Goal: Task Accomplishment & Management: Use online tool/utility

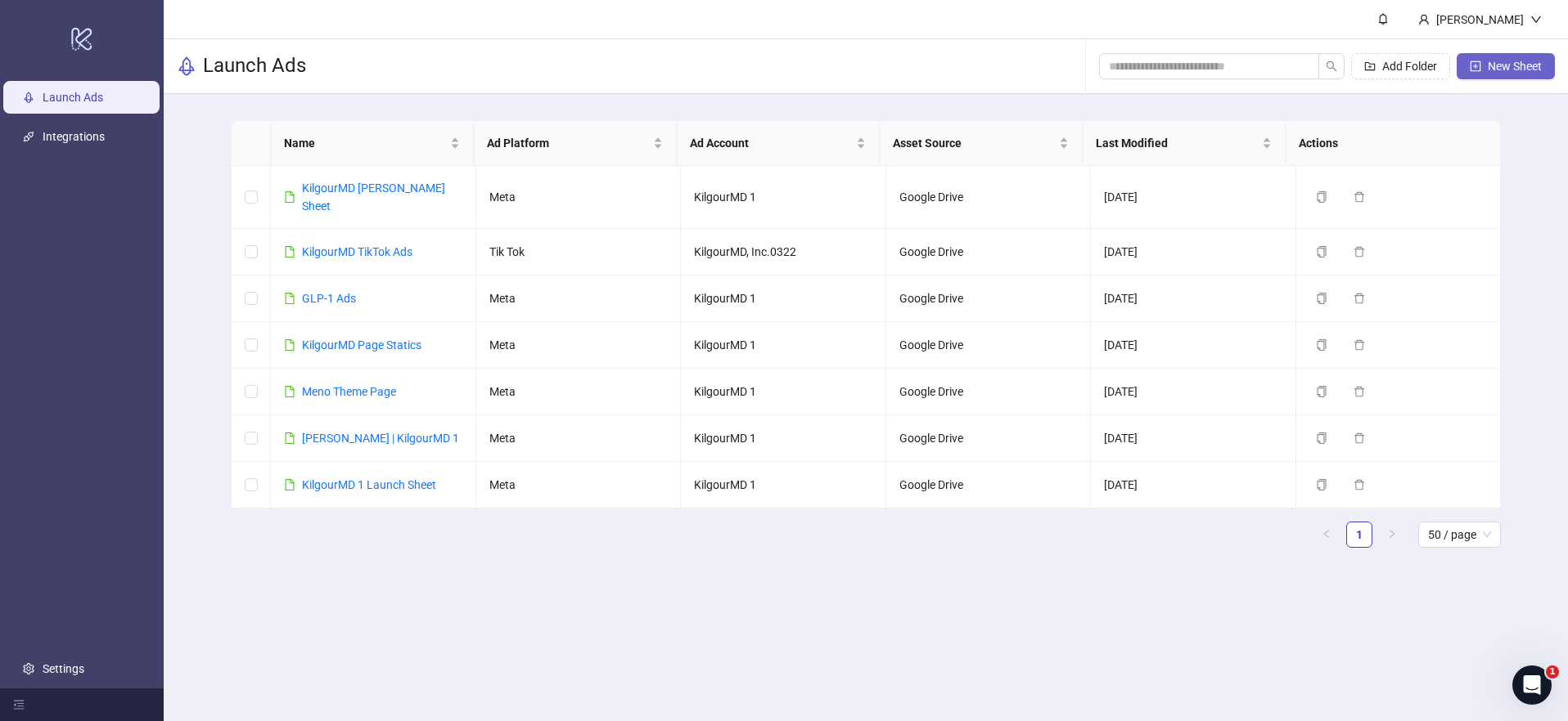
click at [1501, 68] on span "New Sheet" at bounding box center [1514, 66] width 54 height 13
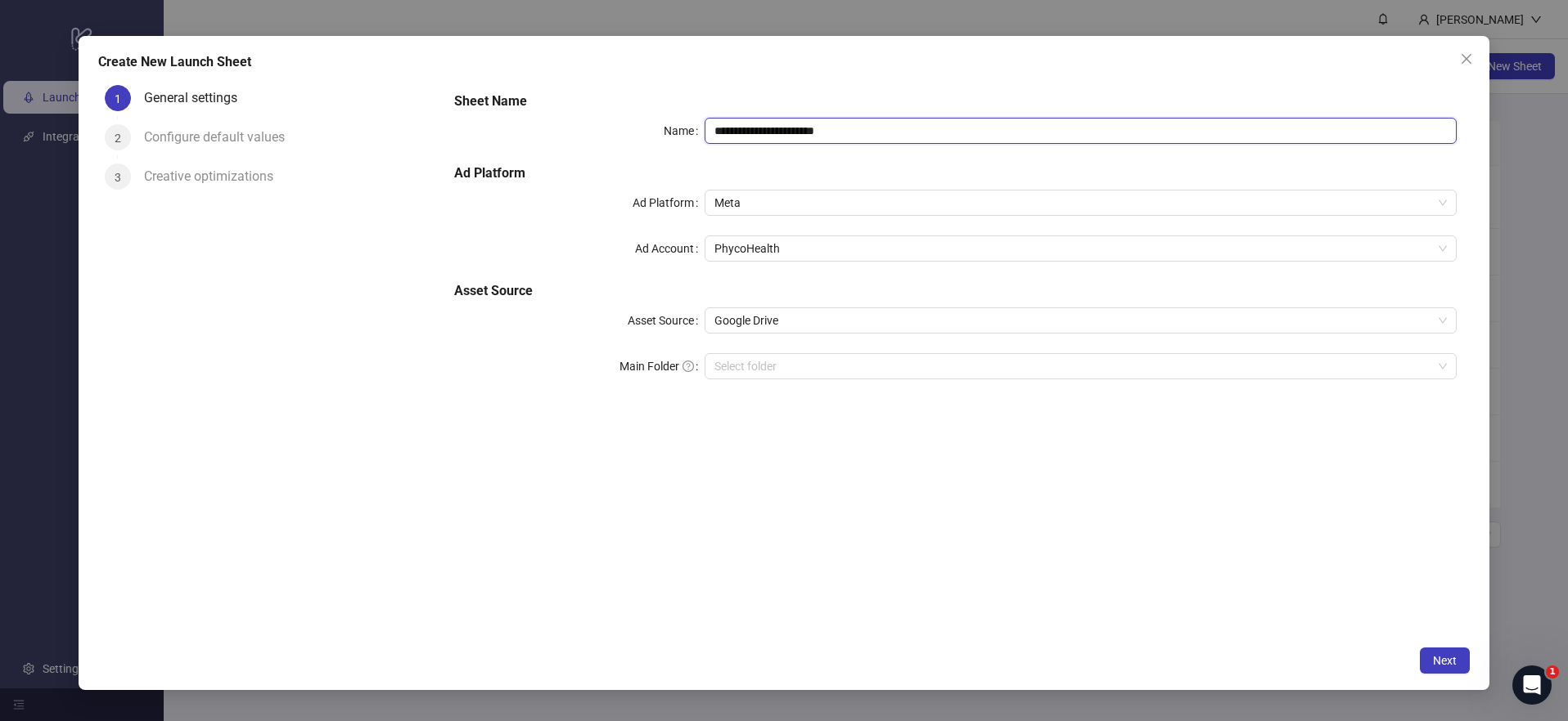
click at [800, 134] on input "**********" at bounding box center [1080, 131] width 752 height 26
click at [792, 209] on span "Meta" at bounding box center [1080, 202] width 732 height 24
type input "**********"
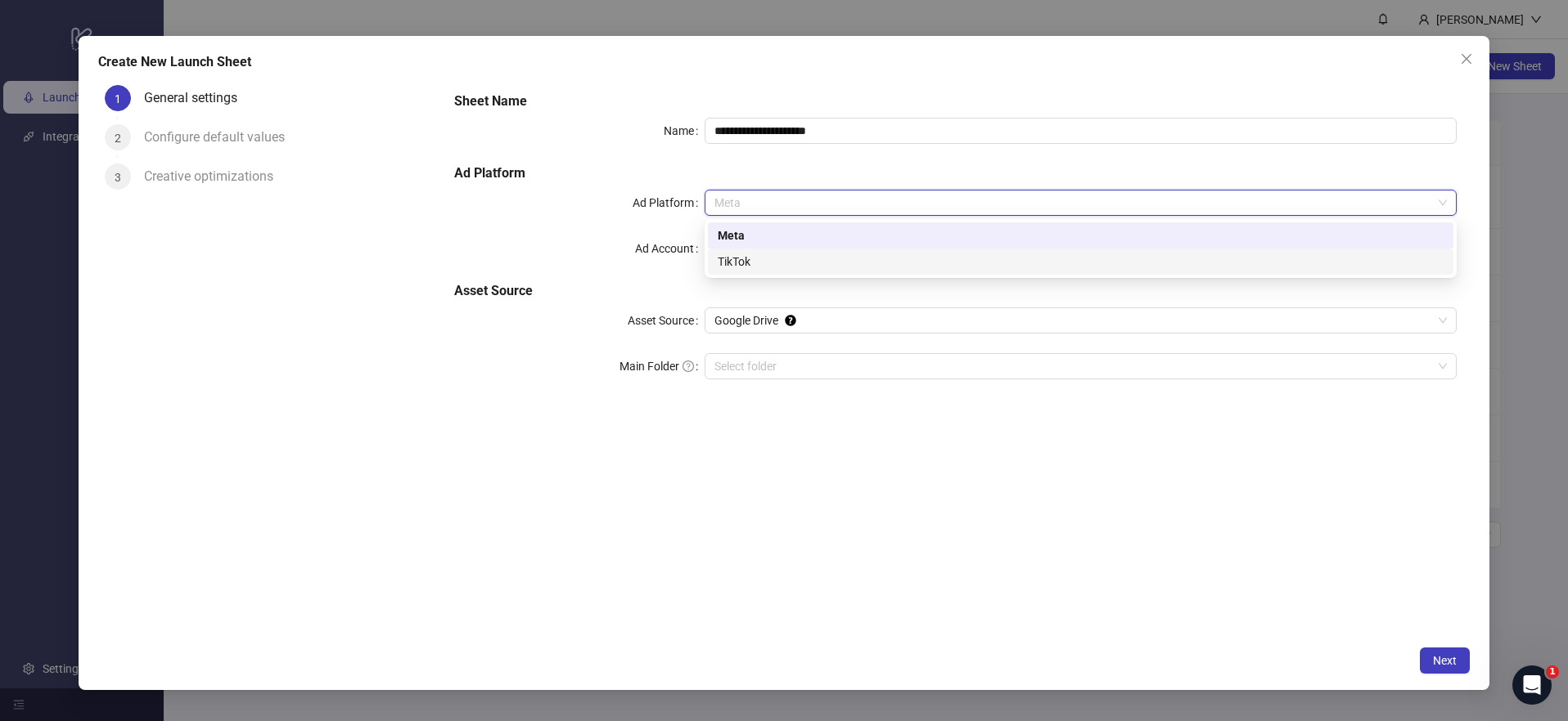
click at [784, 269] on div "TikTok" at bounding box center [1081, 262] width 726 height 18
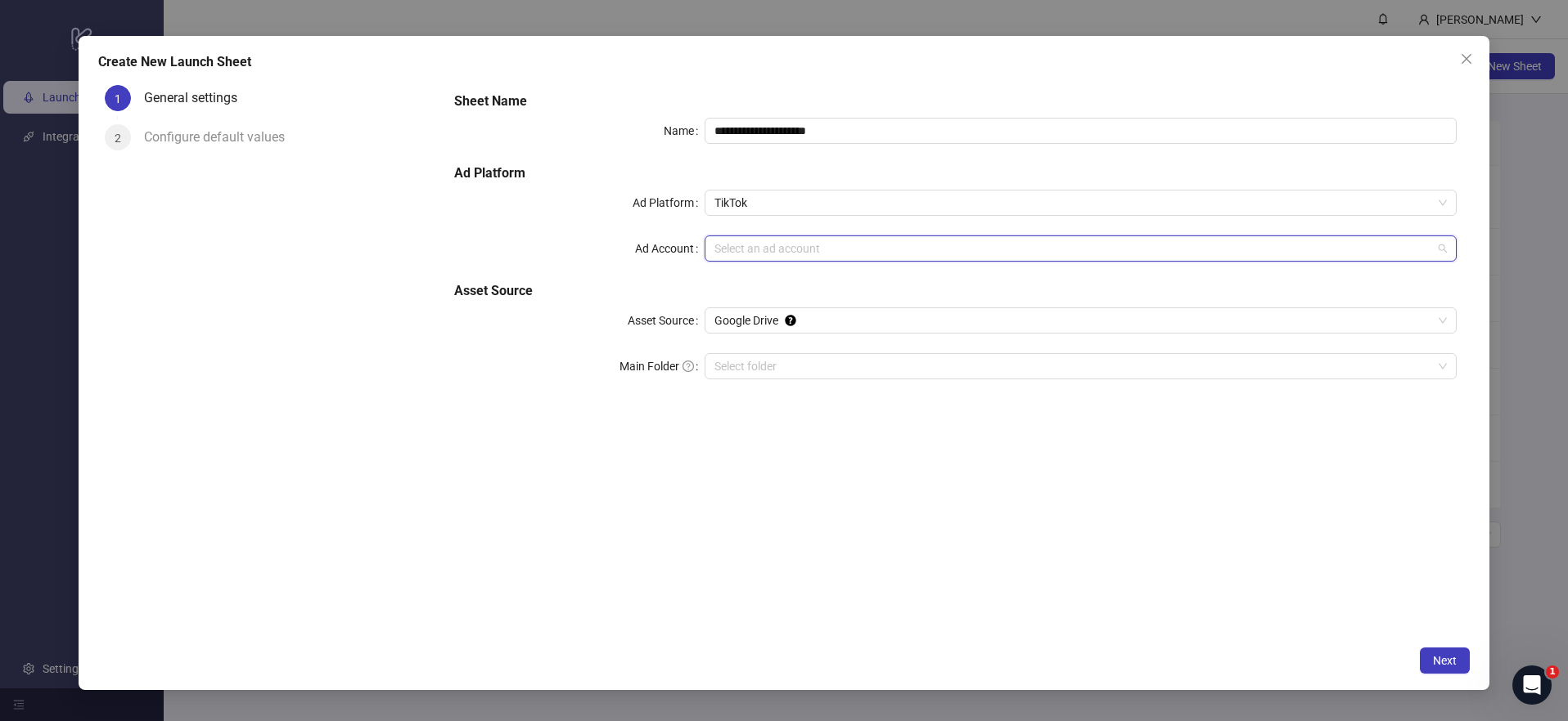
click at [780, 249] on input "Ad Account" at bounding box center [1073, 248] width 718 height 24
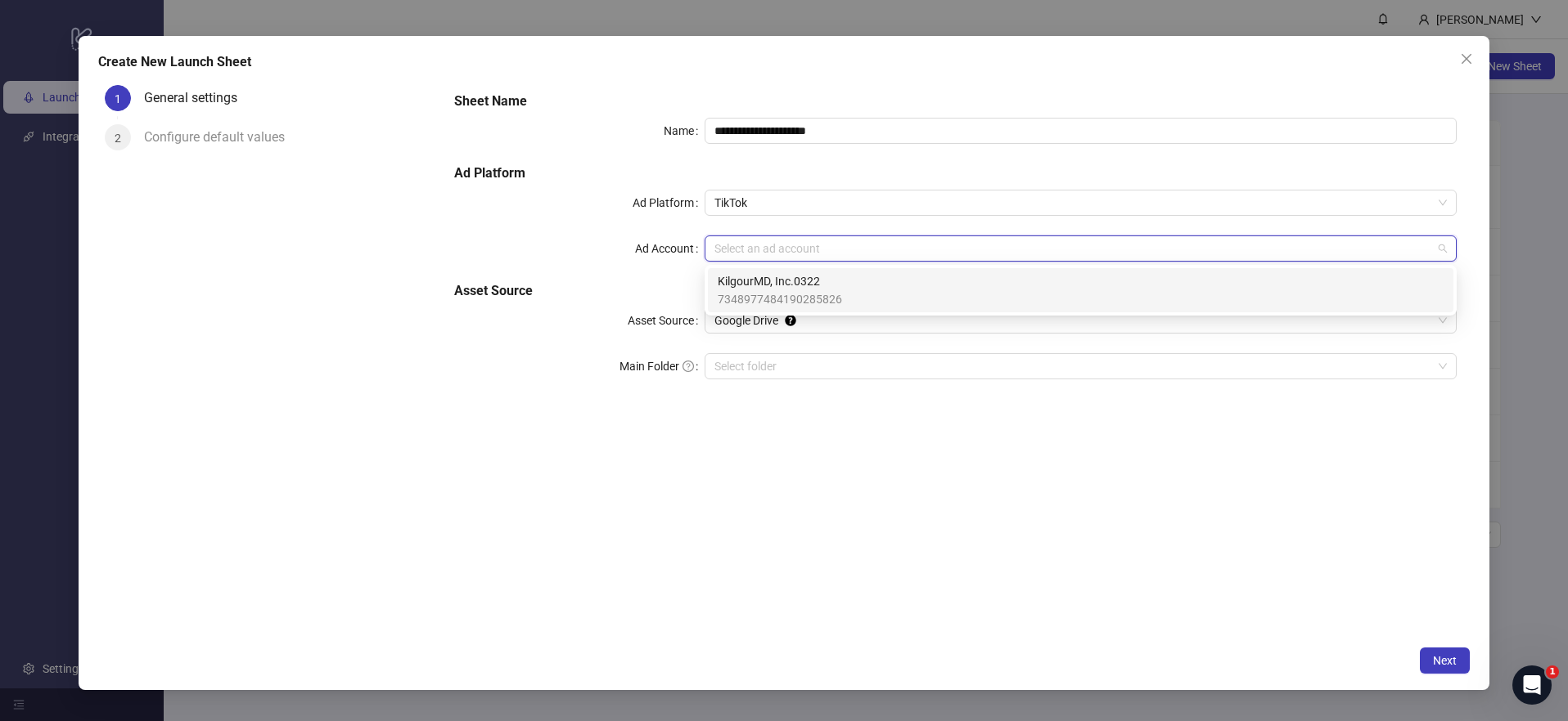
click at [777, 283] on span "KilgourMD, Inc.0322" at bounding box center [779, 281] width 124 height 18
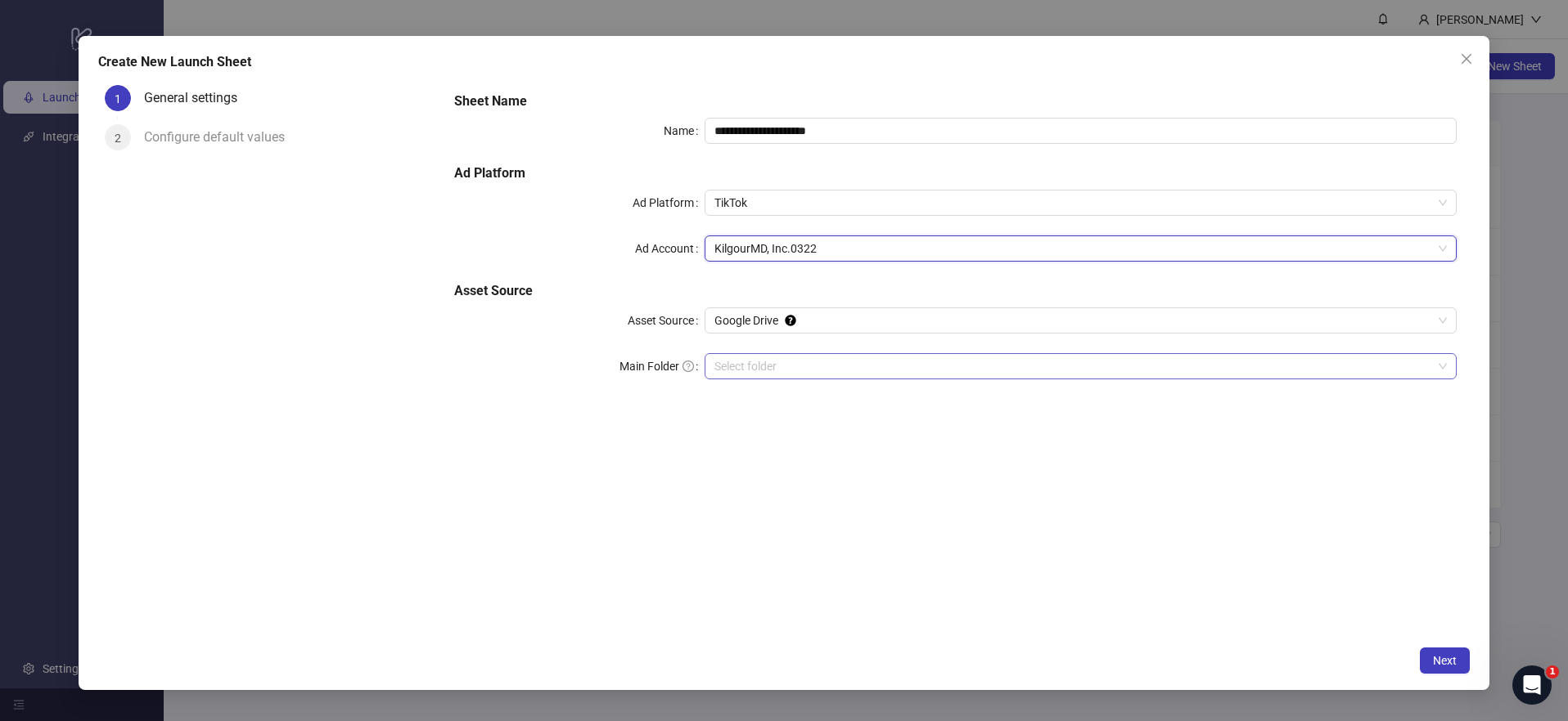
click at [749, 361] on input "Main Folder" at bounding box center [1073, 365] width 718 height 24
click at [1453, 659] on span "Next" at bounding box center [1445, 660] width 24 height 13
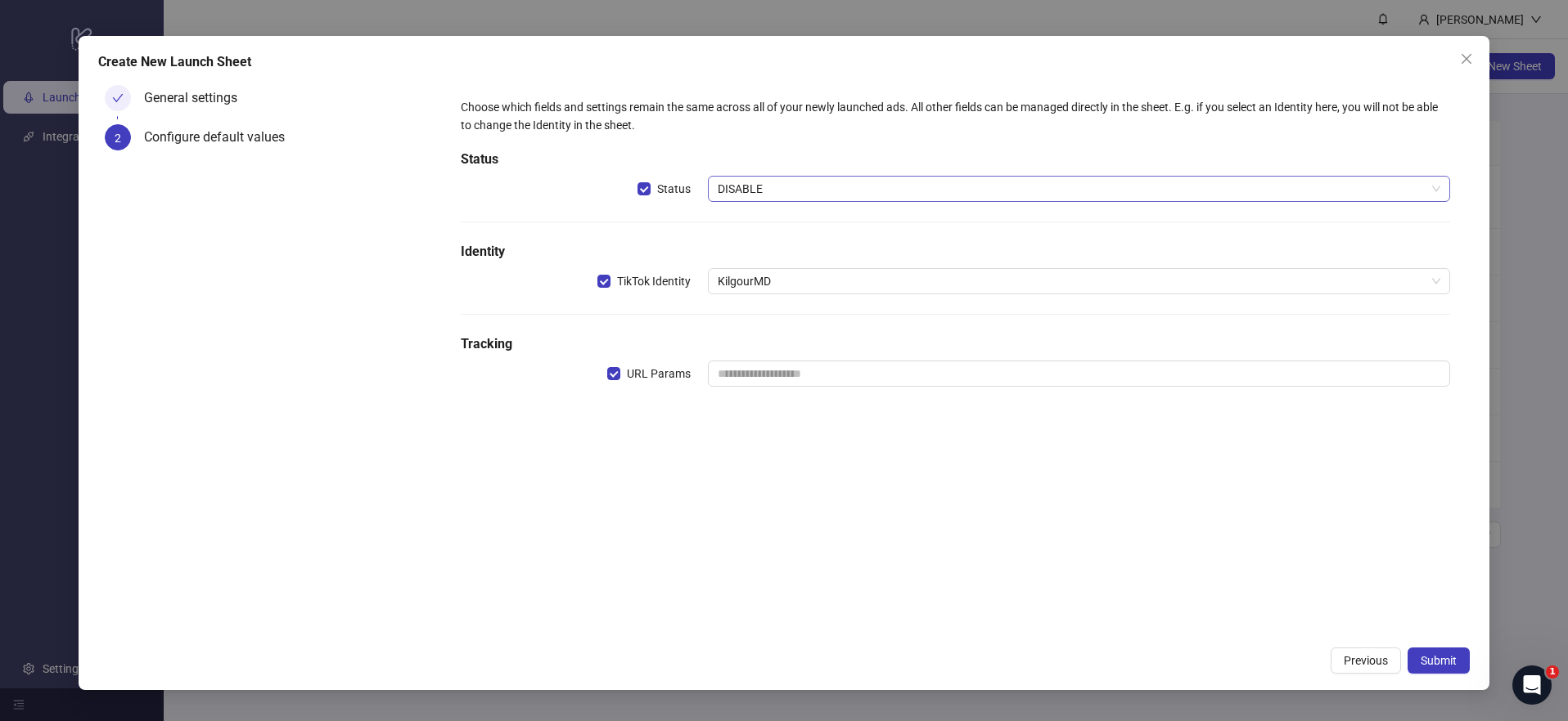
click at [779, 187] on span "DISABLE" at bounding box center [1079, 189] width 722 height 24
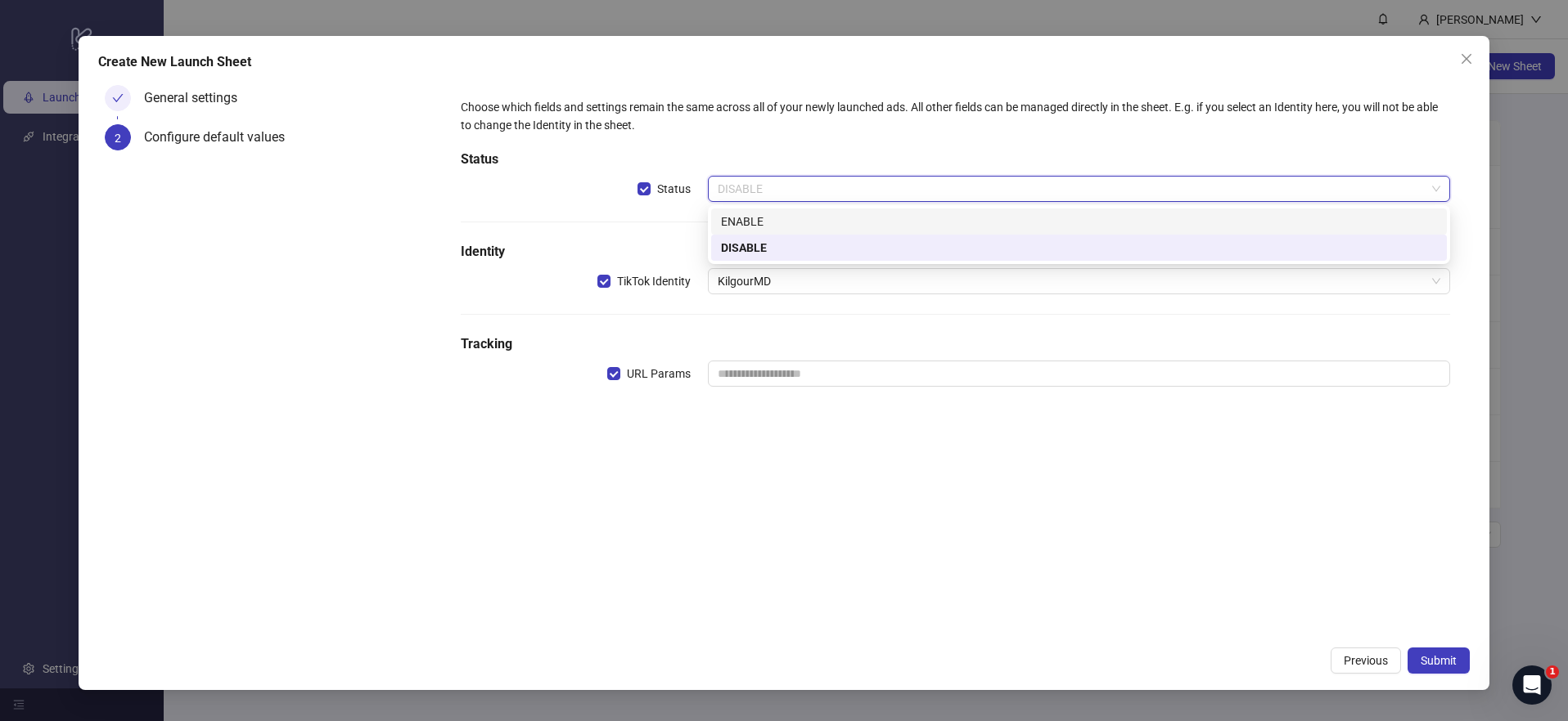
click at [770, 219] on div "ENABLE" at bounding box center [1078, 221] width 716 height 18
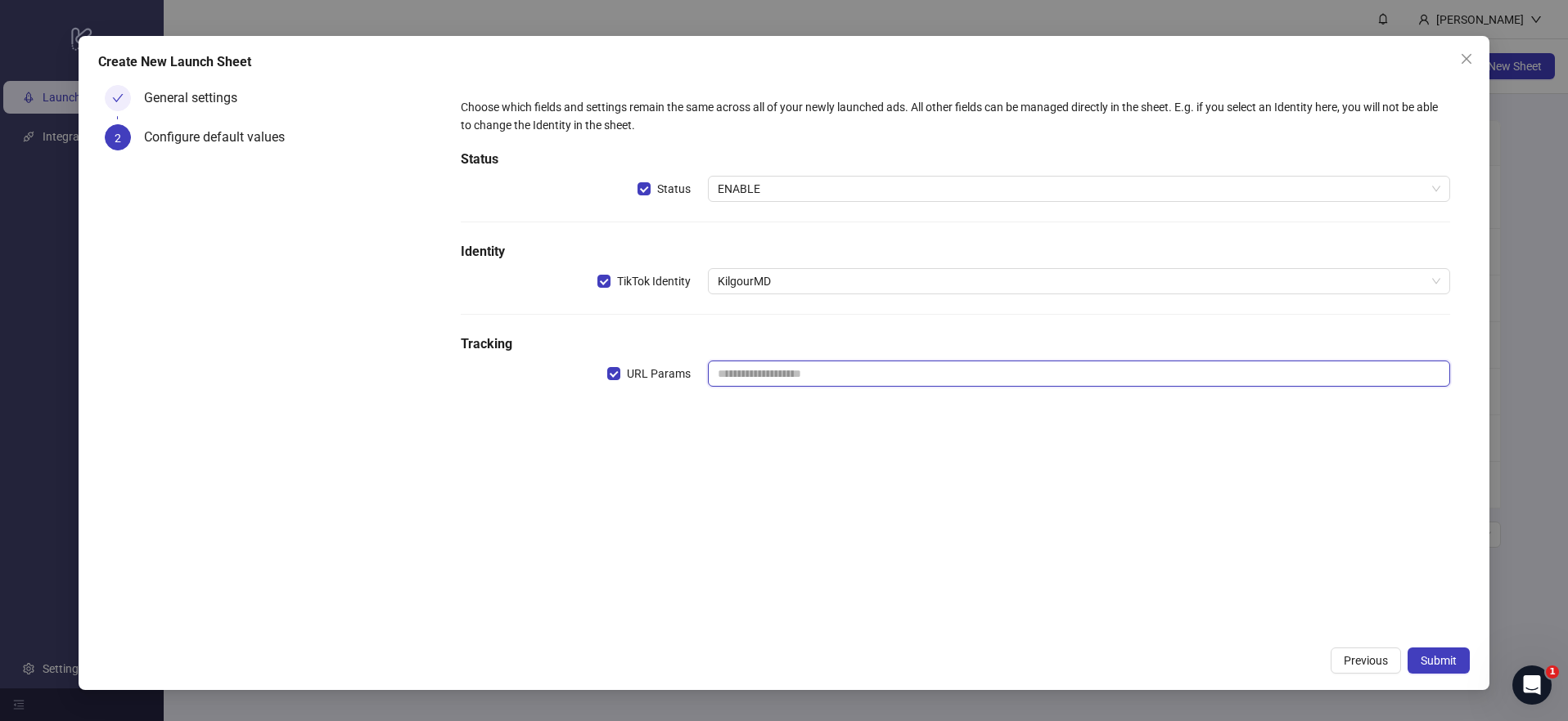
click at [761, 369] on input "text" at bounding box center [1079, 374] width 742 height 26
click at [705, 449] on div "Choose which fields and settings remain the same across all of your newly launc…" at bounding box center [955, 358] width 1028 height 560
click at [796, 376] on input "text" at bounding box center [1079, 374] width 742 height 26
paste input "**********"
type input "**********"
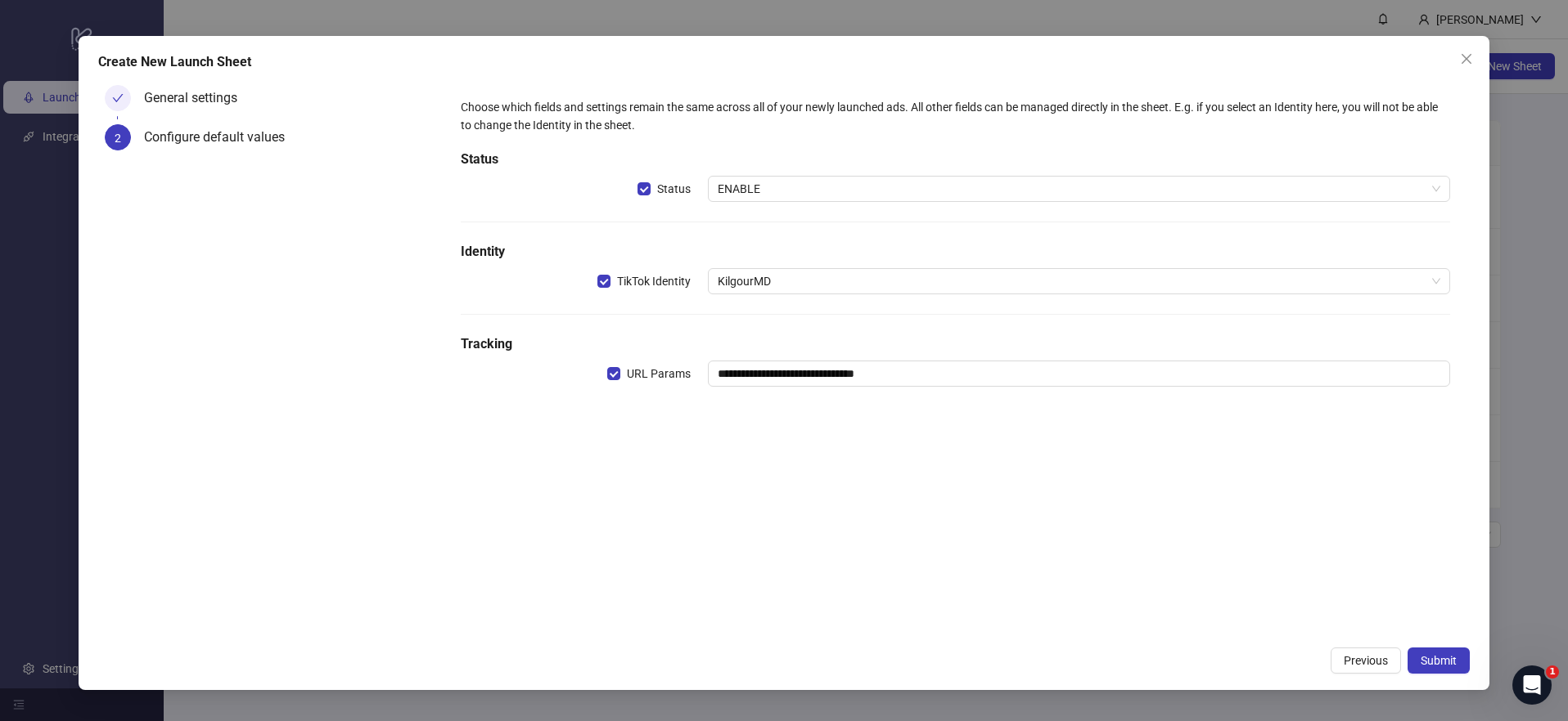
click at [1145, 482] on div "**********" at bounding box center [955, 358] width 1028 height 560
click at [1444, 667] on button "Submit" at bounding box center [1438, 660] width 63 height 26
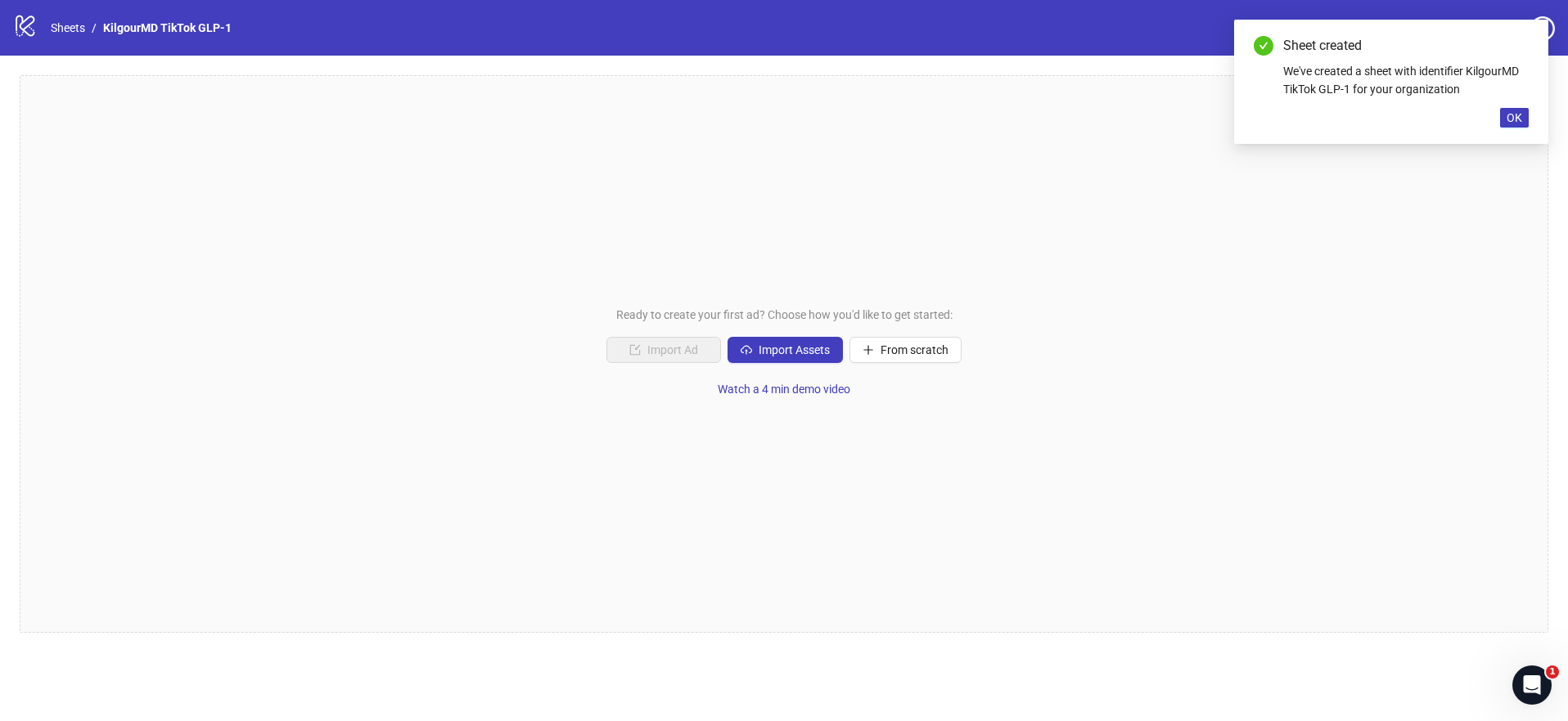
drag, startPoint x: 1518, startPoint y: 118, endPoint x: 1126, endPoint y: 292, distance: 428.9
click at [1518, 119] on span "OK" at bounding box center [1514, 118] width 15 height 13
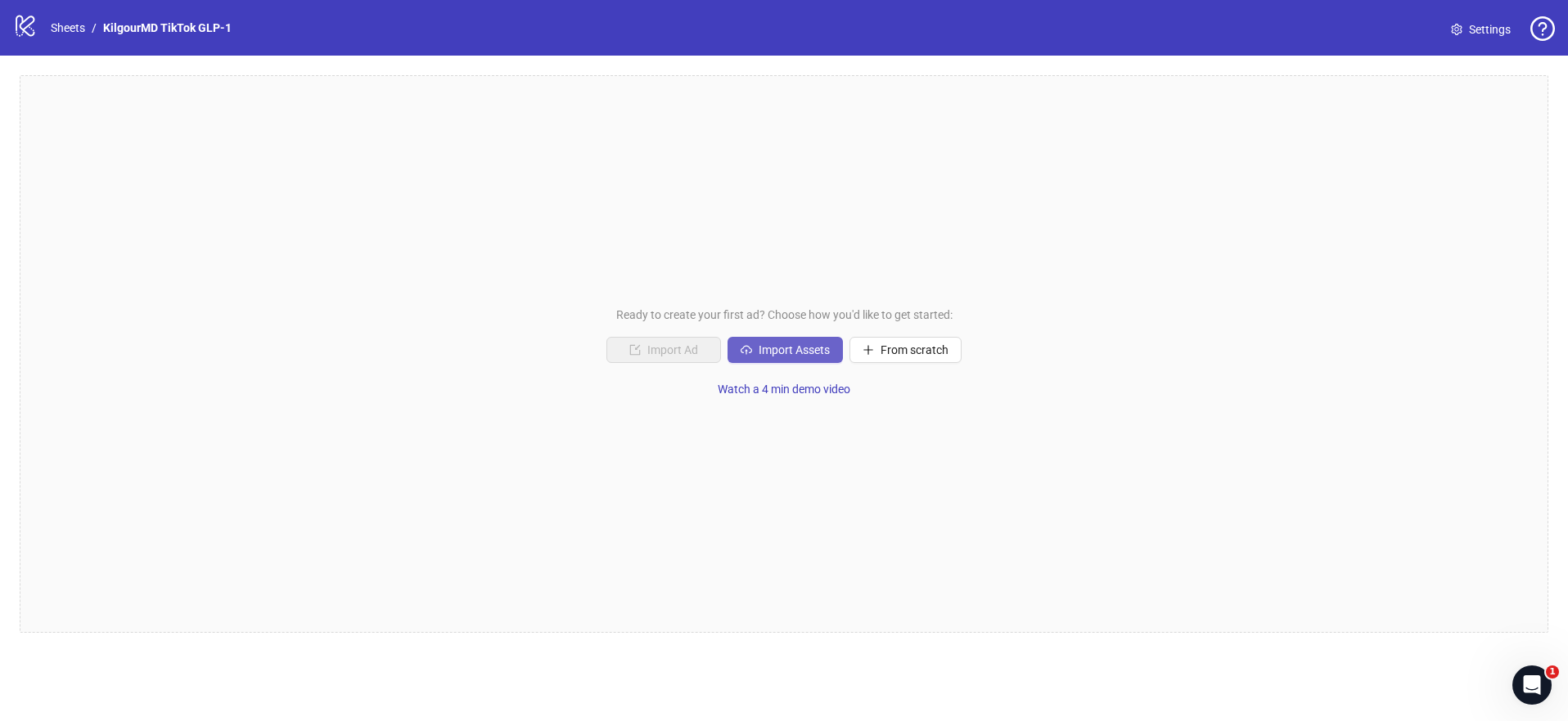
click at [815, 351] on span "Import Assets" at bounding box center [794, 350] width 71 height 13
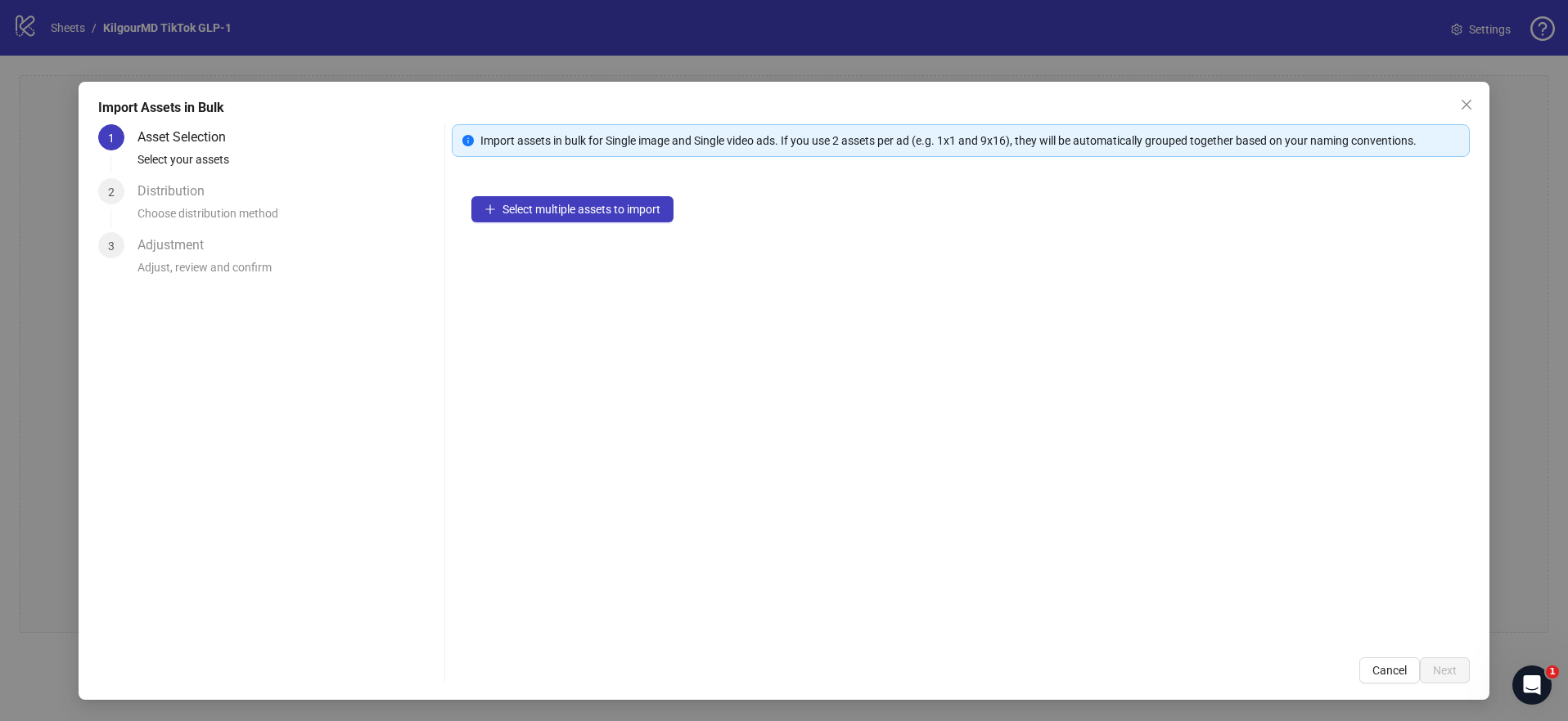
click at [520, 180] on div "Select multiple assets to import" at bounding box center [961, 407] width 1019 height 462
click at [536, 207] on span "Select multiple assets to import" at bounding box center [582, 209] width 158 height 13
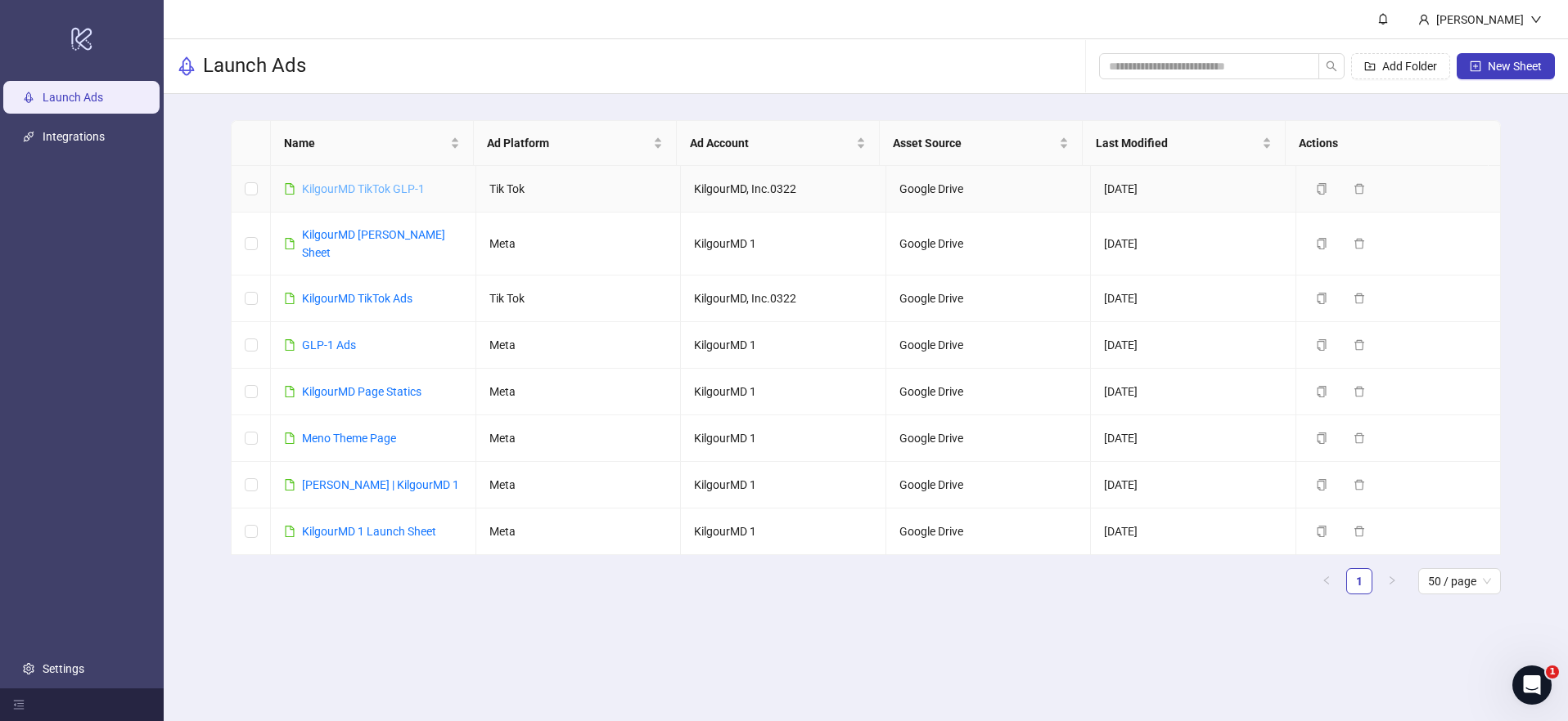
click at [334, 191] on link "KilgourMD TikTok GLP-1" at bounding box center [363, 189] width 122 height 13
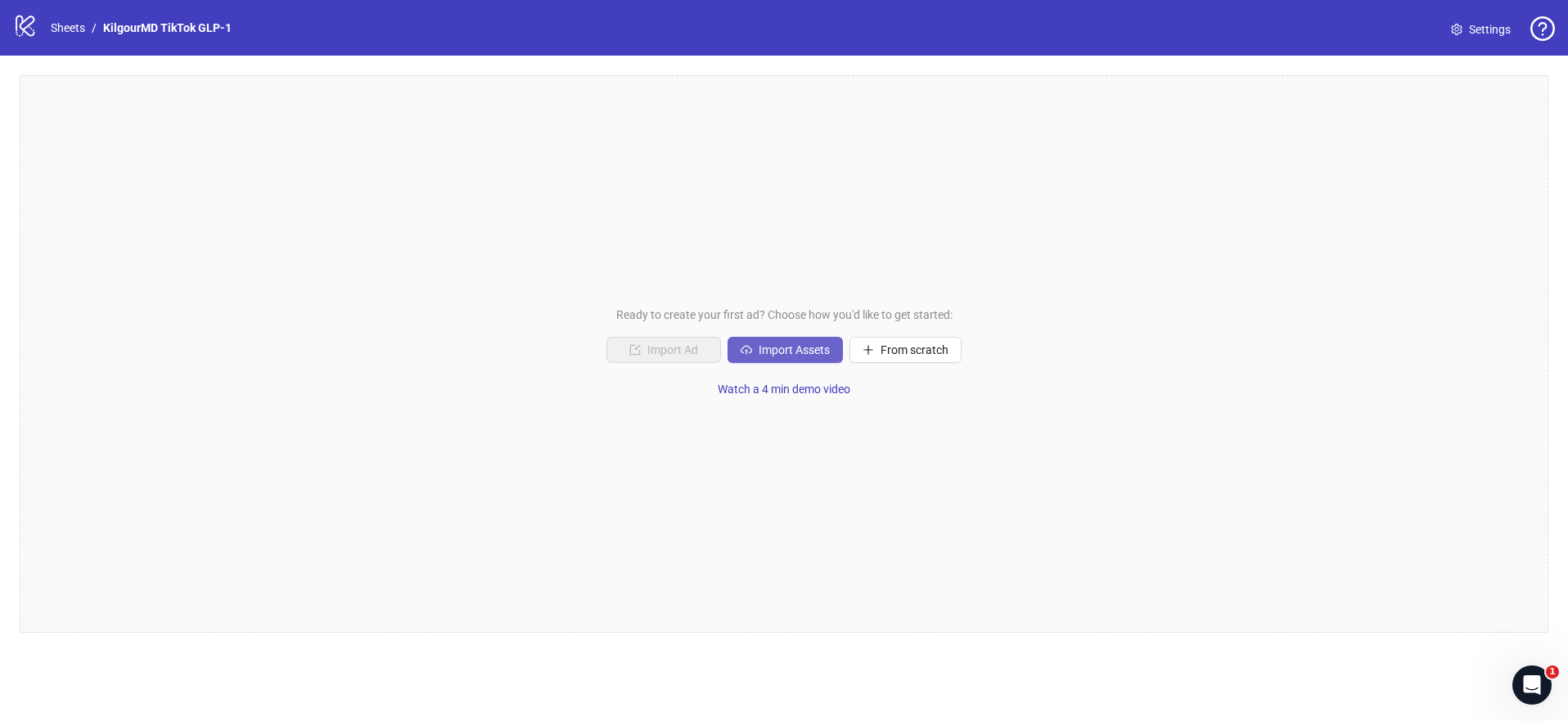
click at [777, 360] on button "Import Assets" at bounding box center [785, 349] width 115 height 26
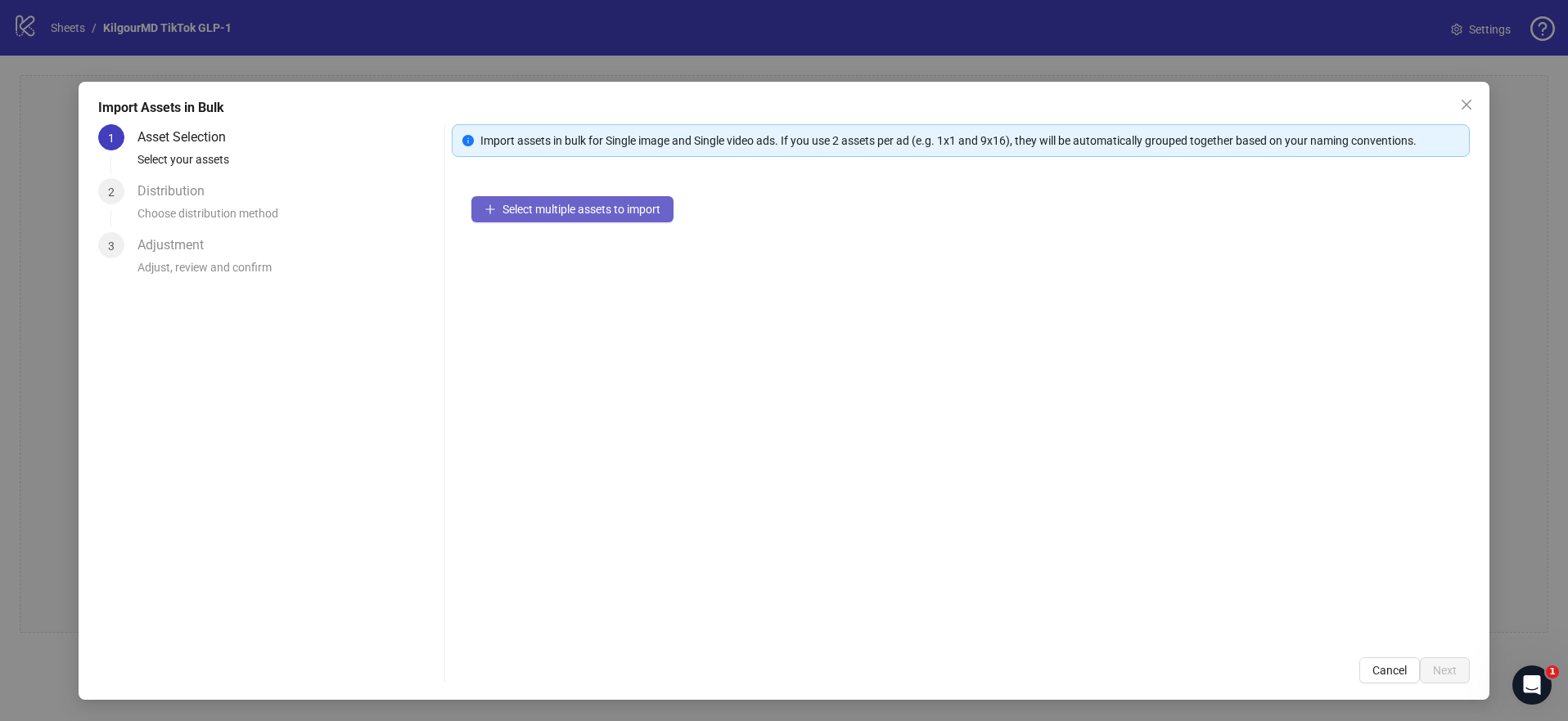
click at [603, 207] on span "Select multiple assets to import" at bounding box center [582, 209] width 158 height 13
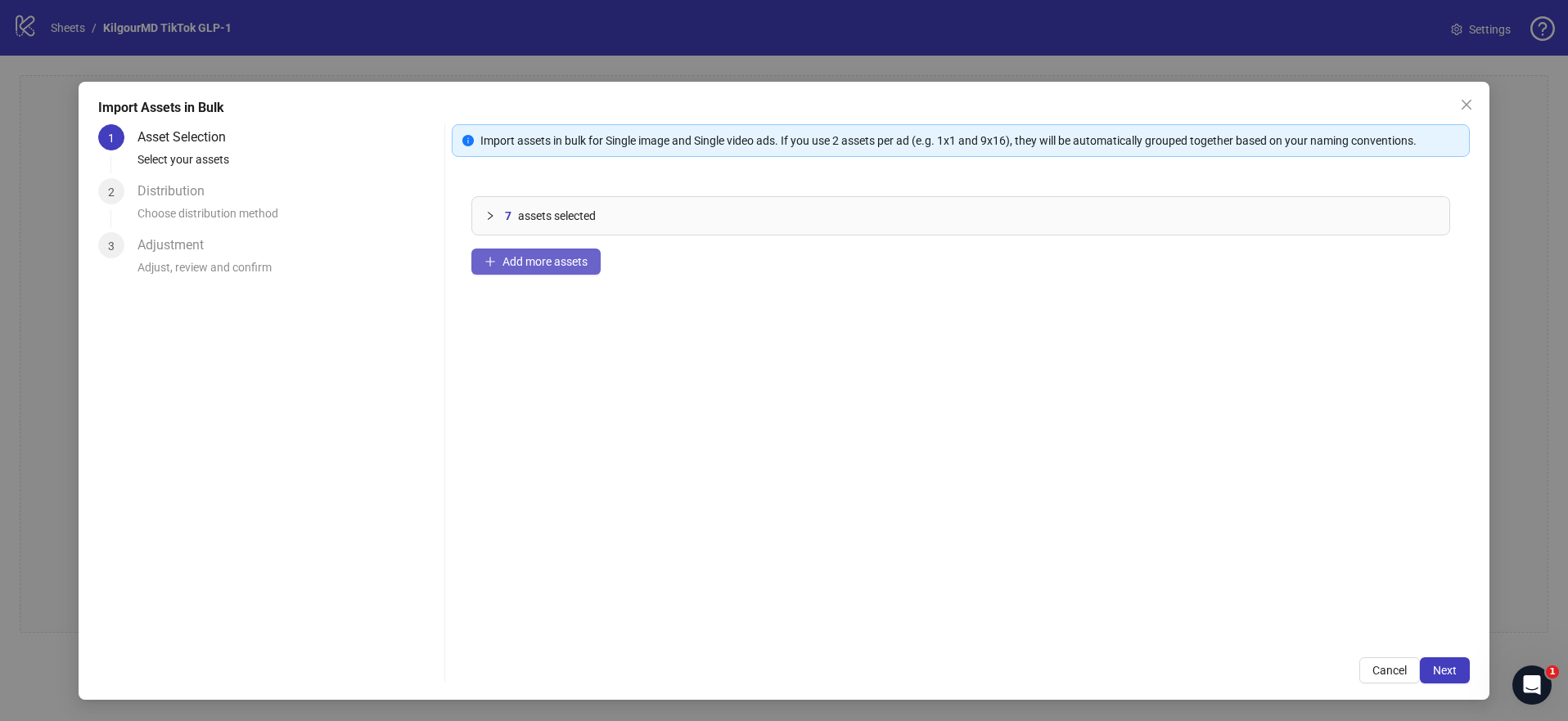
click at [535, 258] on span "Add more assets" at bounding box center [545, 261] width 85 height 13
click at [534, 268] on span "Add more assets" at bounding box center [545, 261] width 85 height 13
click at [548, 267] on span "Add more assets" at bounding box center [545, 261] width 85 height 13
click at [520, 257] on span "Add more assets" at bounding box center [545, 261] width 85 height 13
click at [1449, 676] on span "Next" at bounding box center [1445, 670] width 24 height 13
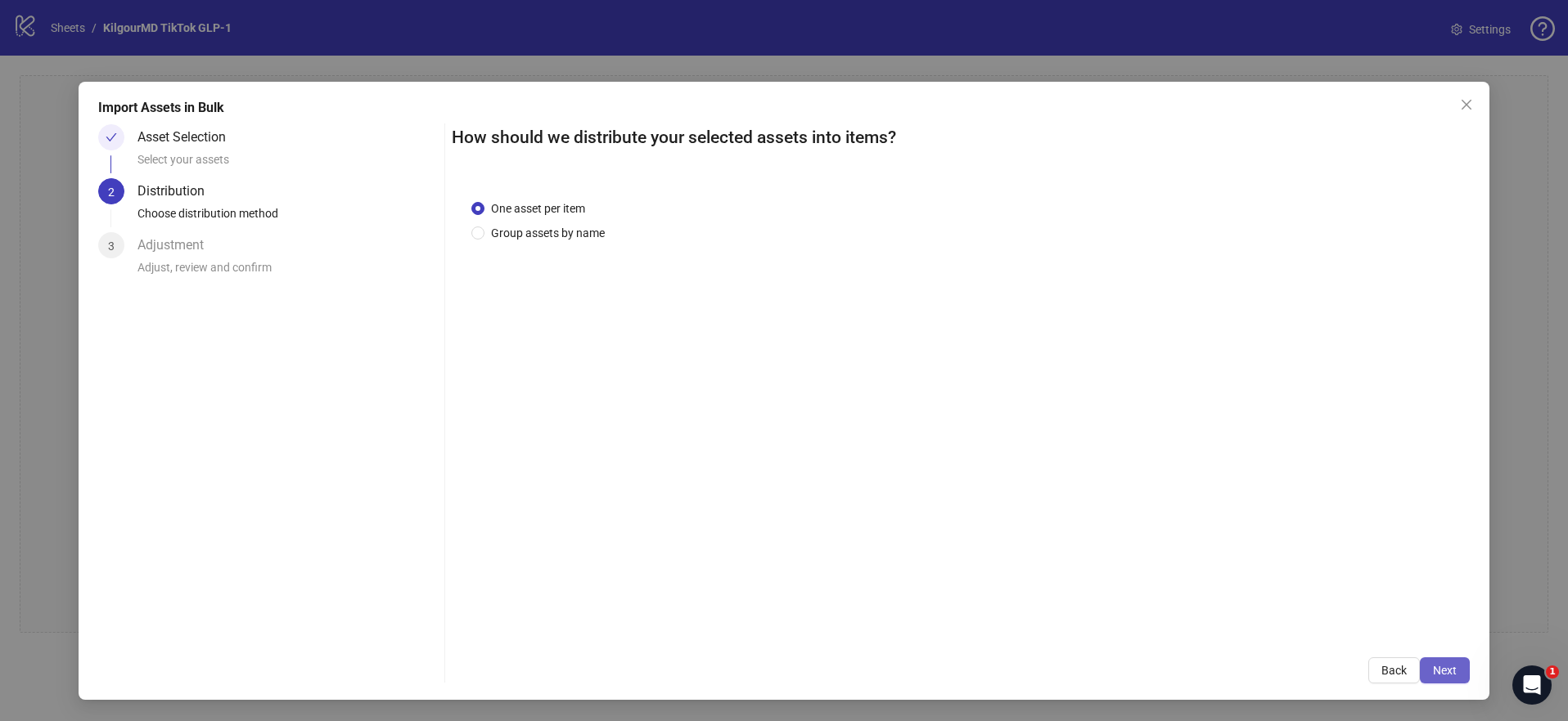
click at [1437, 677] on button "Next" at bounding box center [1444, 670] width 50 height 26
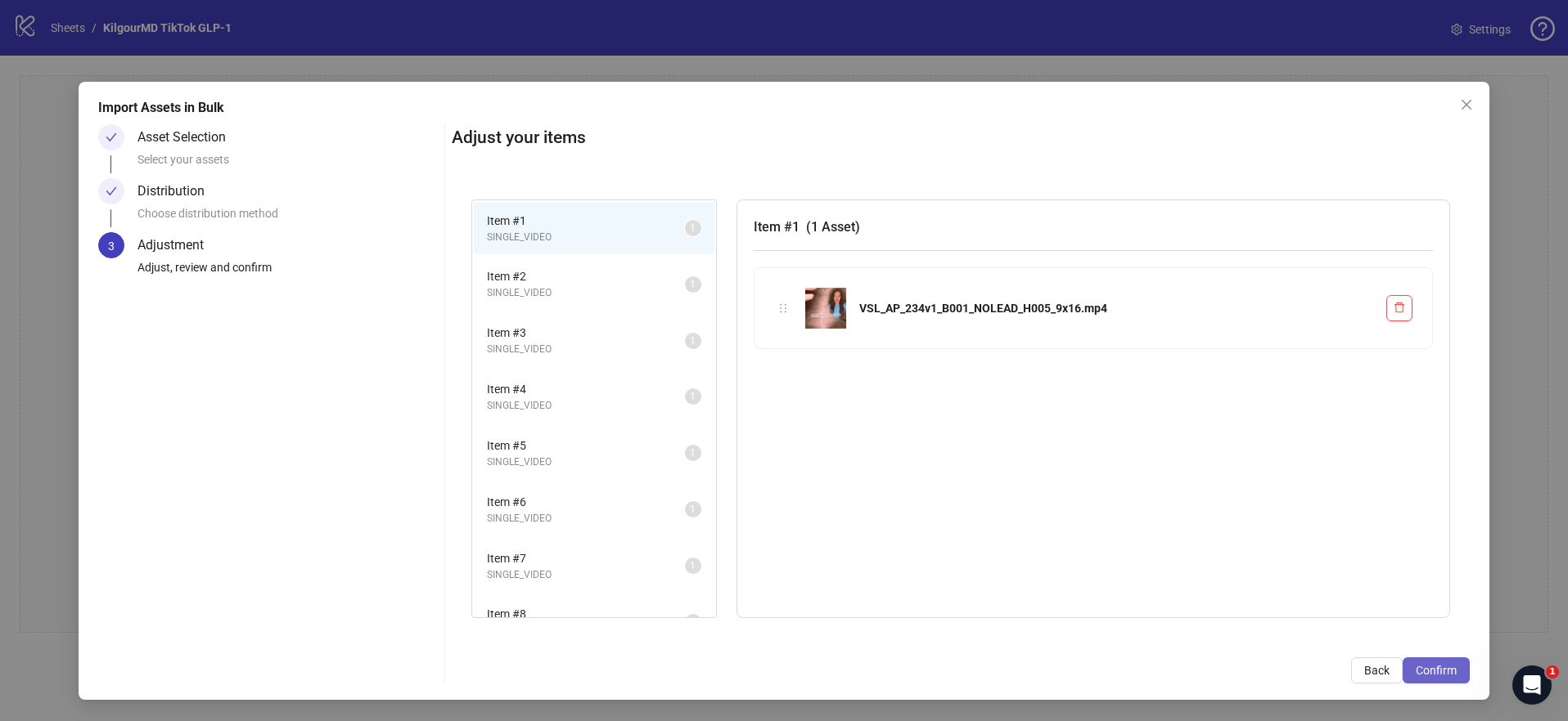
click at [1438, 673] on span "Confirm" at bounding box center [1436, 670] width 41 height 13
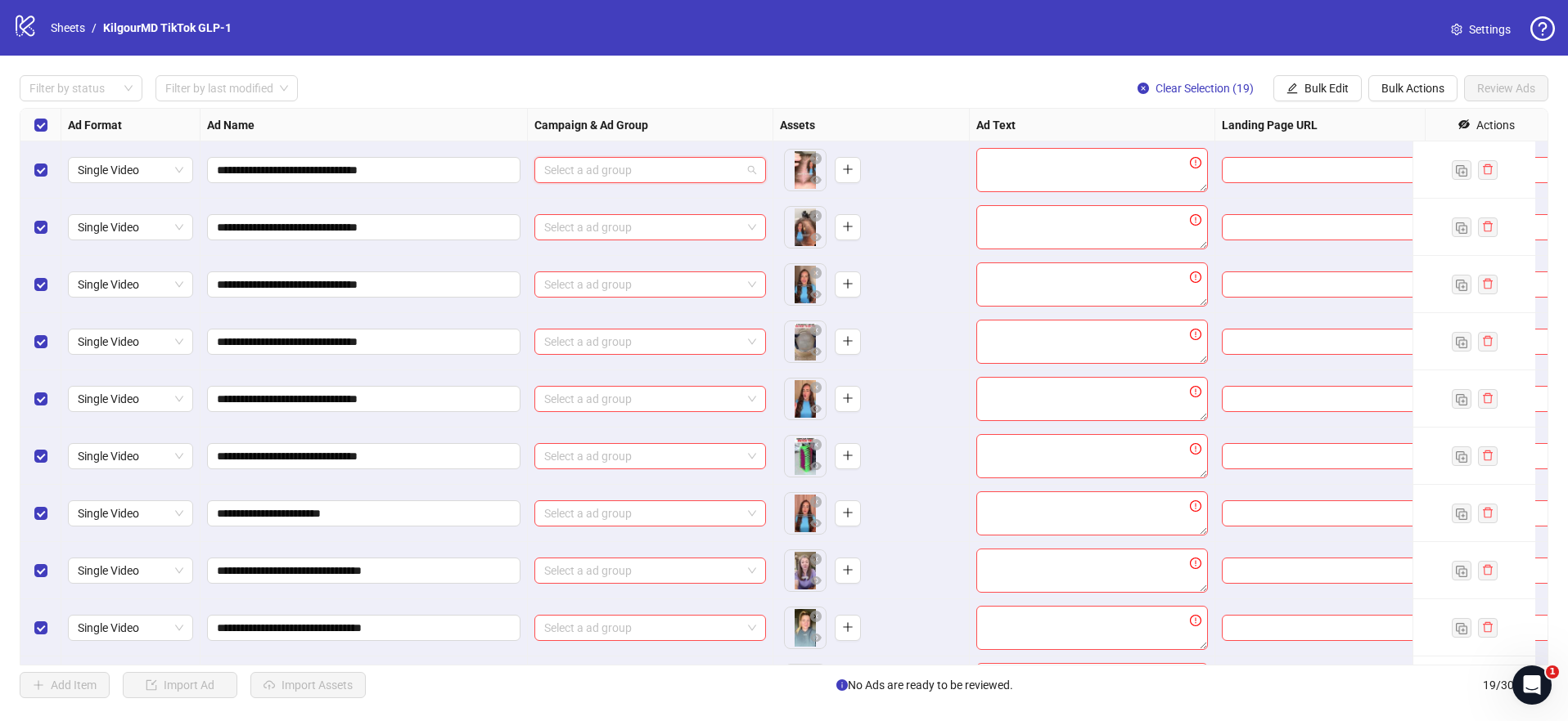
click at [653, 175] on input "search" at bounding box center [642, 170] width 197 height 24
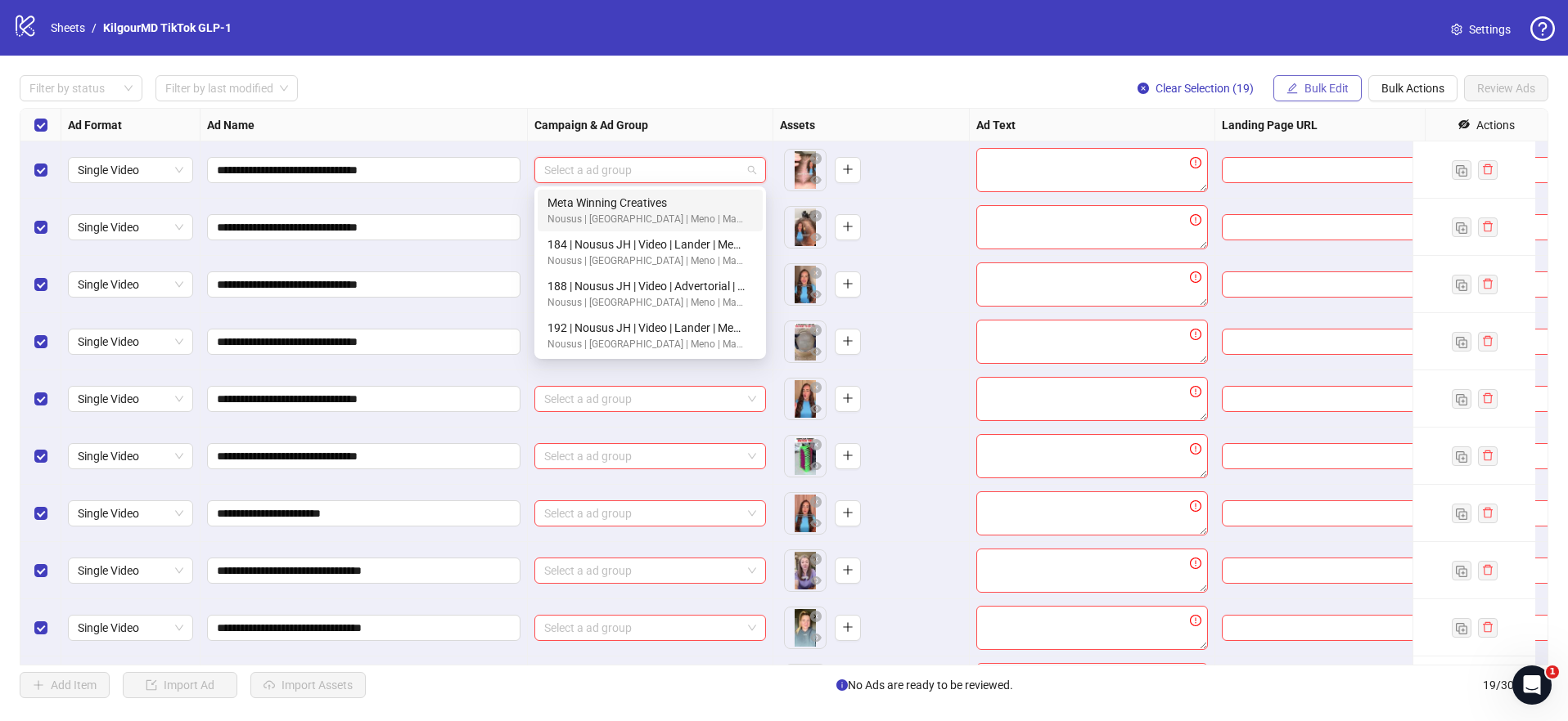
click at [1320, 92] on span "Bulk Edit" at bounding box center [1326, 88] width 44 height 13
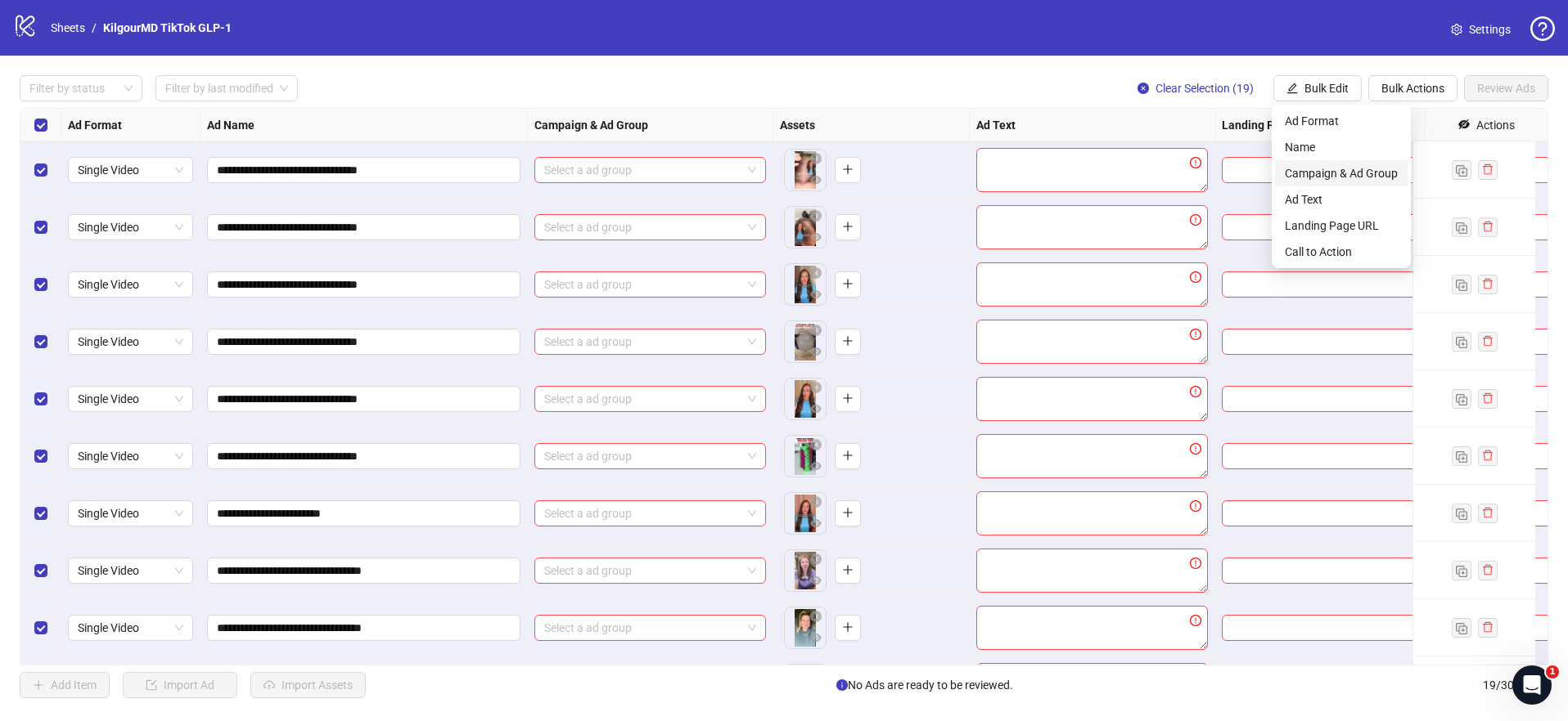
click at [1308, 172] on span "Campaign & Ad Group" at bounding box center [1341, 173] width 113 height 18
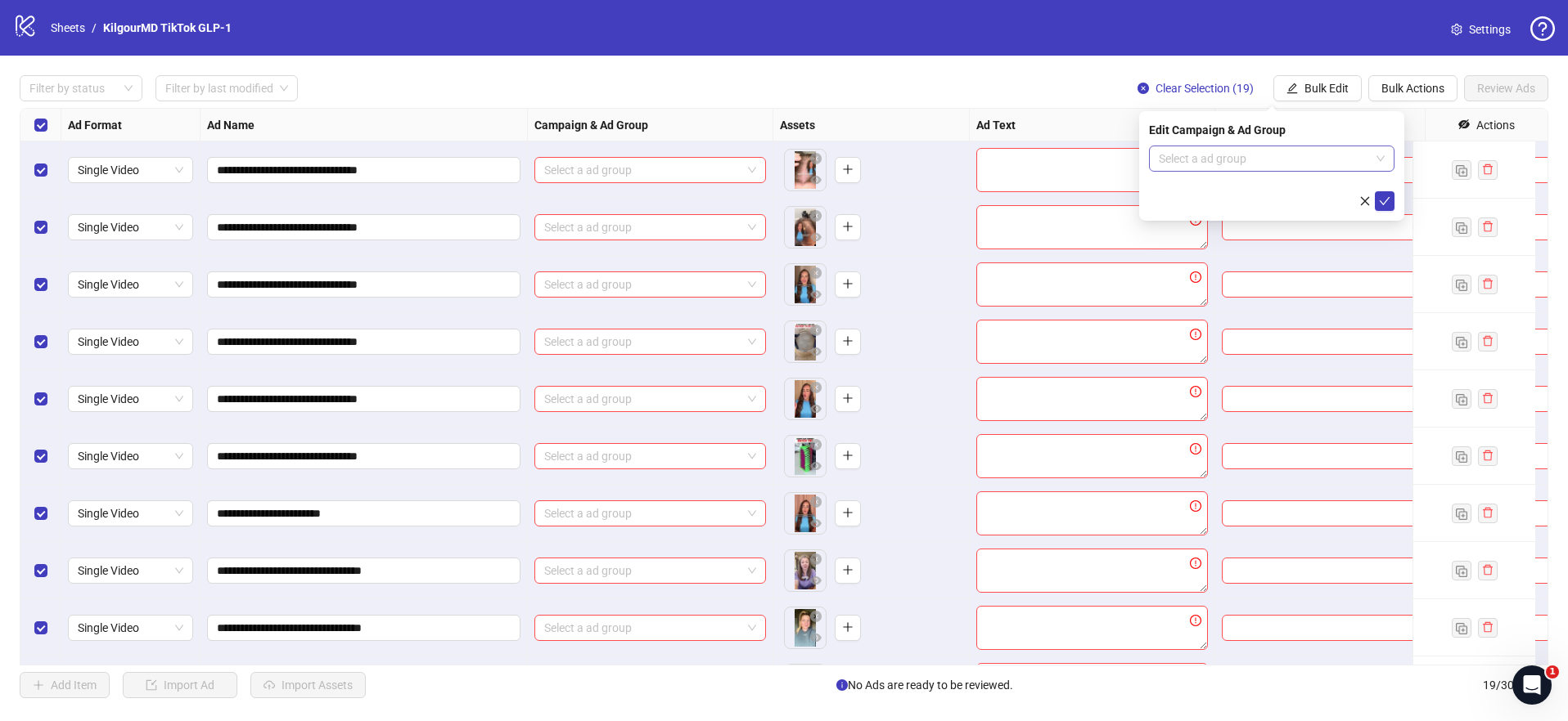
click at [1248, 157] on input "search" at bounding box center [1264, 158] width 211 height 24
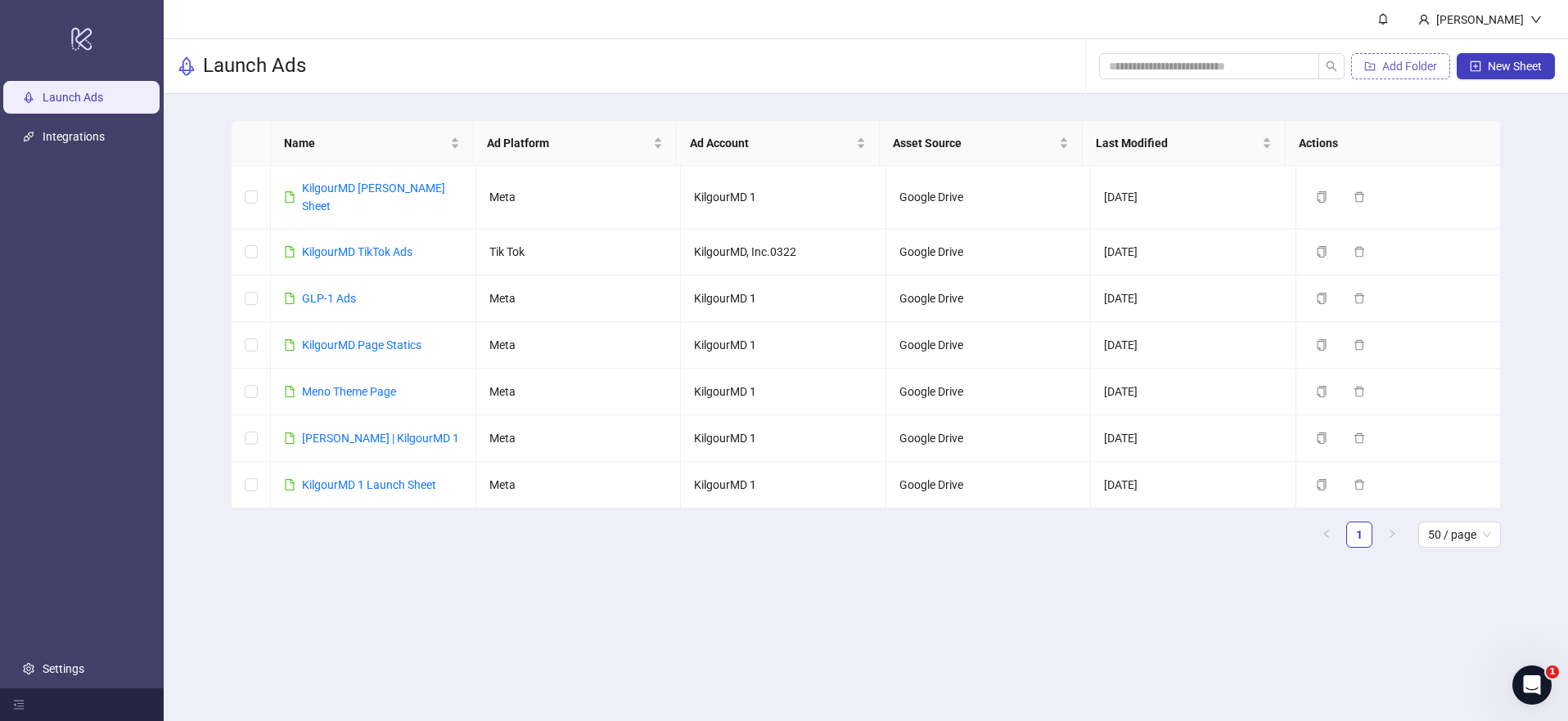
click at [1406, 69] on span "Add Folder" at bounding box center [1409, 66] width 54 height 13
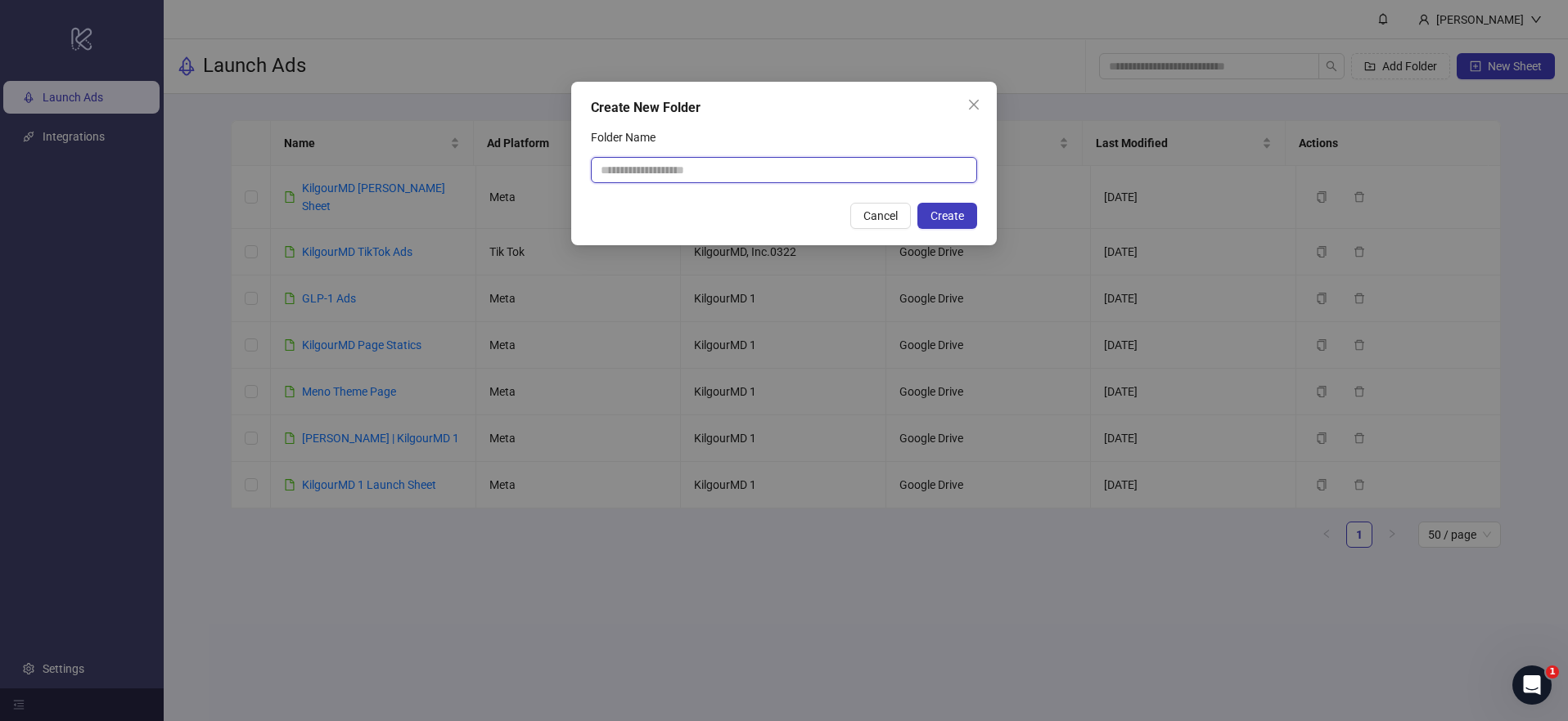
click at [817, 172] on input "Folder Name" at bounding box center [784, 170] width 387 height 26
type input "******"
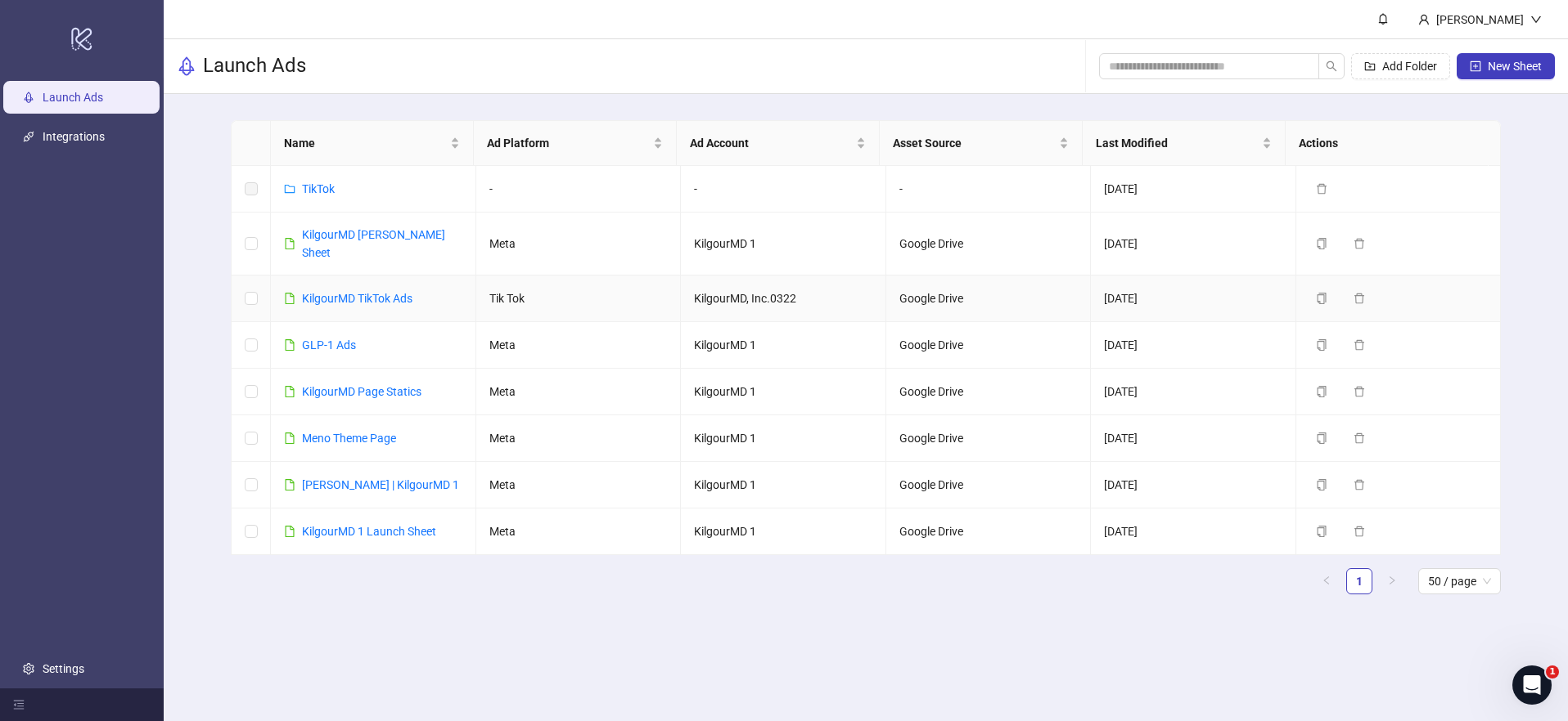
click at [240, 287] on td at bounding box center [250, 298] width 39 height 46
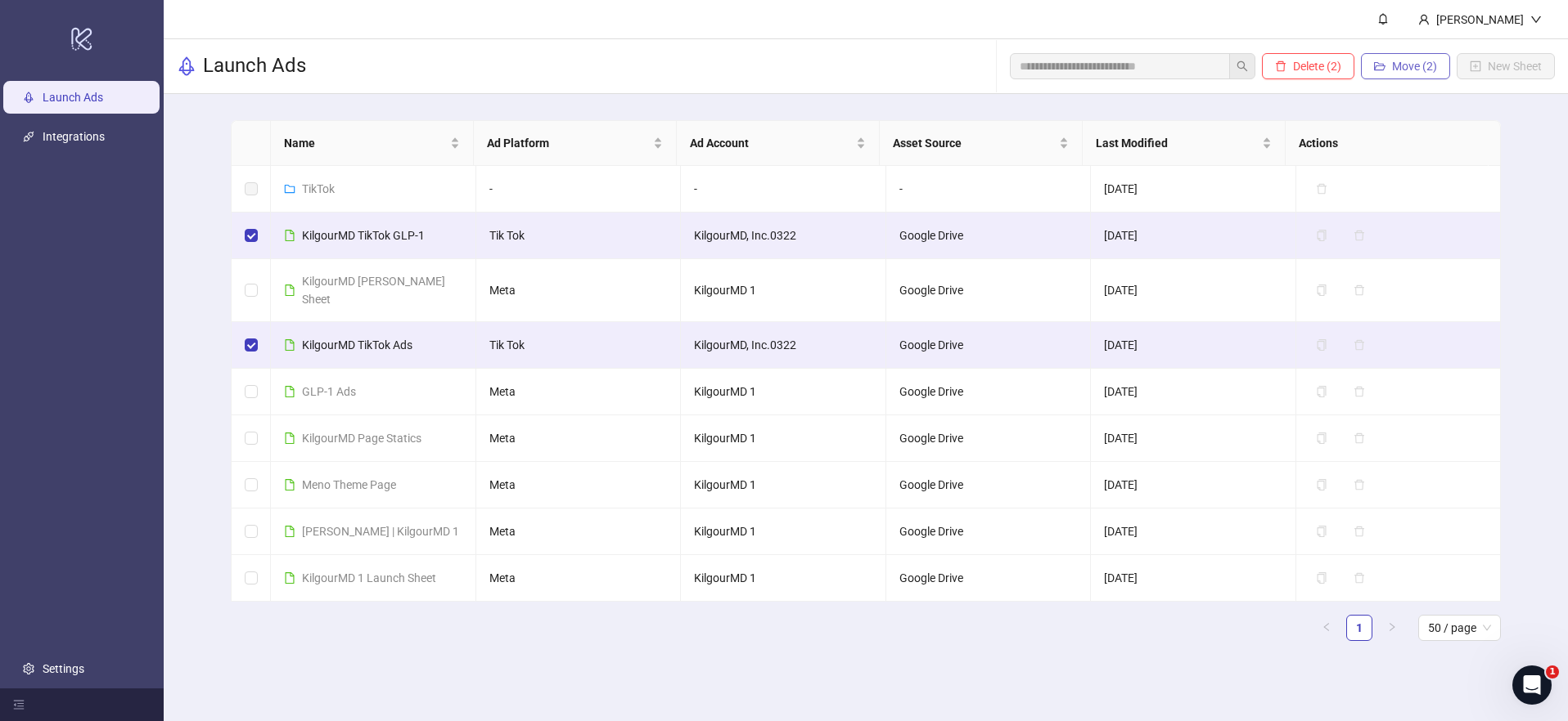
click at [1418, 63] on span "Move (2)" at bounding box center [1415, 66] width 45 height 13
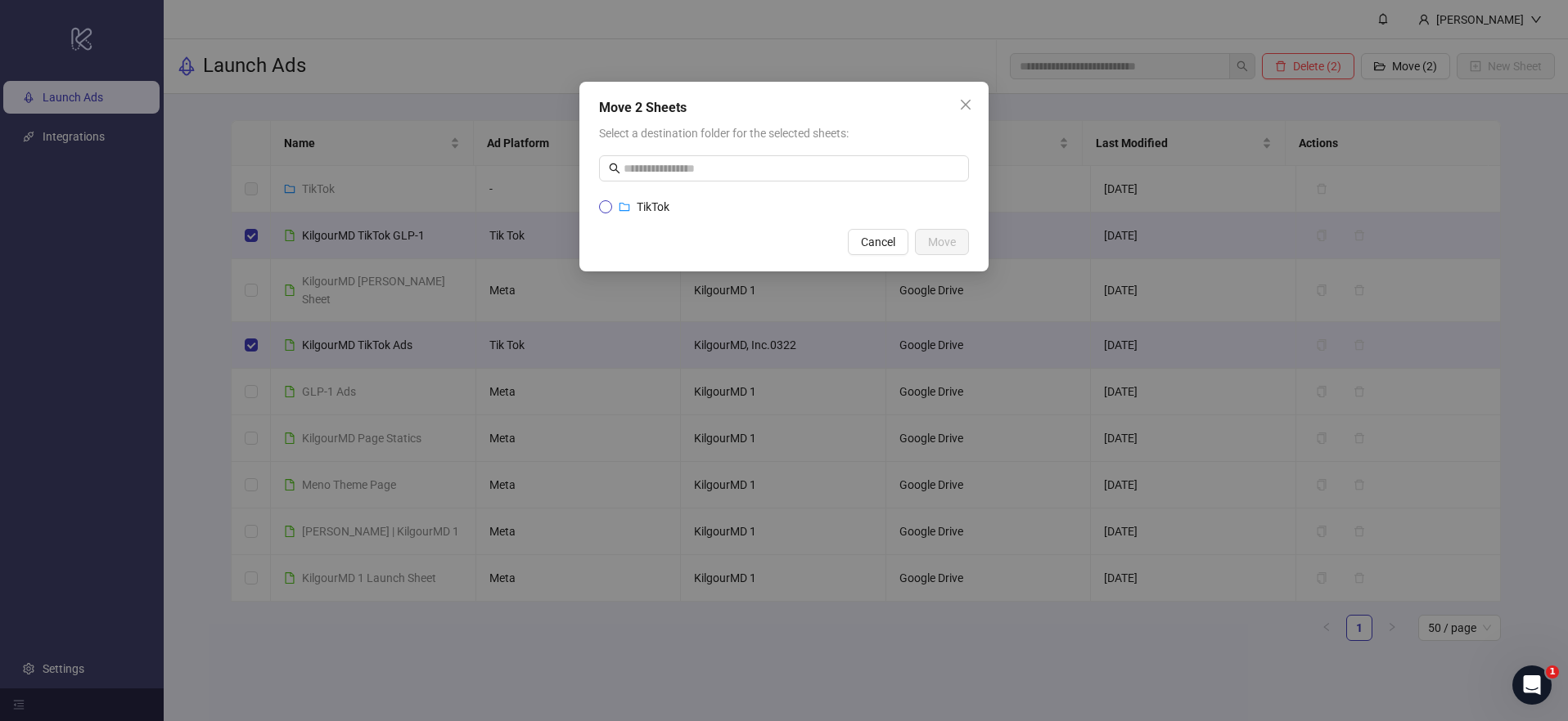
click at [753, 203] on label "TikTok" at bounding box center [784, 207] width 370 height 18
click at [932, 236] on span "Move" at bounding box center [941, 242] width 28 height 13
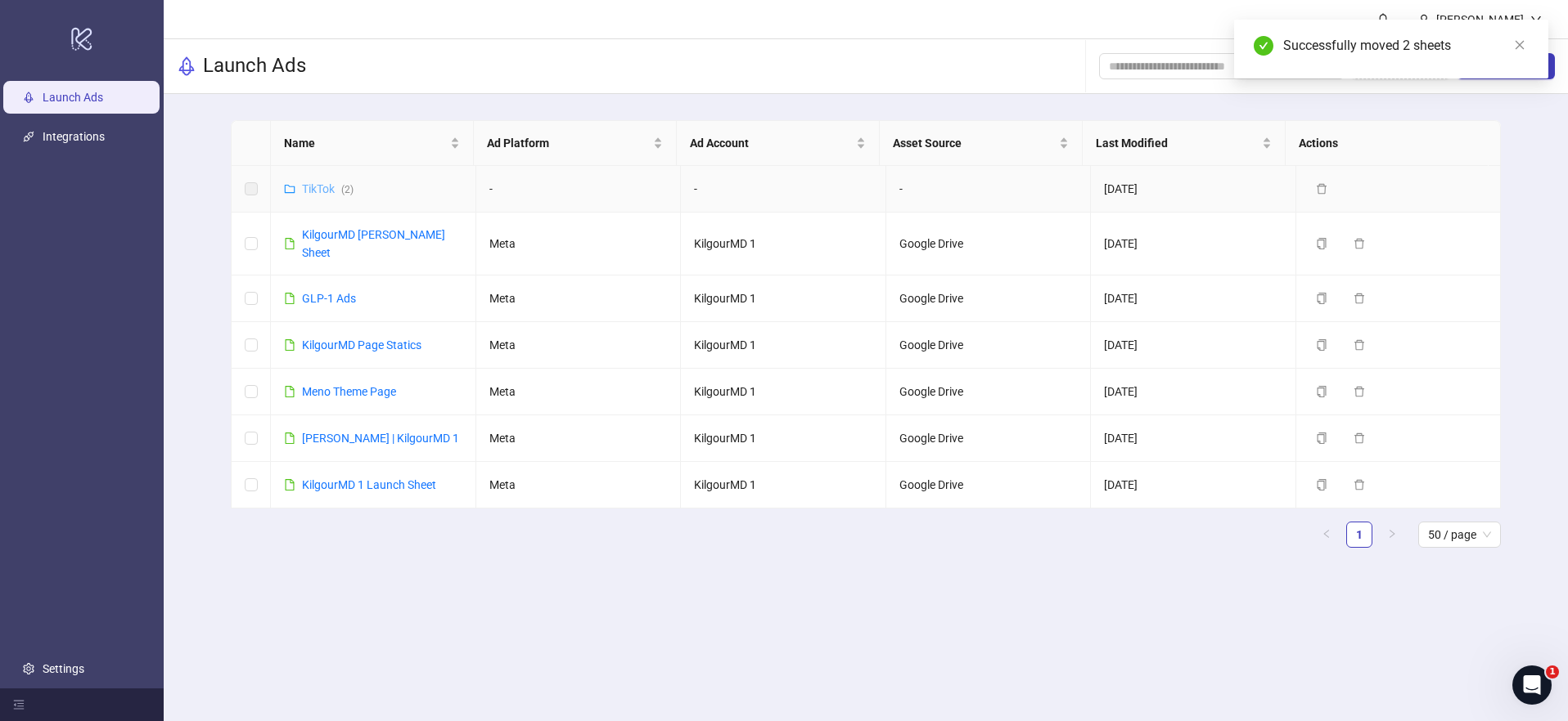
click at [333, 189] on link "TikTok ( 2 )" at bounding box center [328, 189] width 52 height 13
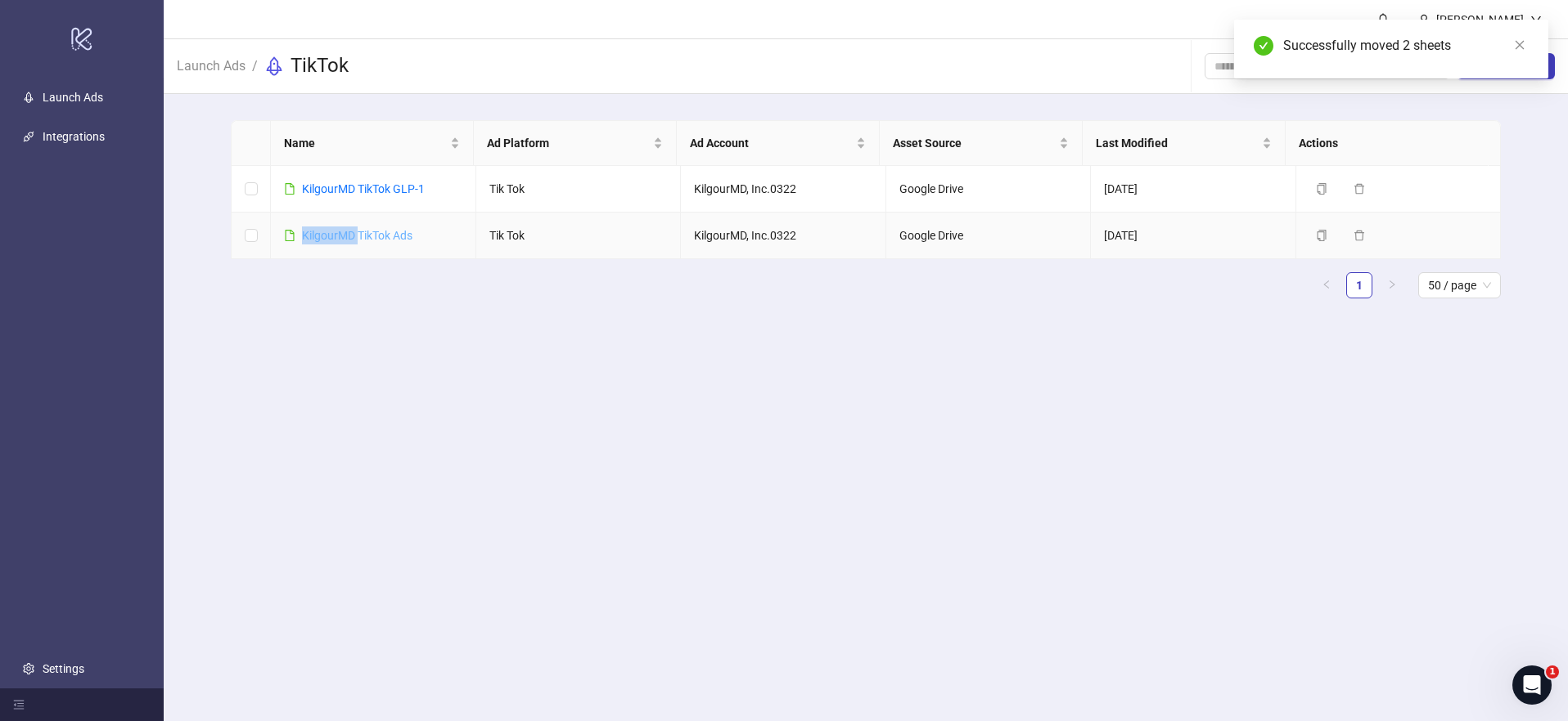
click at [358, 229] on div "KilgourMD TikTok Ads" at bounding box center [358, 236] width 111 height 18
click at [378, 236] on link "KilgourMD TikTok Ads" at bounding box center [358, 235] width 111 height 13
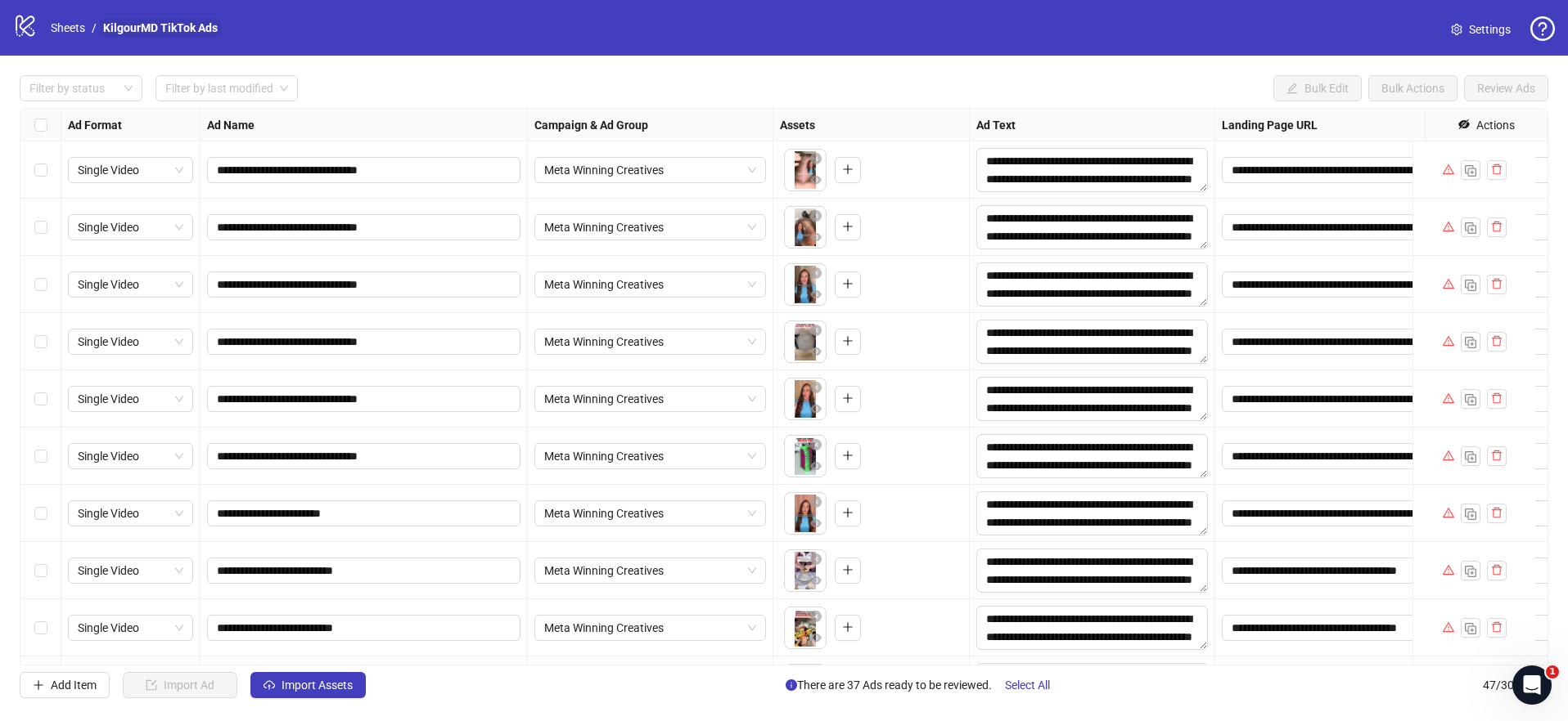
click at [186, 22] on link "KilgourMD TikTok Ads" at bounding box center [160, 28] width 121 height 18
click at [204, 28] on link "KilgourMD TikTok Ads" at bounding box center [160, 28] width 121 height 18
click at [1476, 33] on span "Settings" at bounding box center [1489, 30] width 42 height 18
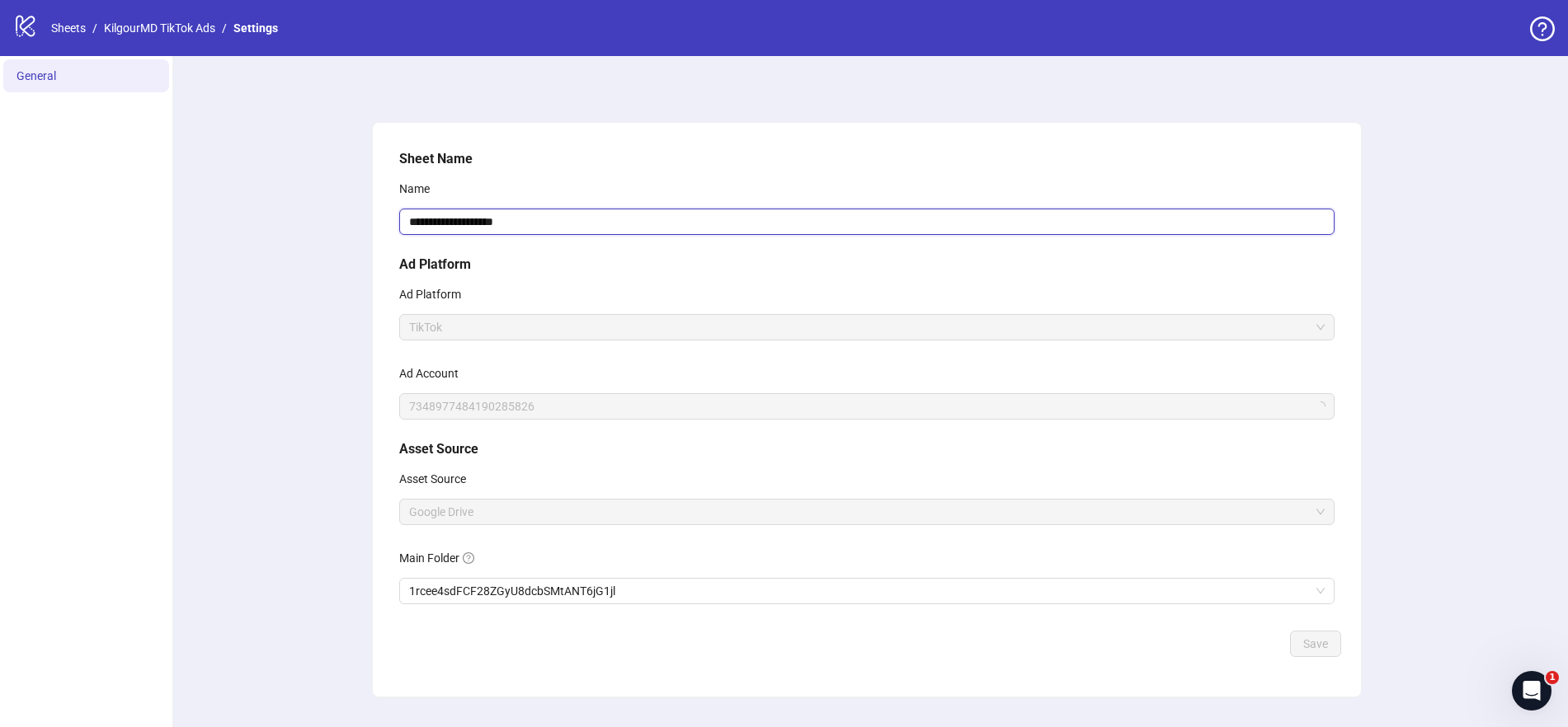
click at [512, 222] on input "**********" at bounding box center [866, 221] width 935 height 27
type input "**********"
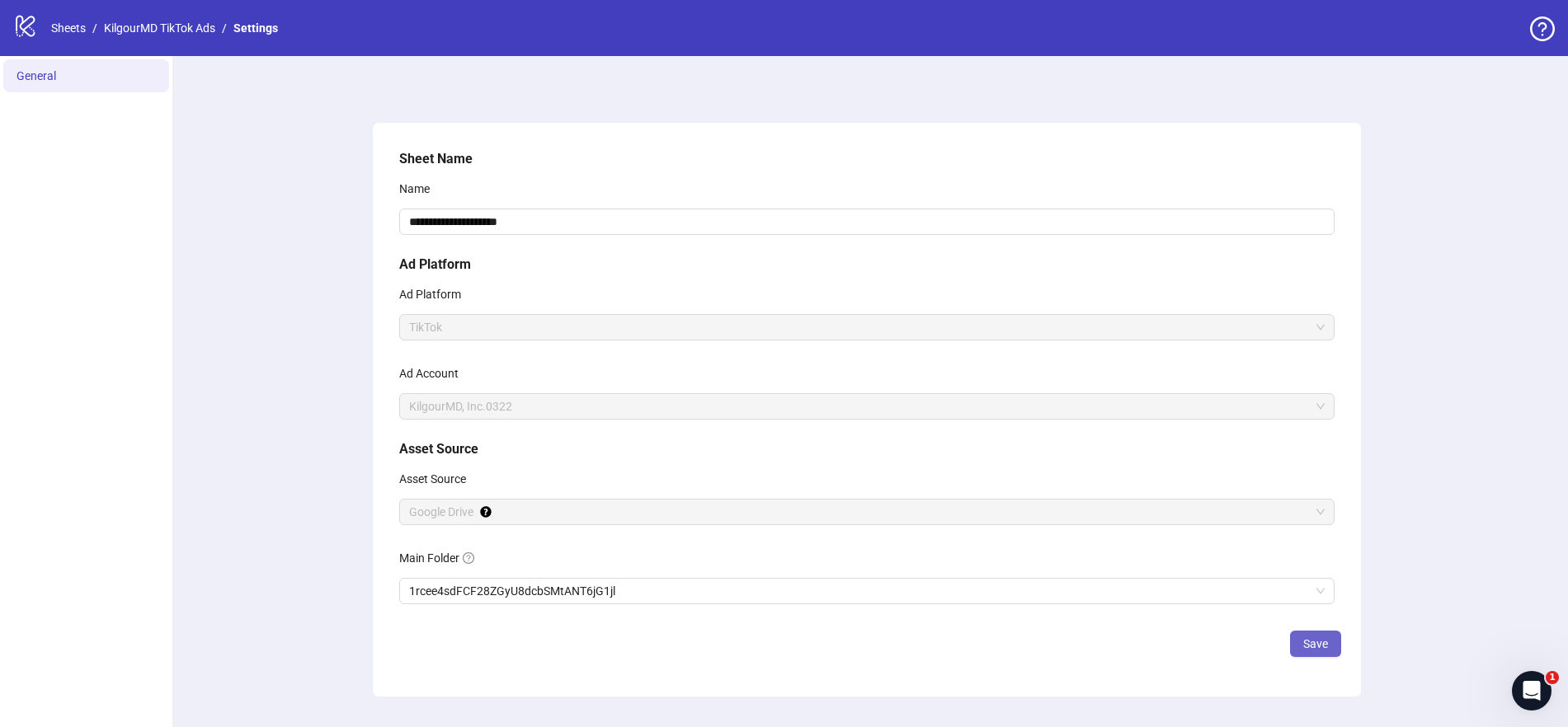
click at [1311, 642] on span "Save" at bounding box center [1316, 644] width 25 height 13
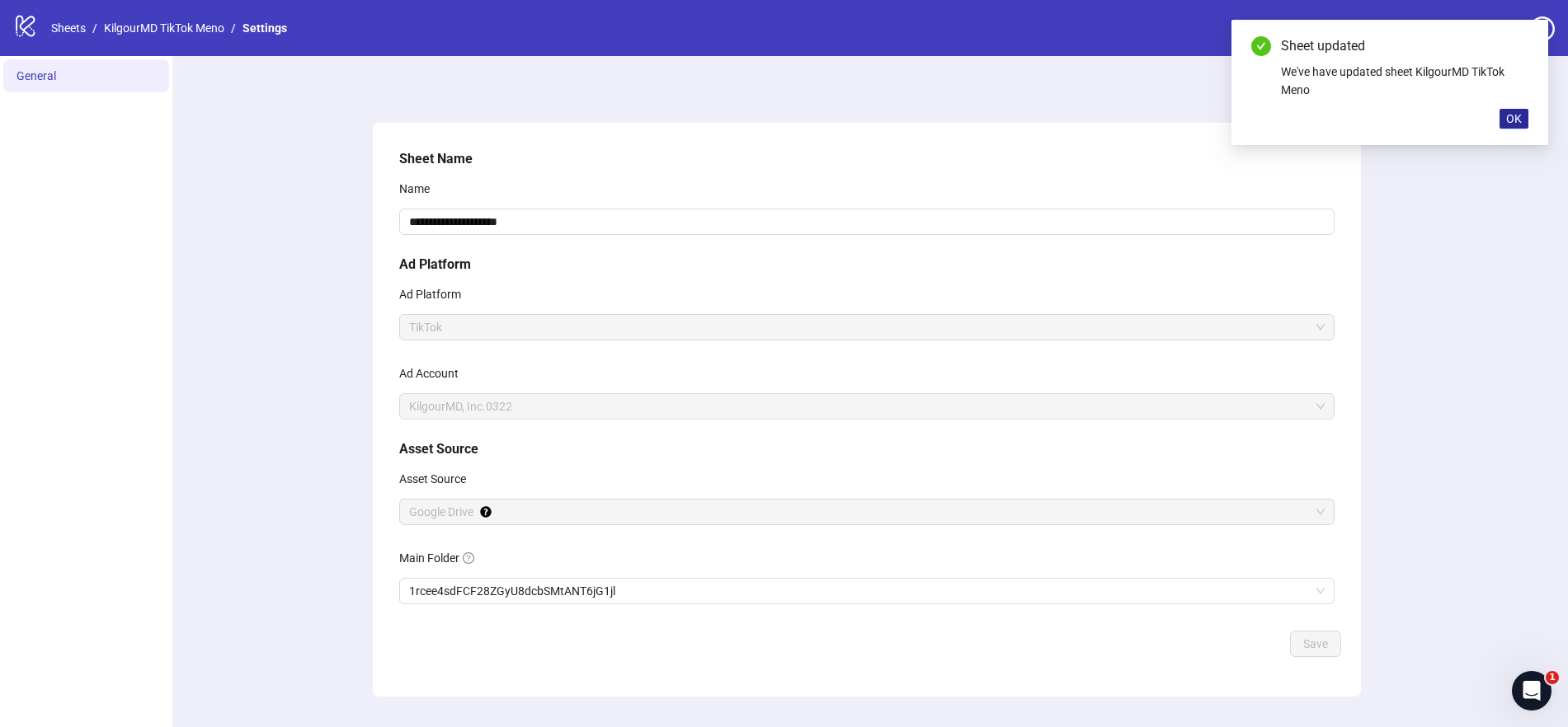
click at [1506, 126] on button "OK" at bounding box center [1514, 119] width 29 height 20
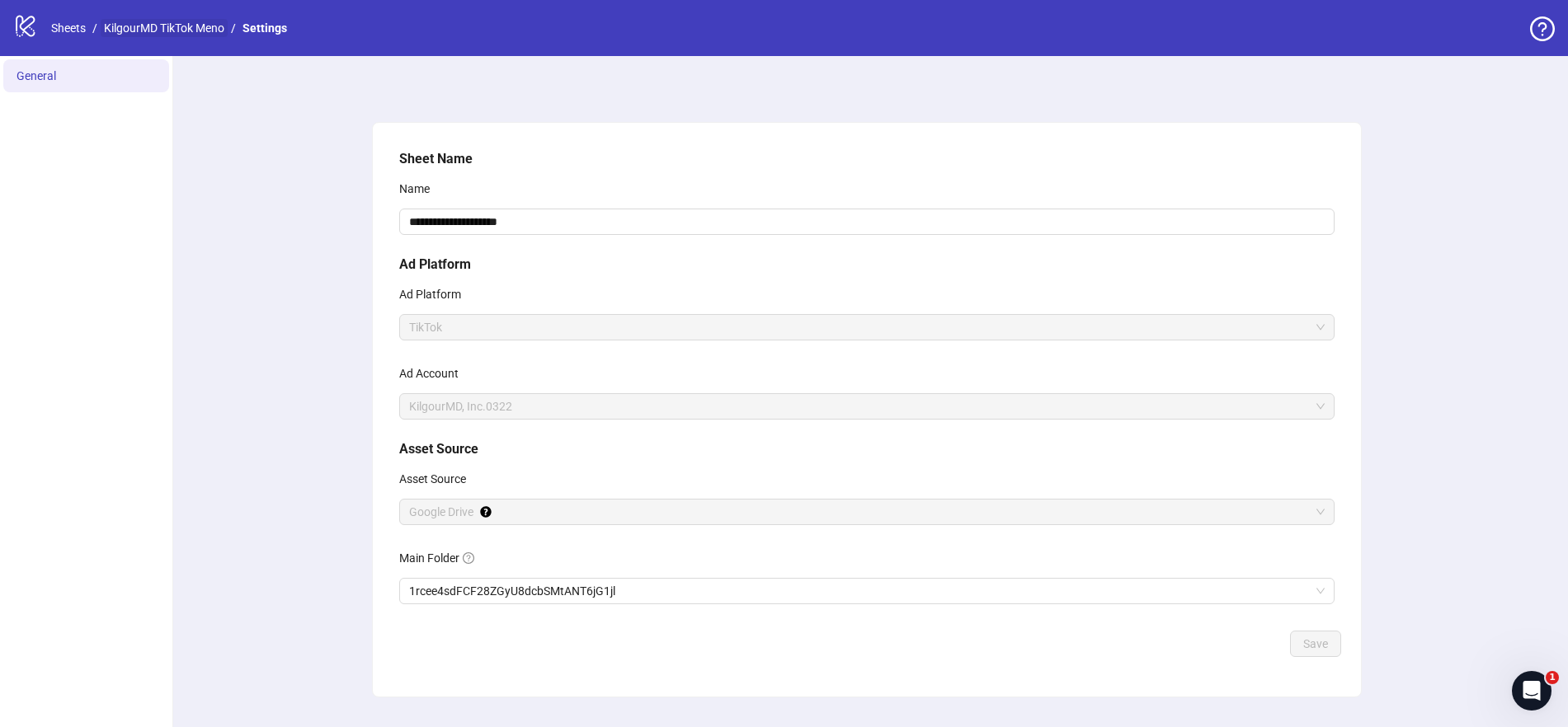
click at [193, 31] on link "KilgourMD TikTok Meno" at bounding box center [164, 28] width 127 height 18
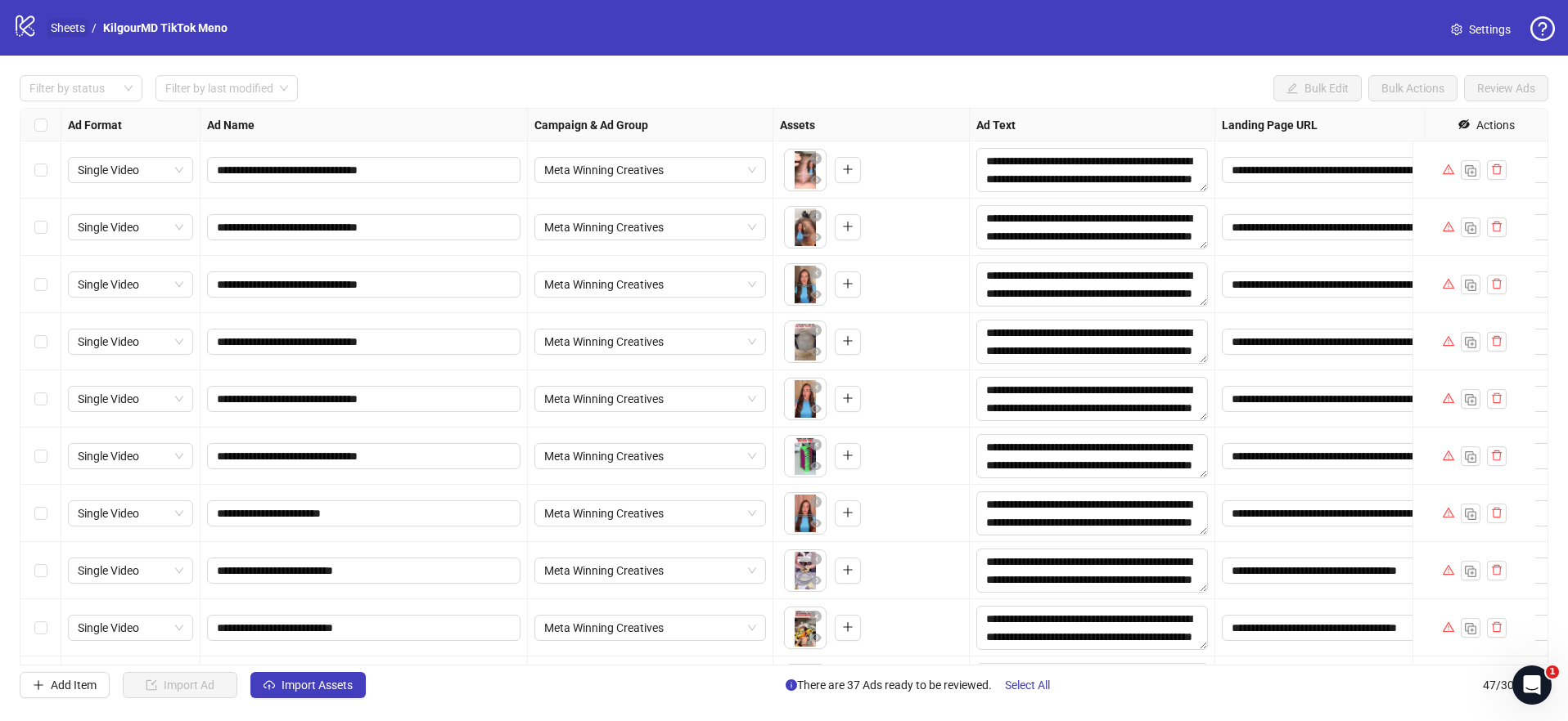
click at [67, 28] on link "Sheets" at bounding box center [67, 28] width 41 height 18
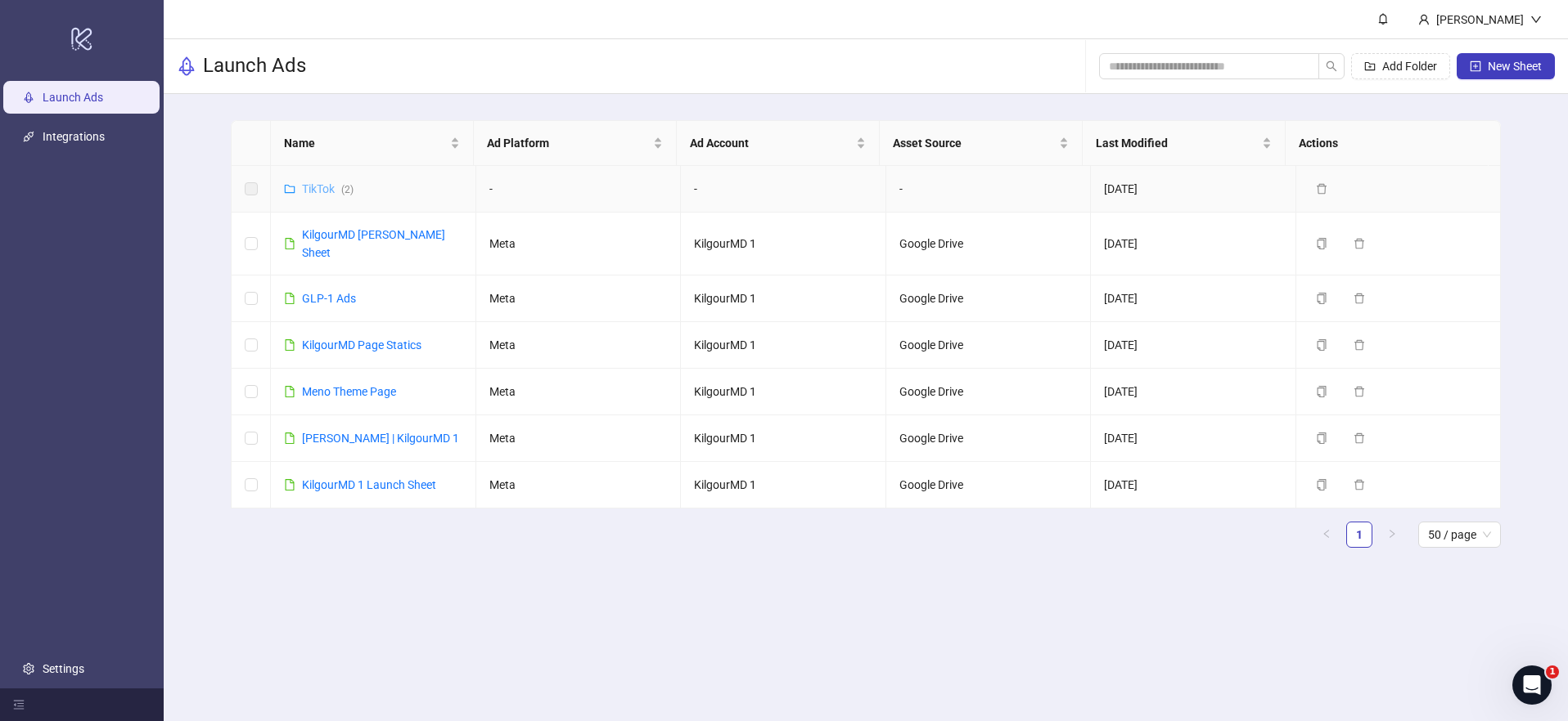
click at [329, 190] on link "TikTok ( 2 )" at bounding box center [328, 189] width 52 height 13
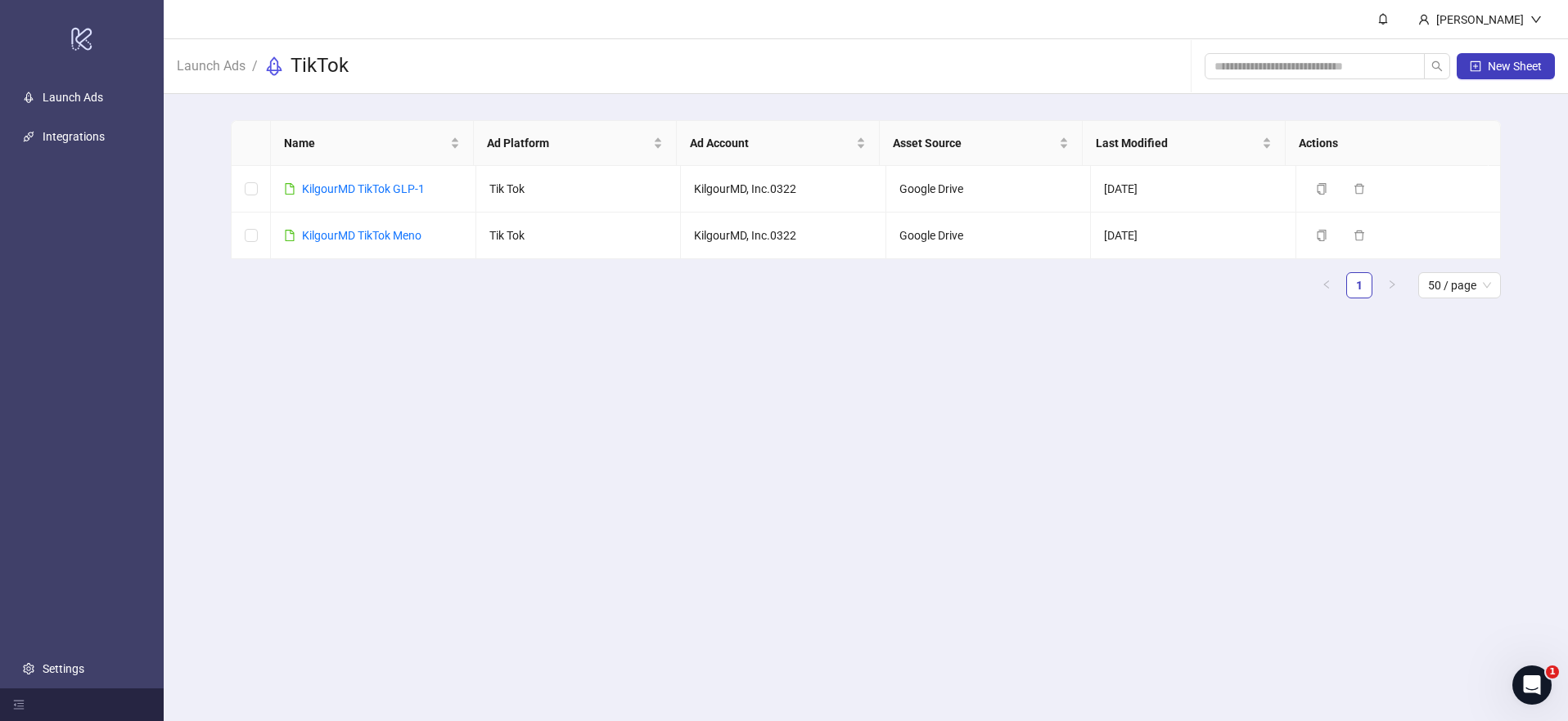
drag, startPoint x: 651, startPoint y: 428, endPoint x: 659, endPoint y: 402, distance: 27.2
click at [652, 428] on main "Leevi Perälä Launch Ads / TikTok New Sheet Name Ad Platform Ad Account Asset So…" at bounding box center [865, 360] width 1404 height 721
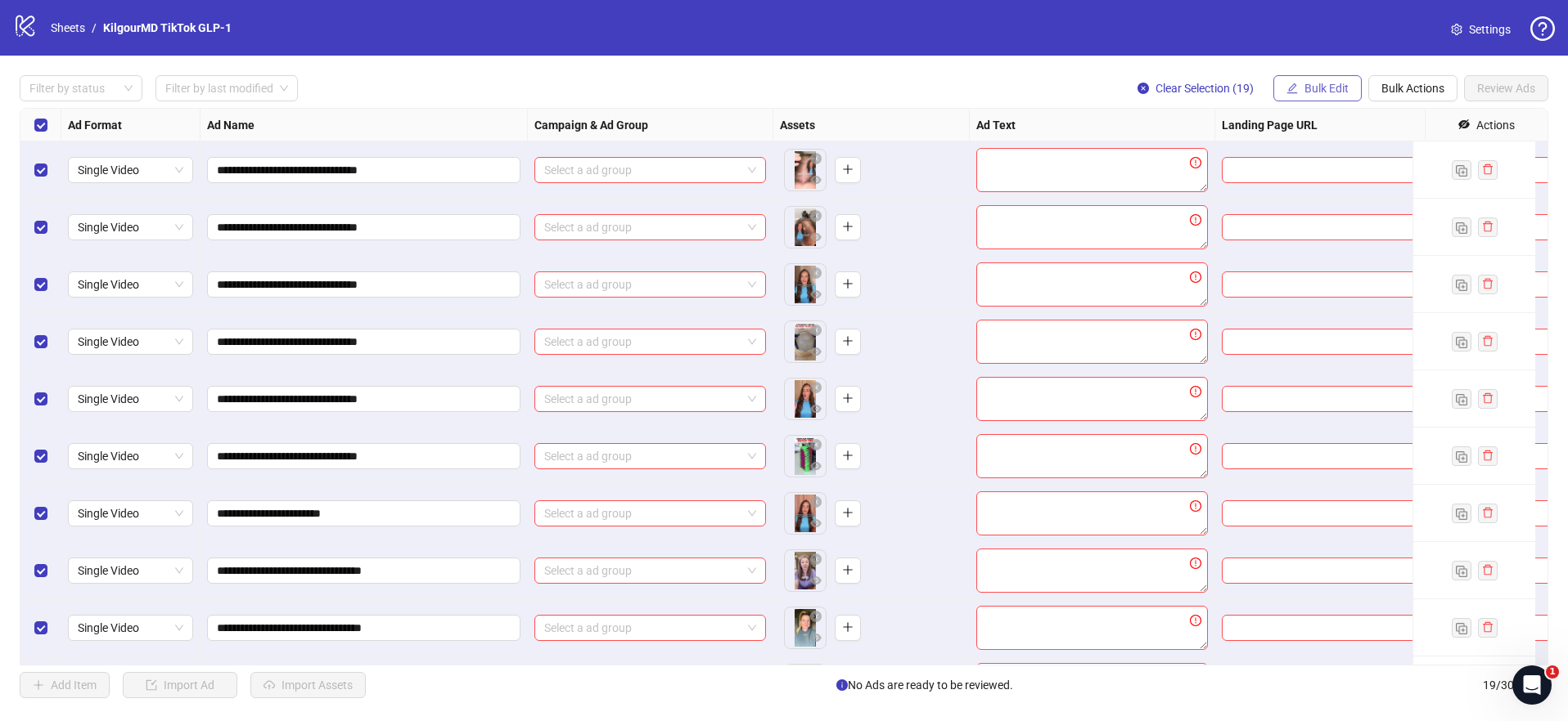
click at [1319, 90] on span "Bulk Edit" at bounding box center [1326, 88] width 44 height 13
click at [1336, 171] on span "Campaign & Ad Group" at bounding box center [1341, 173] width 113 height 18
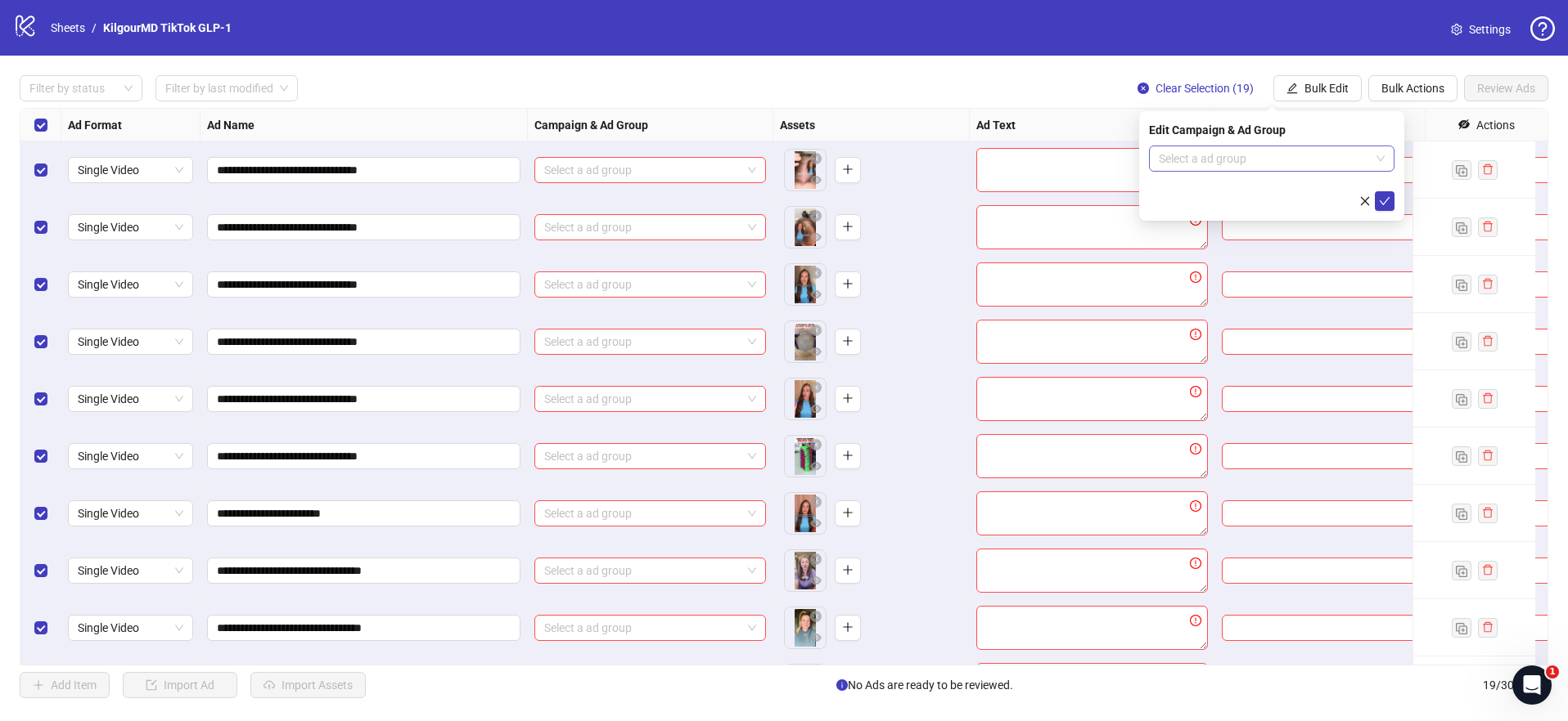
click at [1248, 160] on input "search" at bounding box center [1264, 158] width 211 height 24
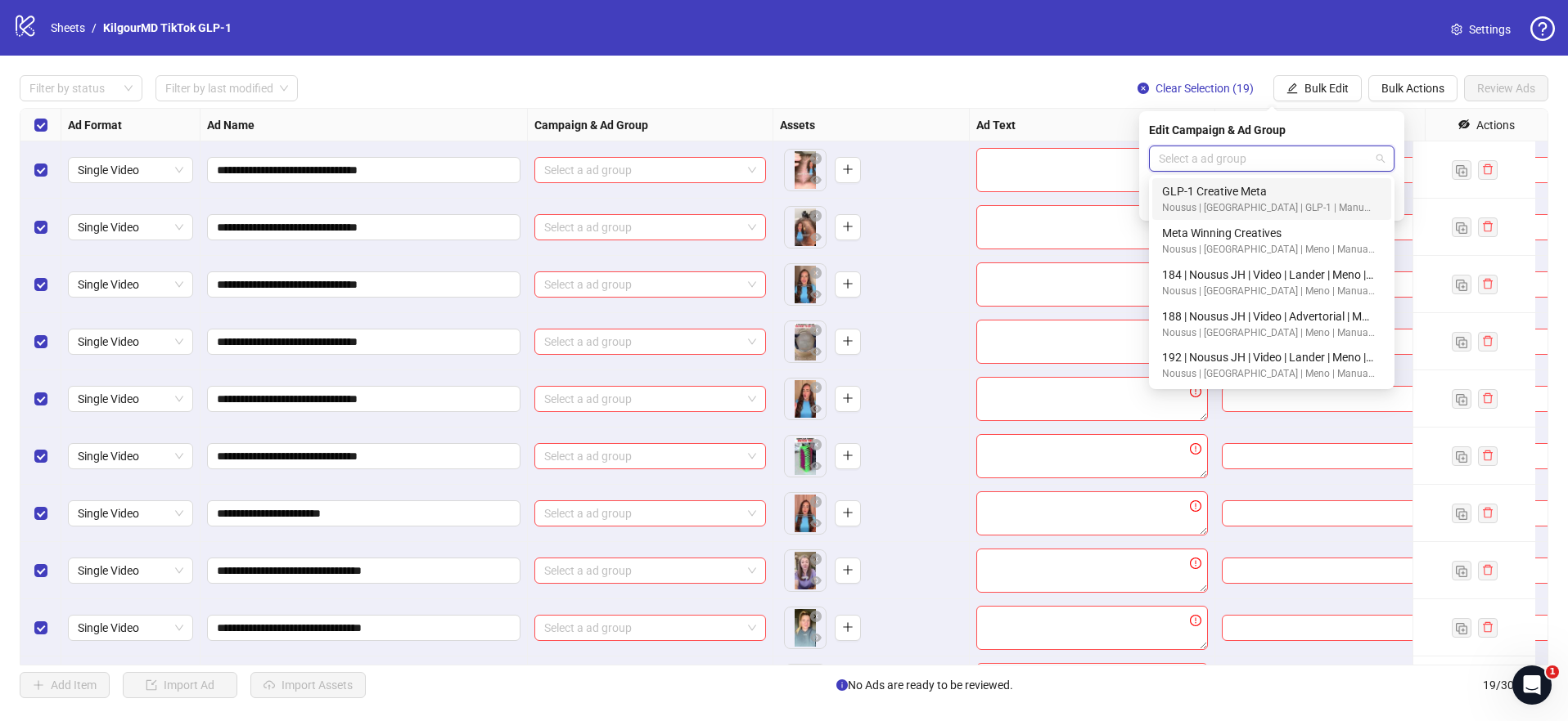
click at [1234, 194] on div "GLP-1 Creative Meta" at bounding box center [1268, 191] width 212 height 18
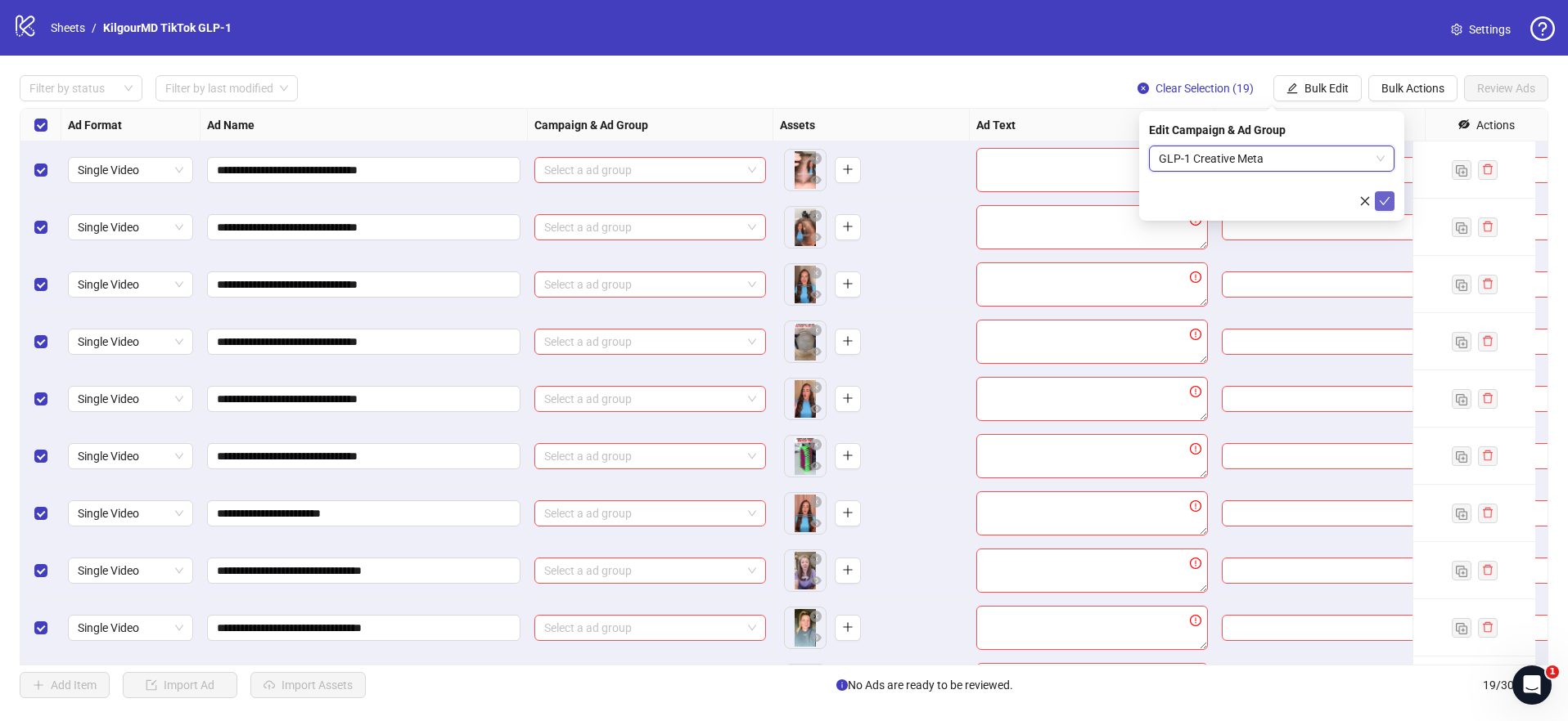
click at [1381, 202] on icon "check" at bounding box center [1384, 200] width 12 height 12
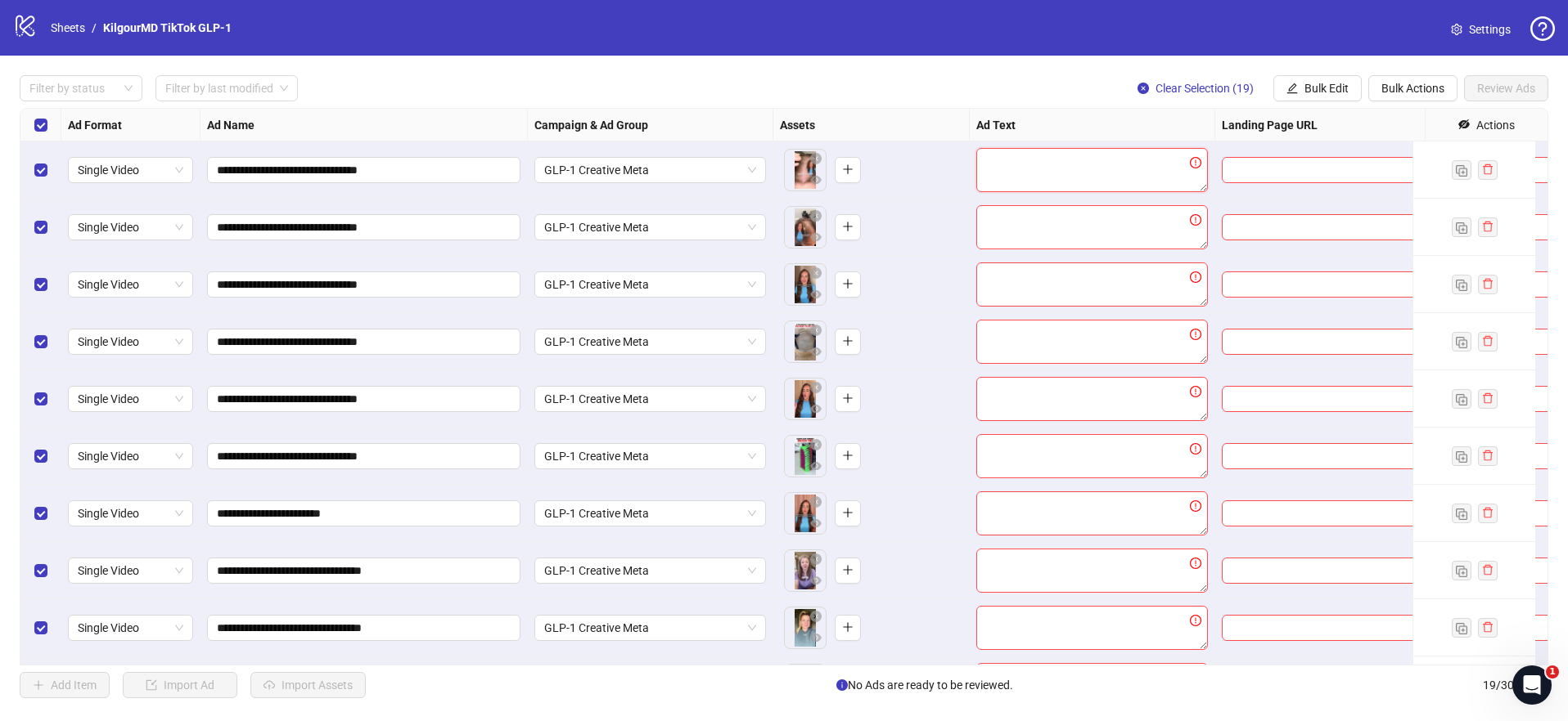
click at [1127, 186] on textarea at bounding box center [1092, 170] width 231 height 44
click at [1343, 89] on span "Bulk Edit" at bounding box center [1326, 88] width 44 height 13
click at [1327, 200] on span "Ad Text" at bounding box center [1341, 200] width 113 height 18
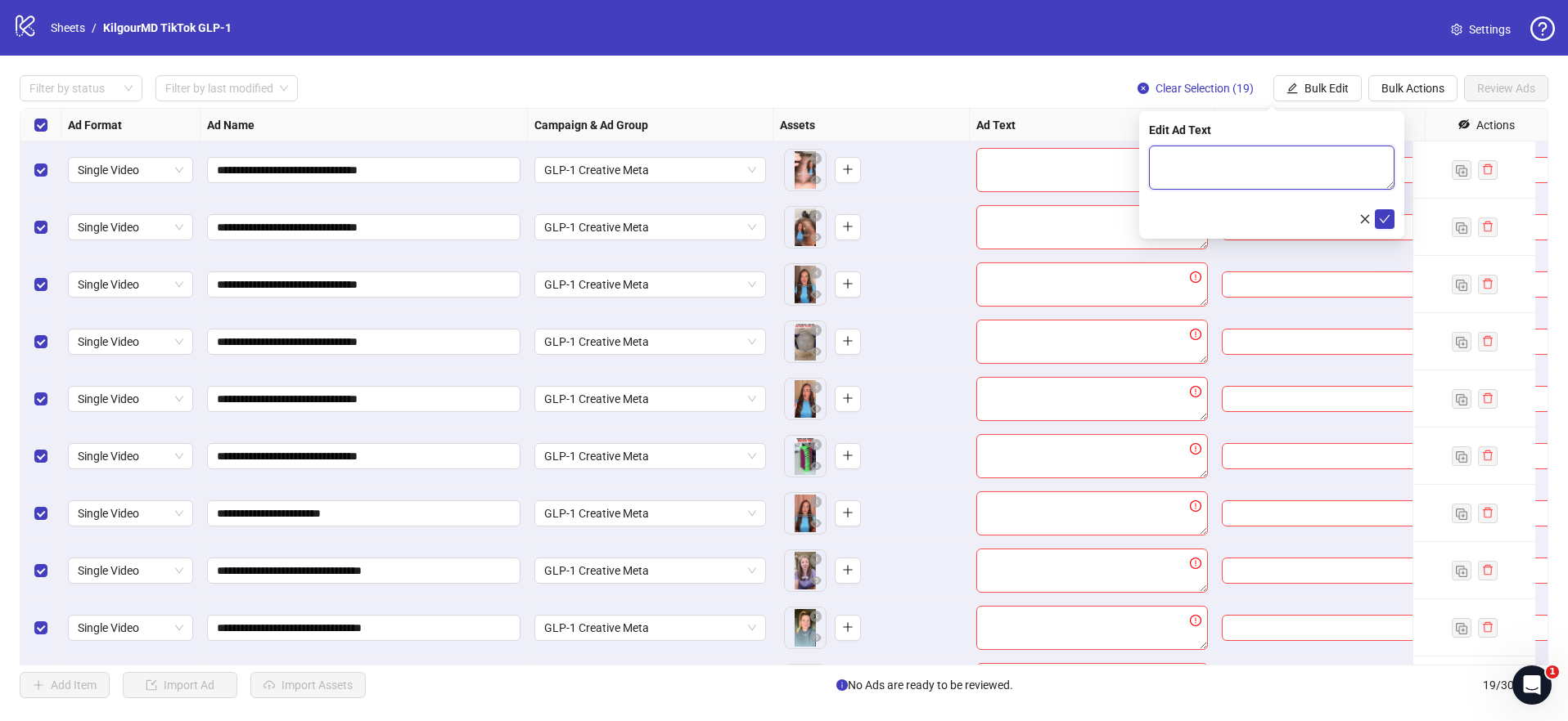
click at [1220, 174] on textarea at bounding box center [1271, 167] width 245 height 44
paste textarea "**********"
type textarea "**********"
click at [1388, 221] on icon "check" at bounding box center [1384, 219] width 12 height 12
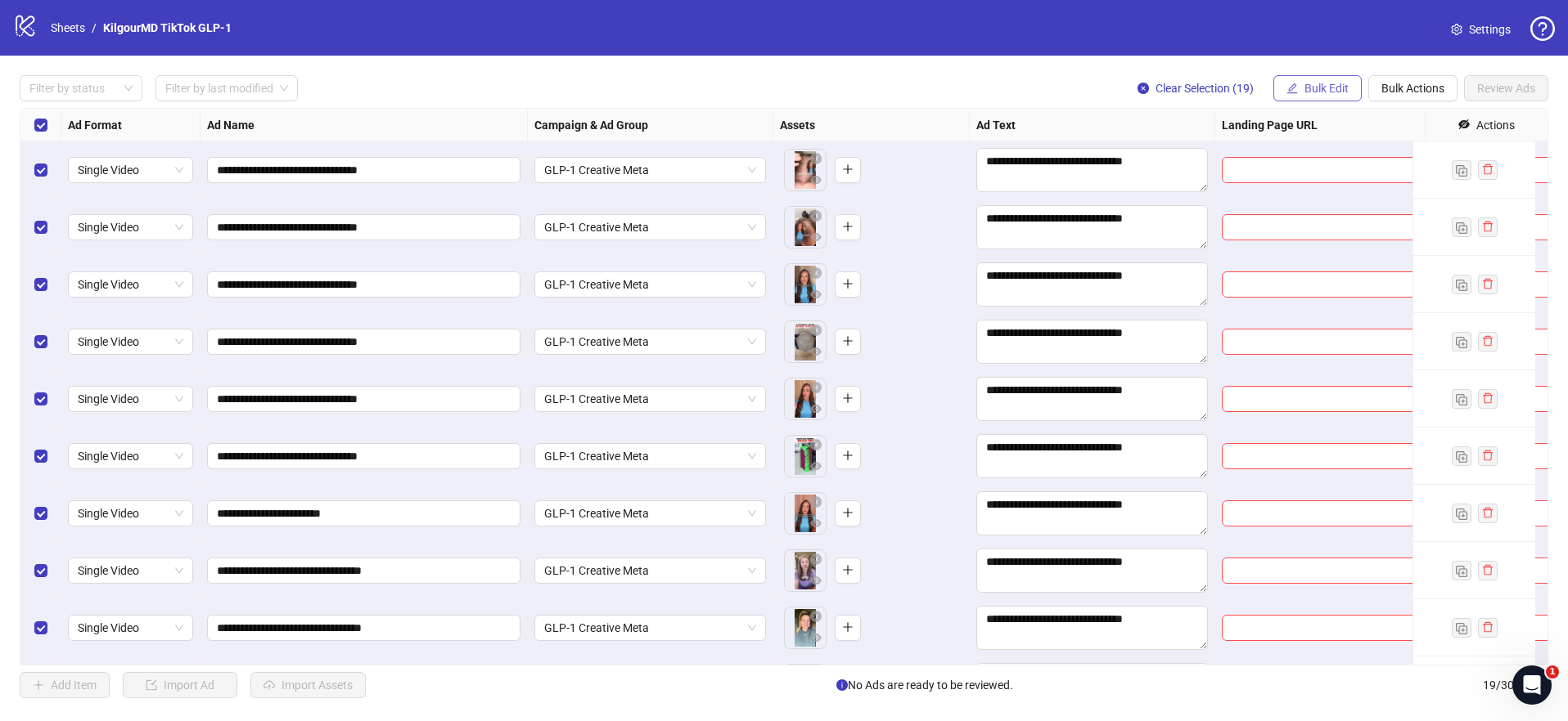
click at [1324, 79] on button "Bulk Edit" at bounding box center [1317, 88] width 88 height 26
click at [1311, 226] on span "Landing Page URL" at bounding box center [1341, 226] width 113 height 18
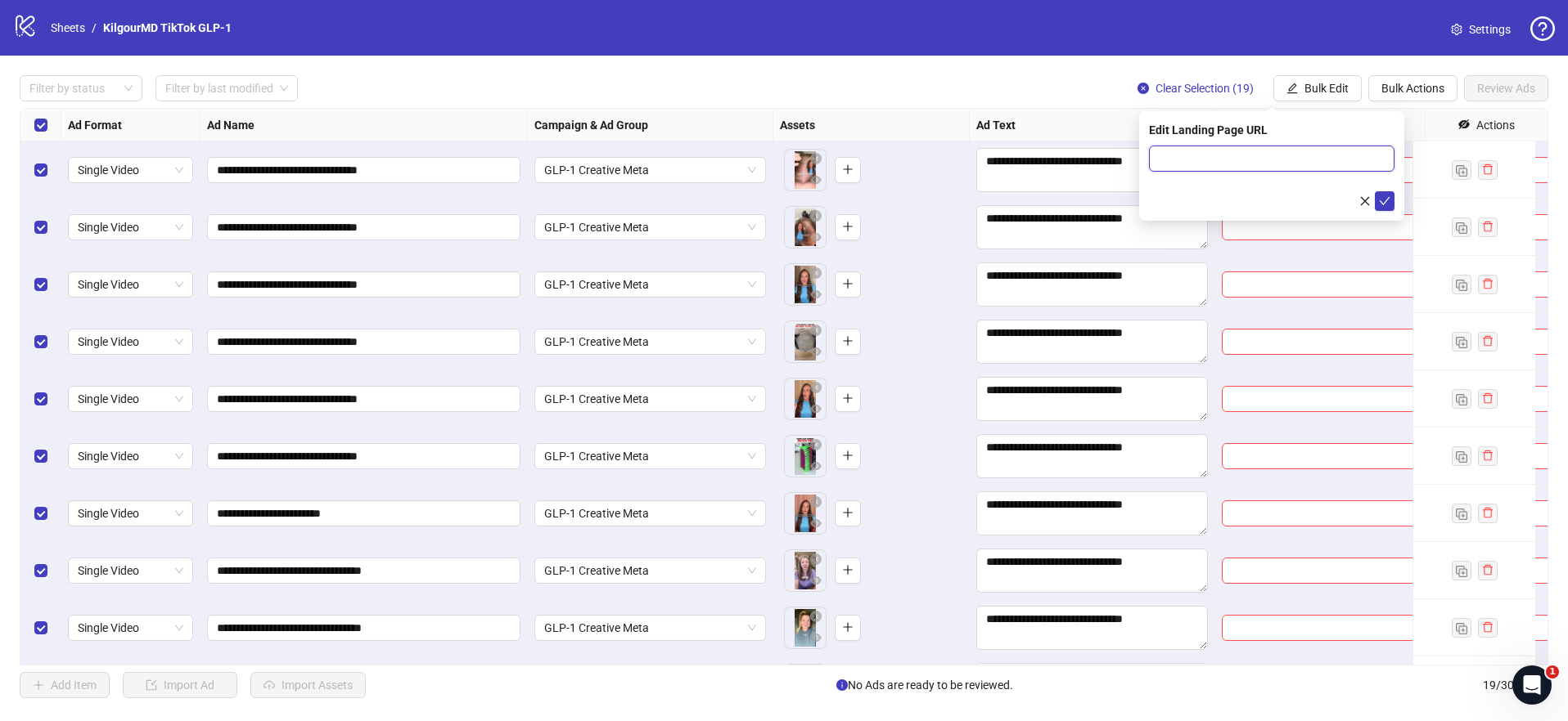
click at [1233, 157] on input "text" at bounding box center [1271, 158] width 245 height 26
paste input "**********"
type input "**********"
click at [1384, 203] on icon "check" at bounding box center [1384, 200] width 12 height 12
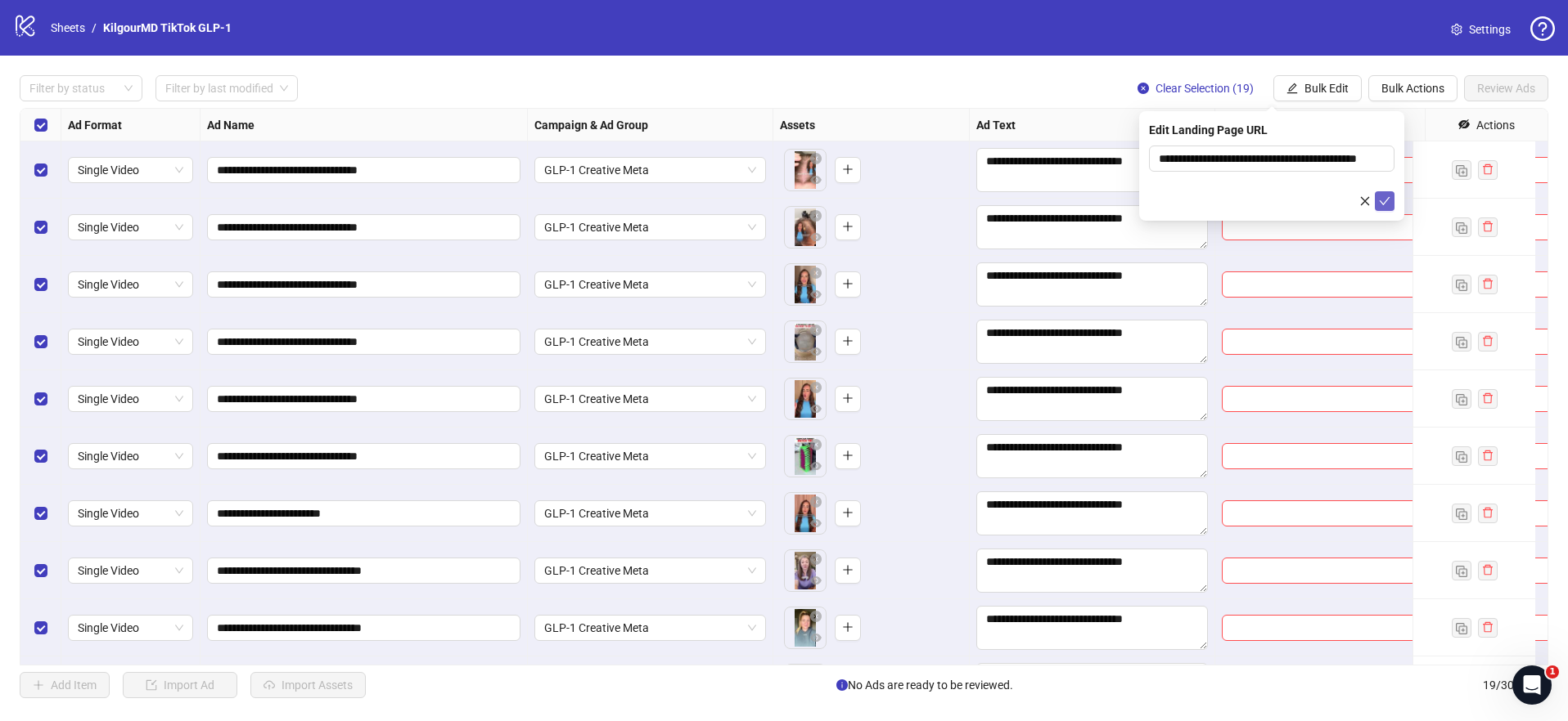
scroll to position [0, 0]
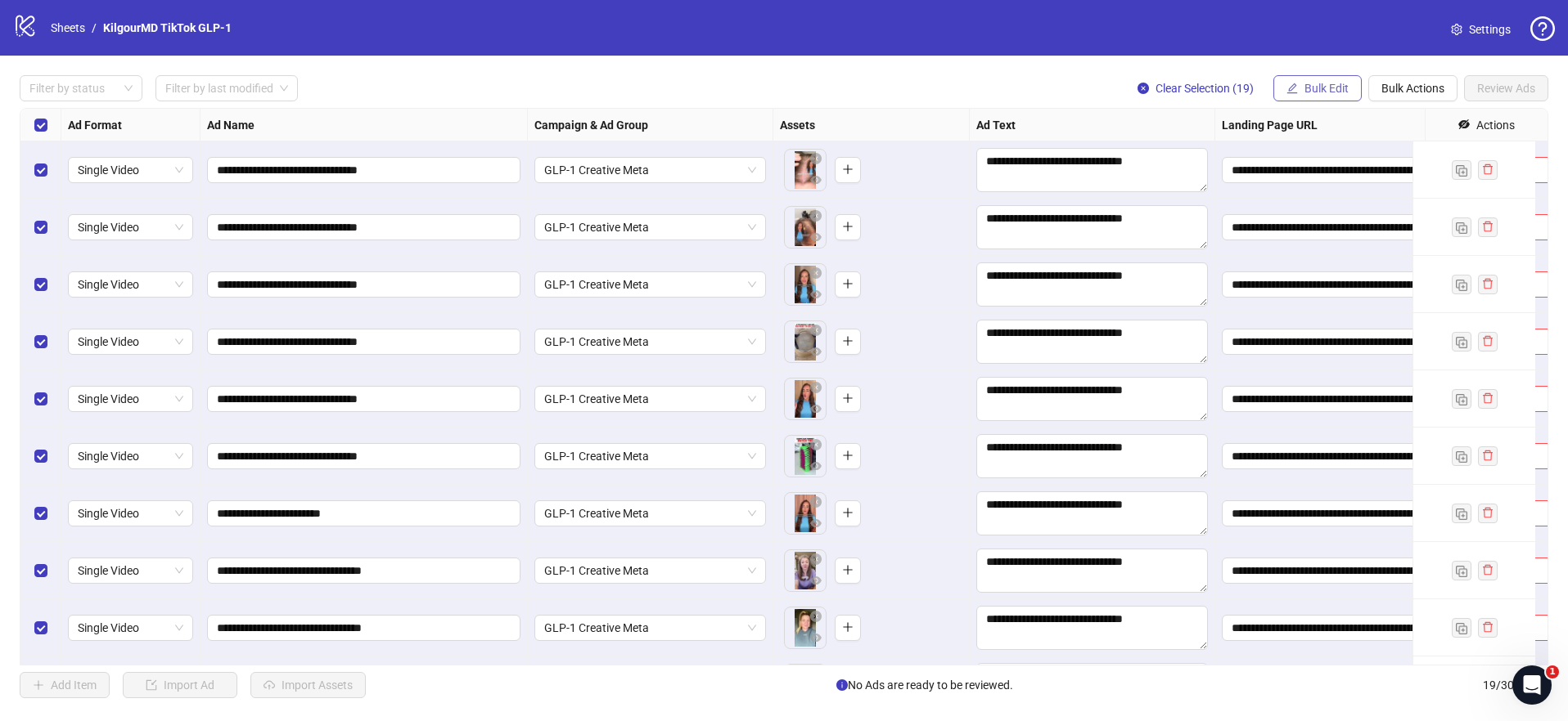
click at [1321, 87] on span "Bulk Edit" at bounding box center [1326, 88] width 44 height 13
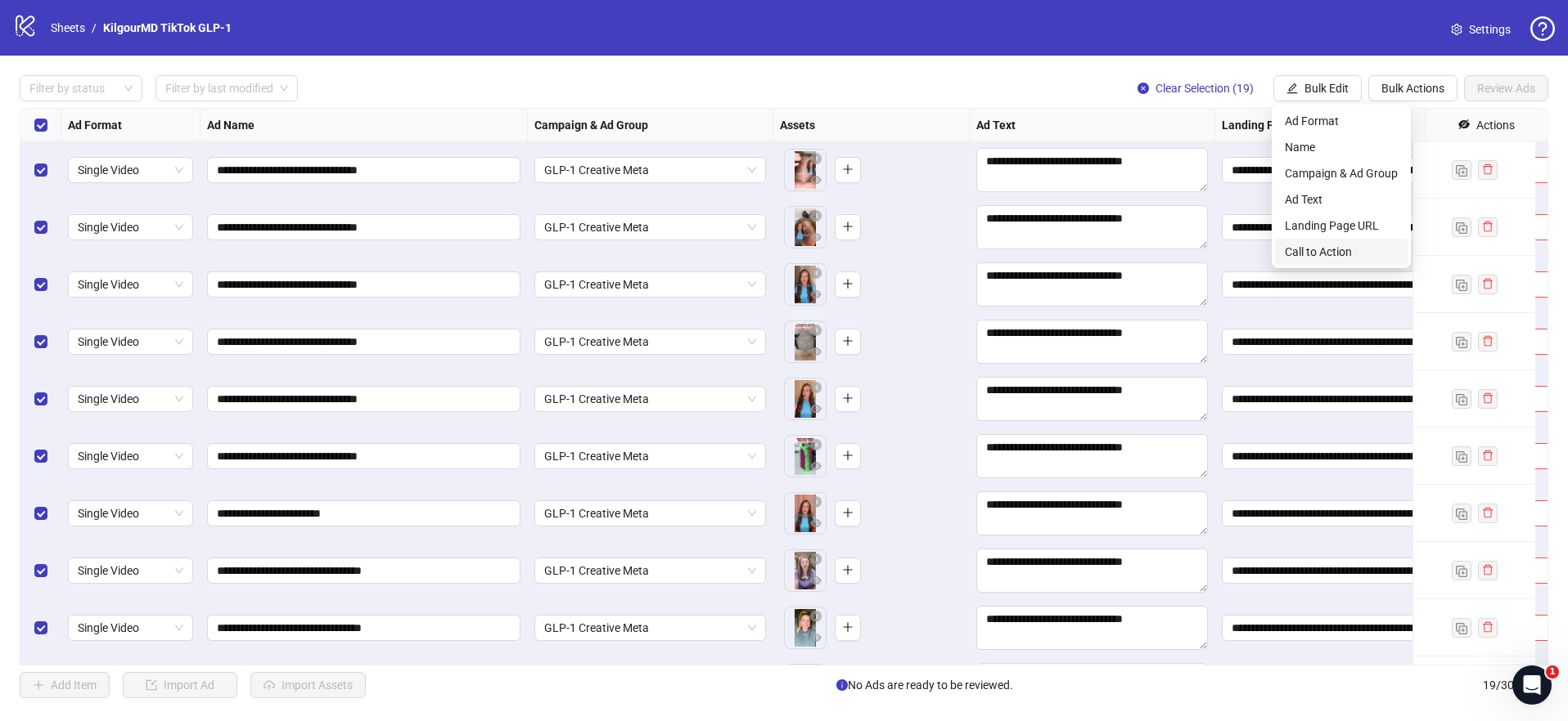
click at [1308, 249] on span "Call to Action" at bounding box center [1341, 252] width 113 height 18
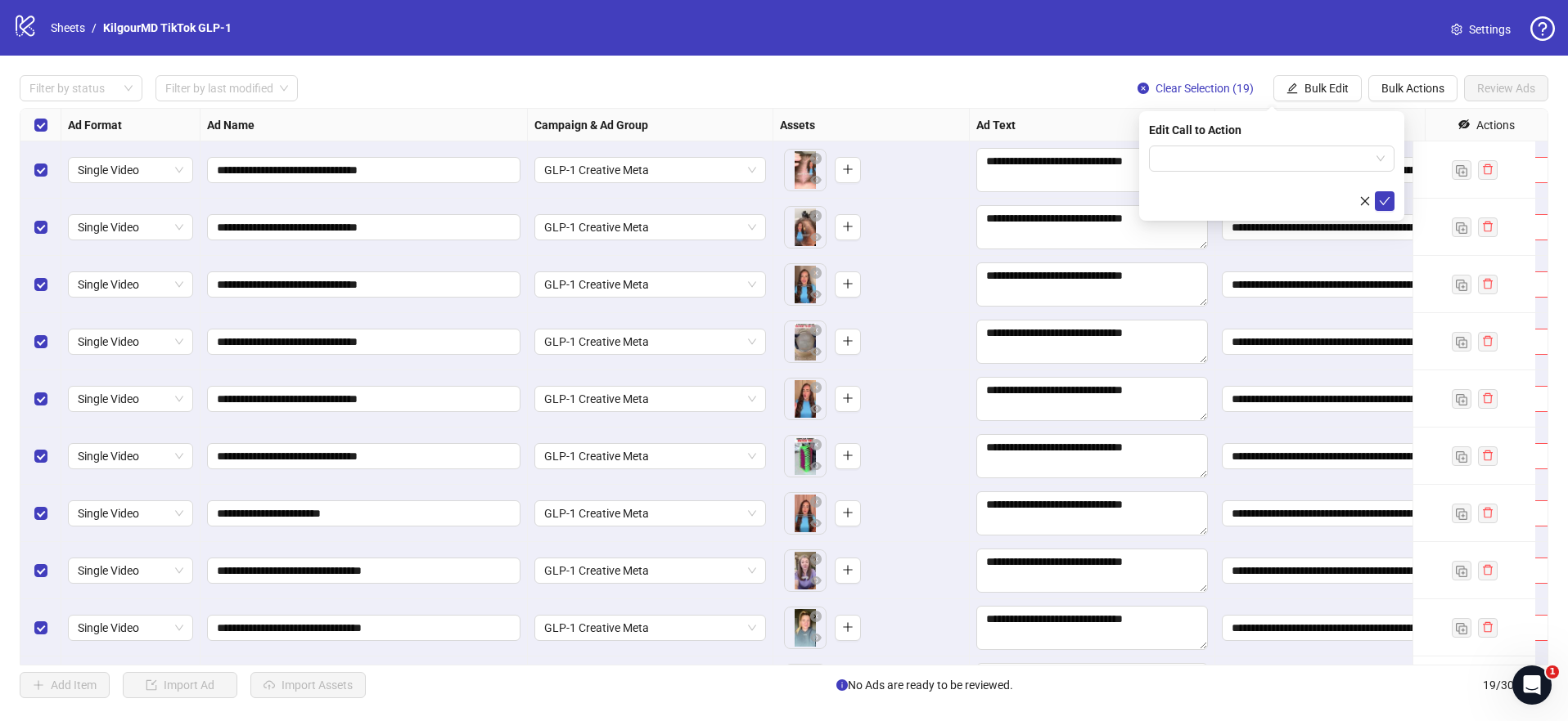
click at [1207, 180] on form at bounding box center [1271, 178] width 245 height 65
click at [1210, 159] on input "search" at bounding box center [1264, 158] width 211 height 24
type input "****"
click at [1213, 201] on div "Learn more" at bounding box center [1271, 191] width 239 height 26
click at [1386, 202] on icon "check" at bounding box center [1384, 200] width 12 height 12
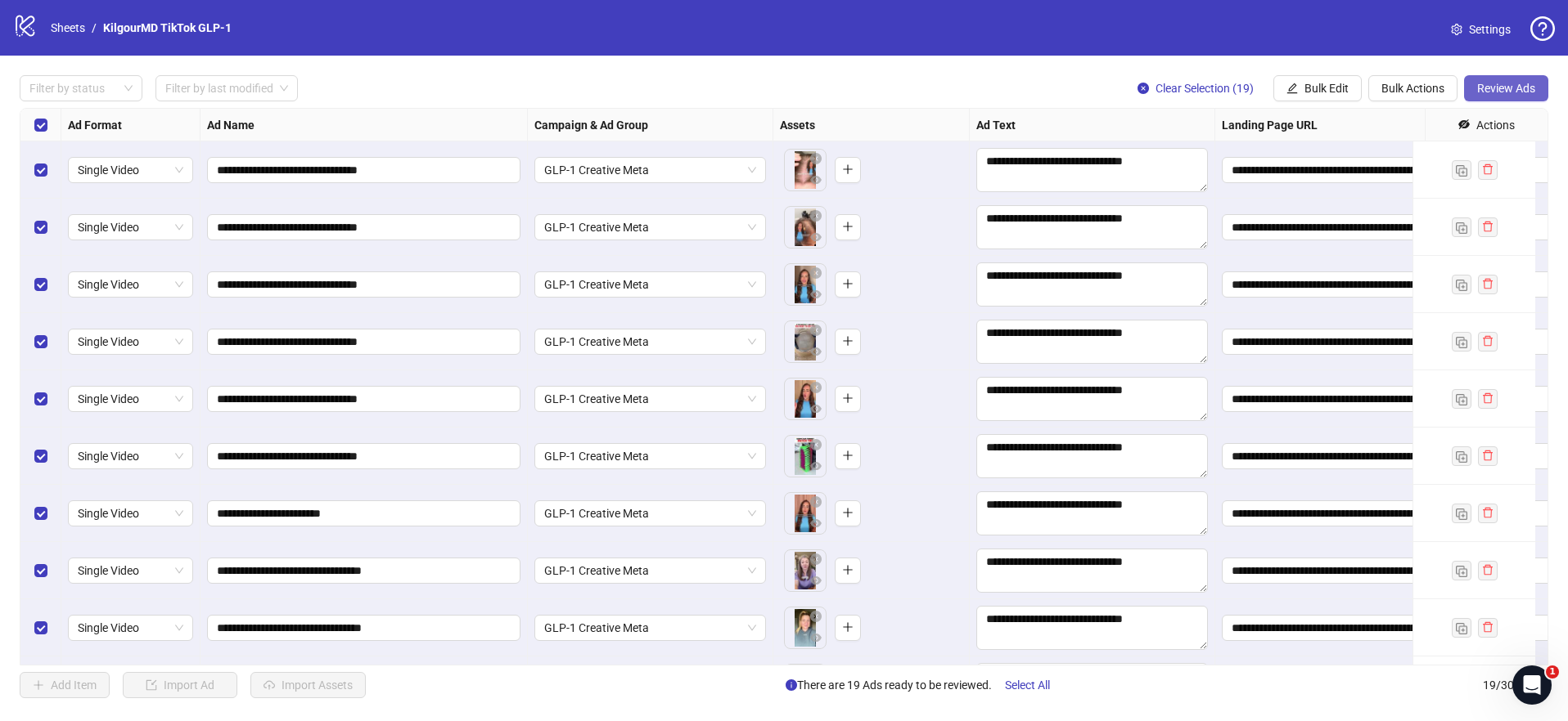
click at [1494, 90] on span "Review Ads" at bounding box center [1505, 88] width 58 height 13
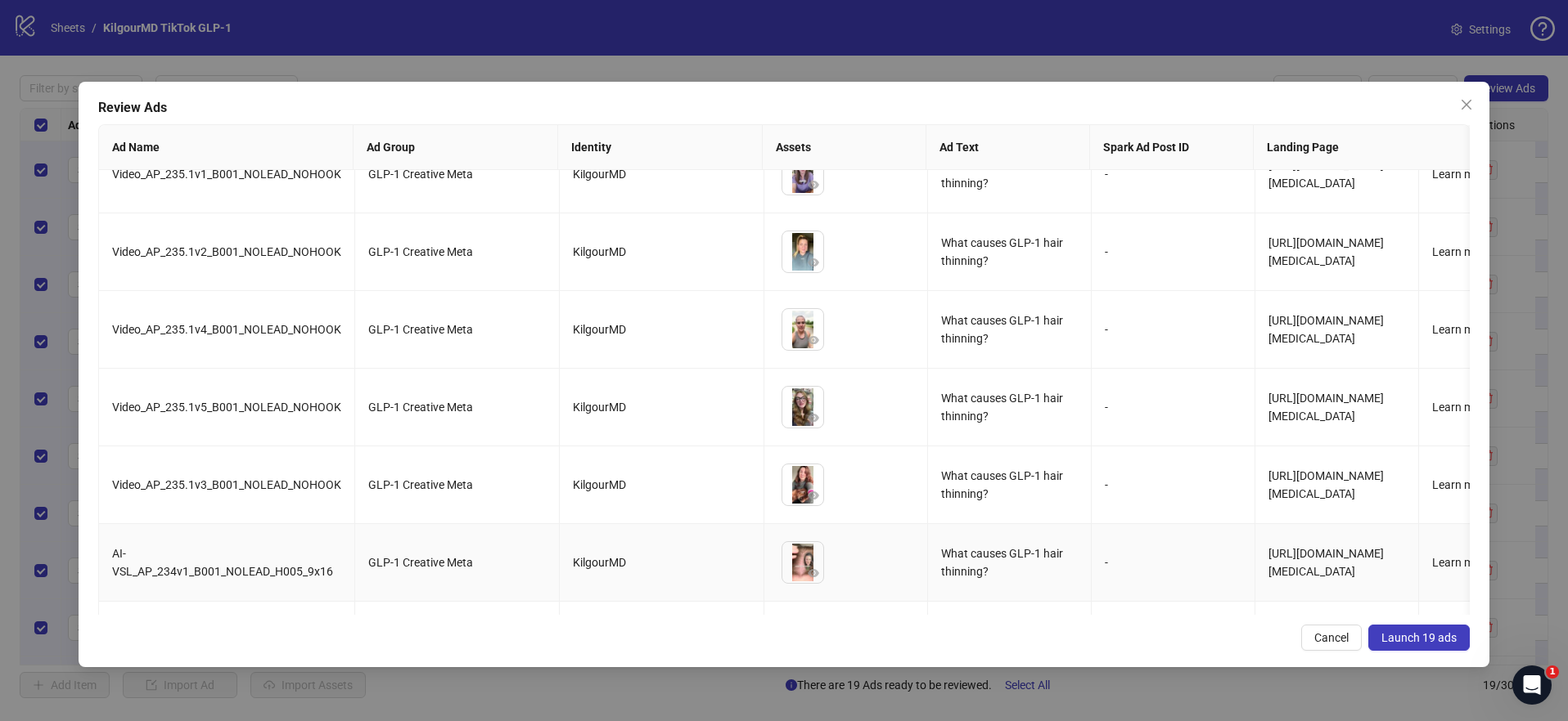
scroll to position [1044, 0]
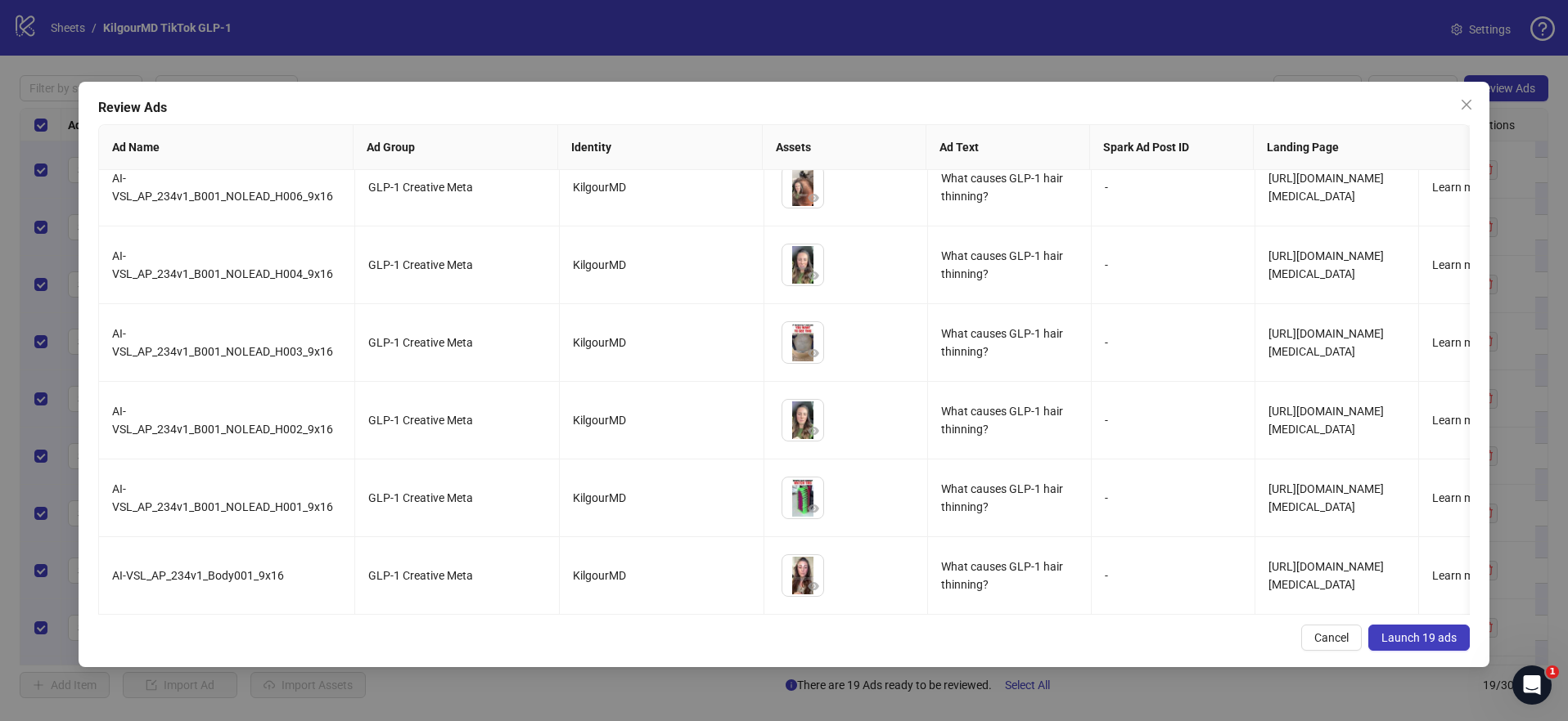
click at [1430, 641] on span "Launch 19 ads" at bounding box center [1418, 638] width 75 height 13
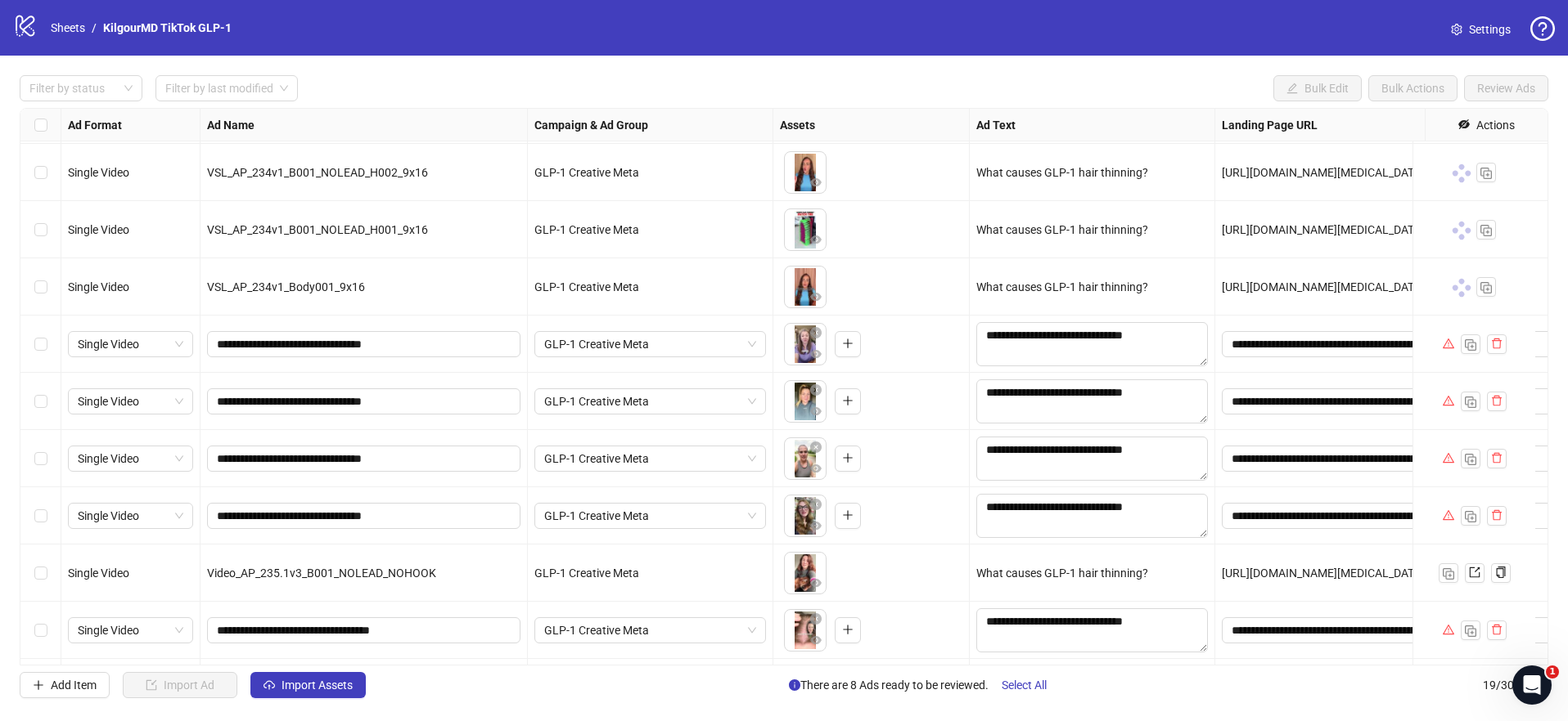
scroll to position [228, 0]
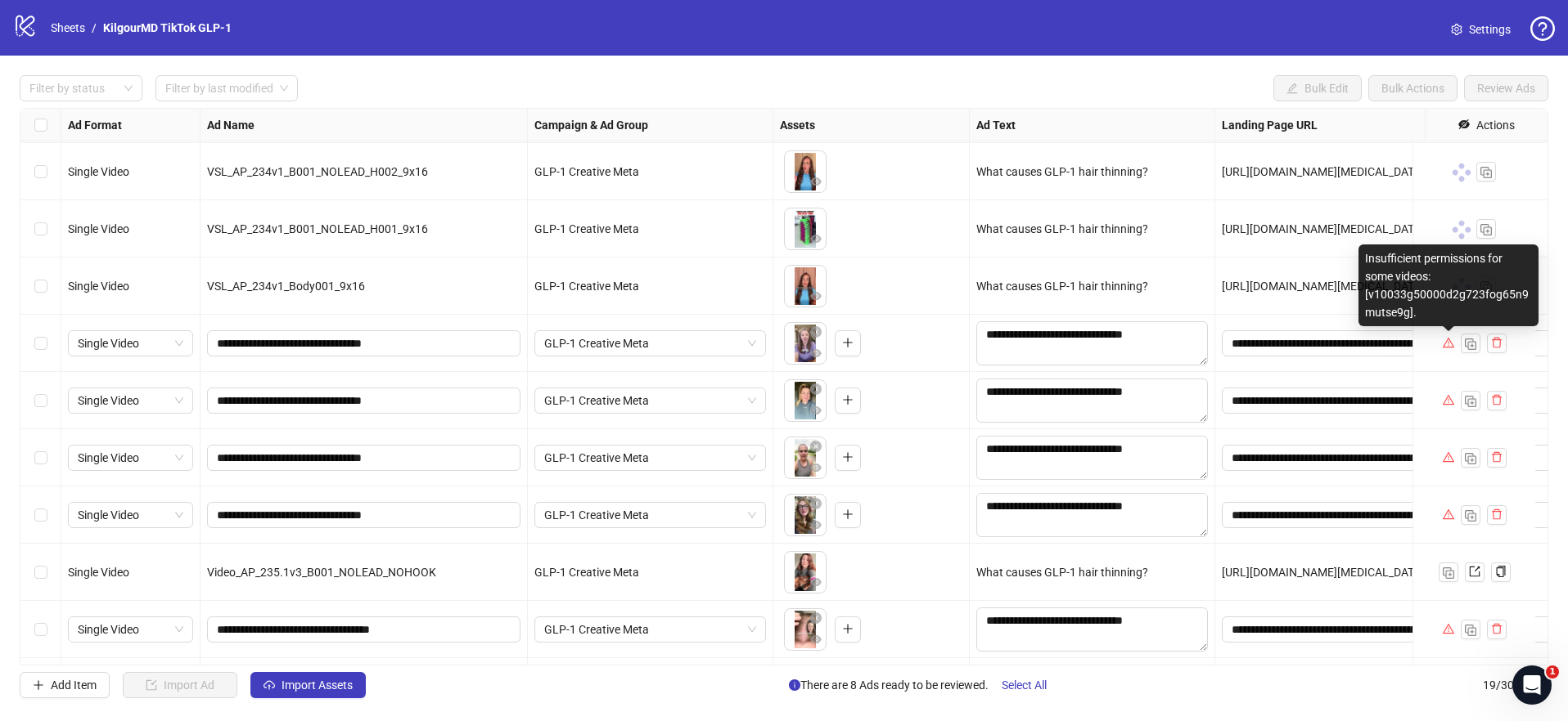
click at [1446, 339] on icon "warning" at bounding box center [1447, 342] width 12 height 10
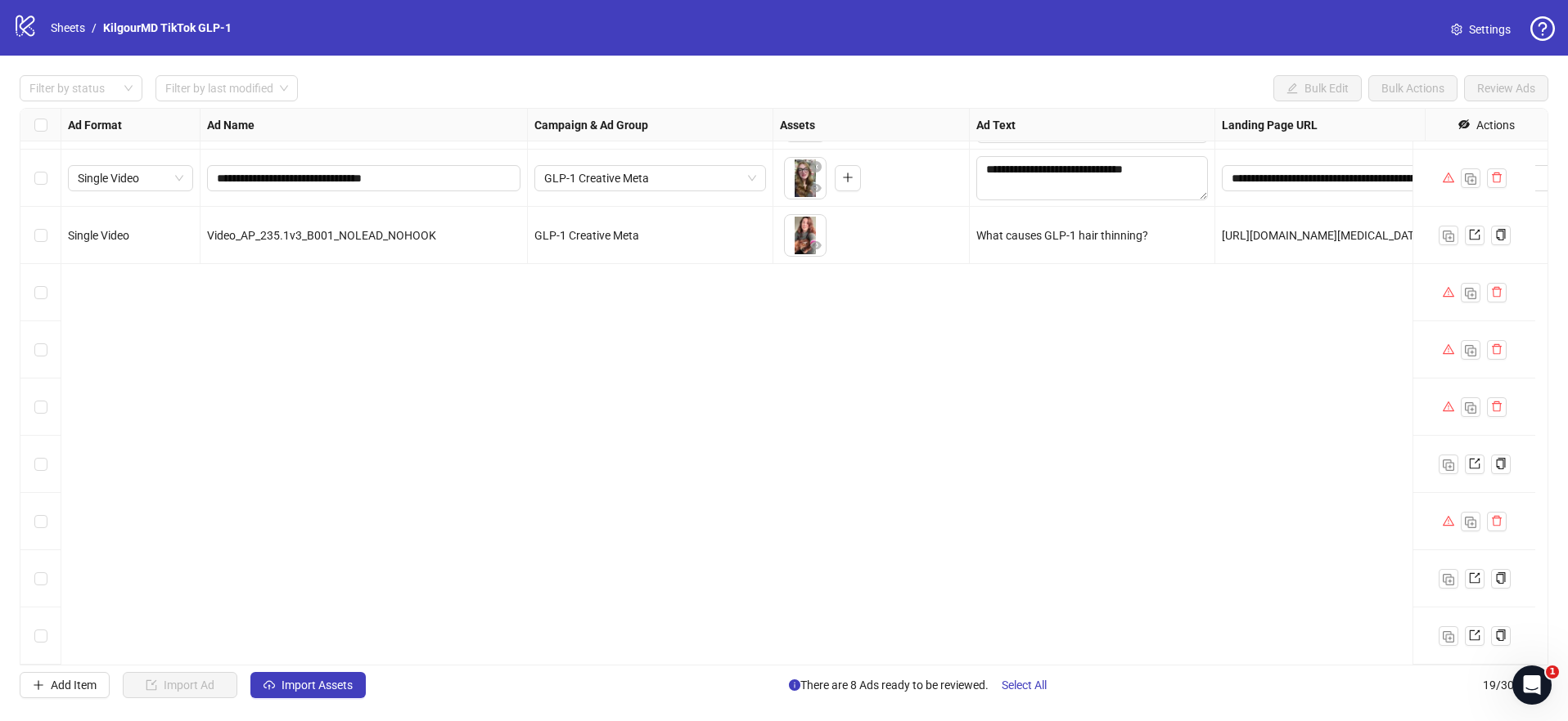
scroll to position [577, 0]
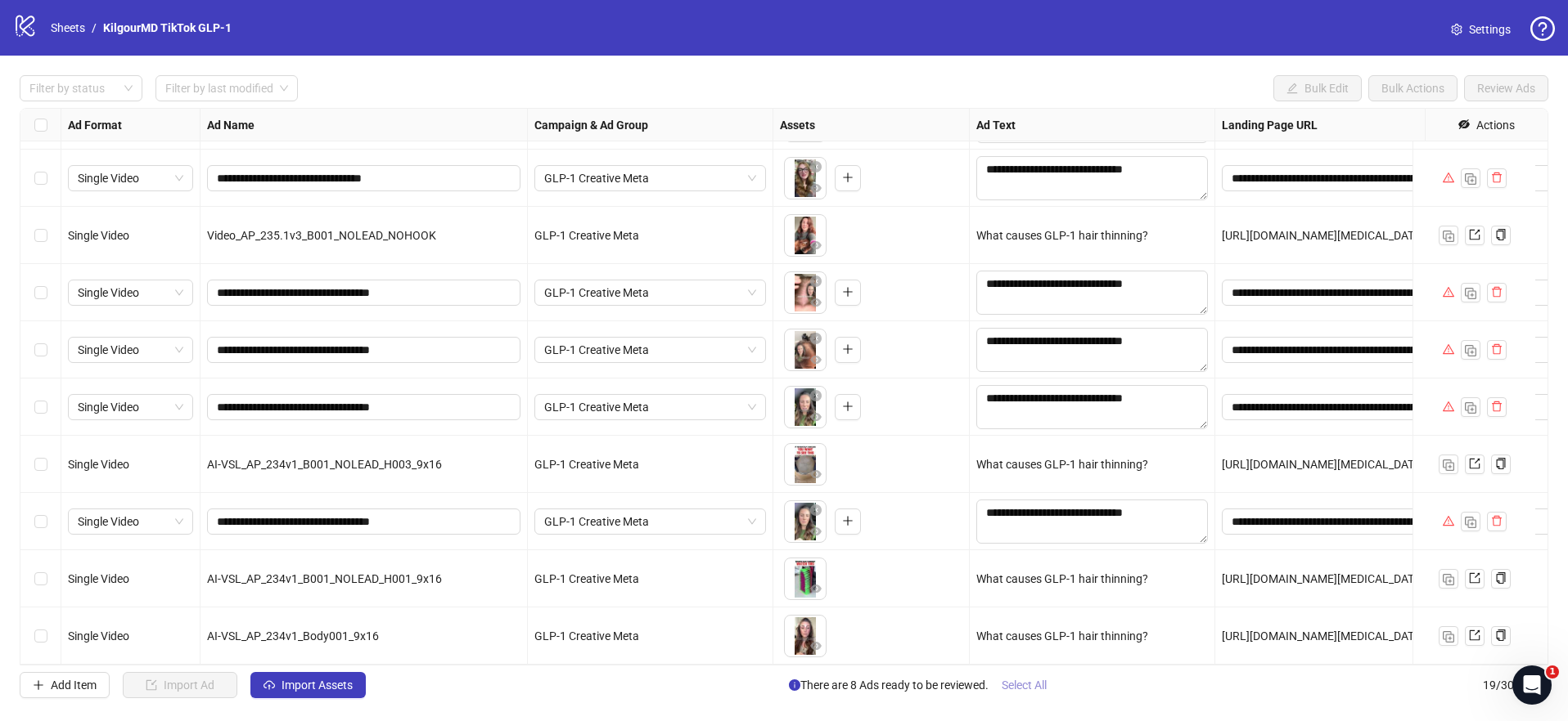
click at [1042, 684] on span "Select All" at bounding box center [1024, 685] width 45 height 13
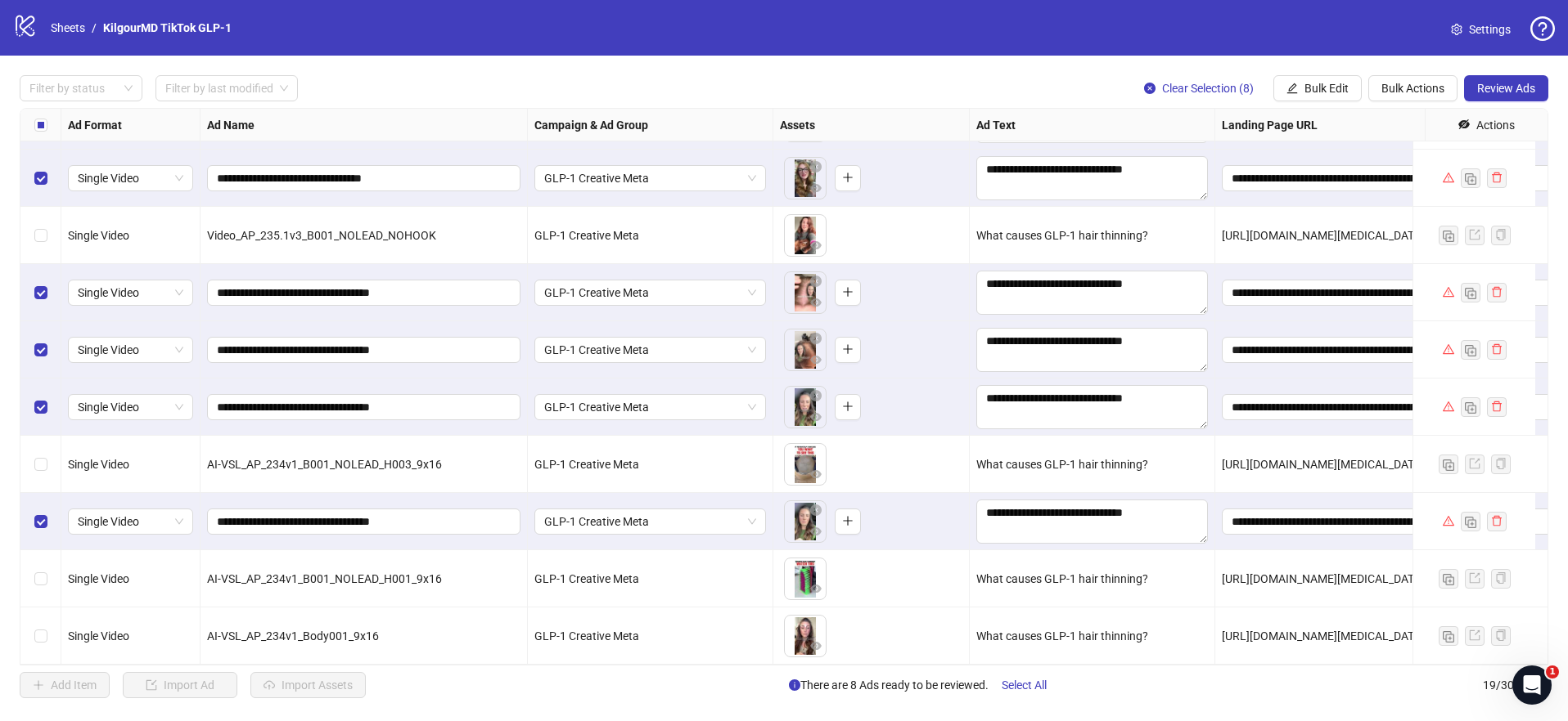
click at [1526, 91] on span "Review Ads" at bounding box center [1505, 88] width 58 height 13
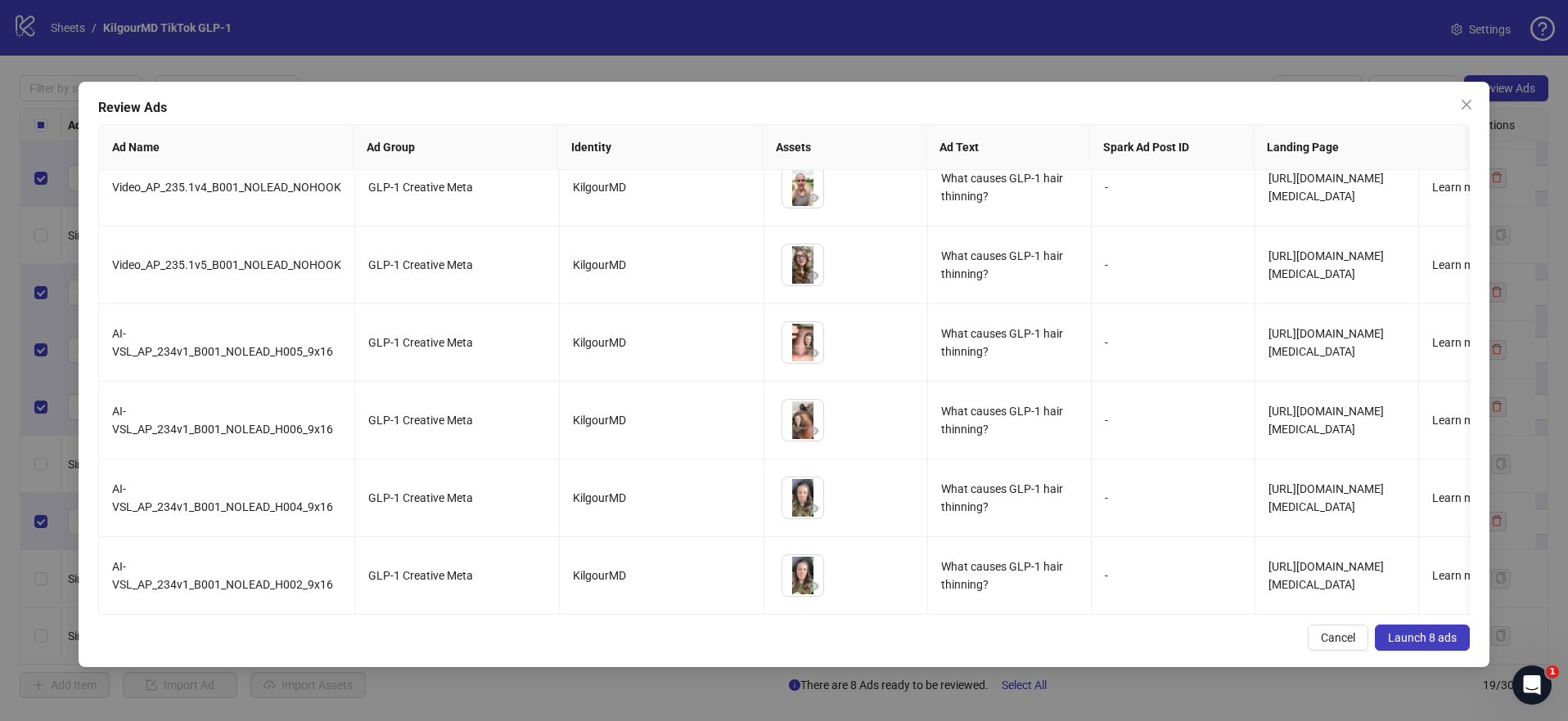
scroll to position [189, 0]
click at [1419, 636] on span "Launch 8 ads" at bounding box center [1422, 638] width 69 height 13
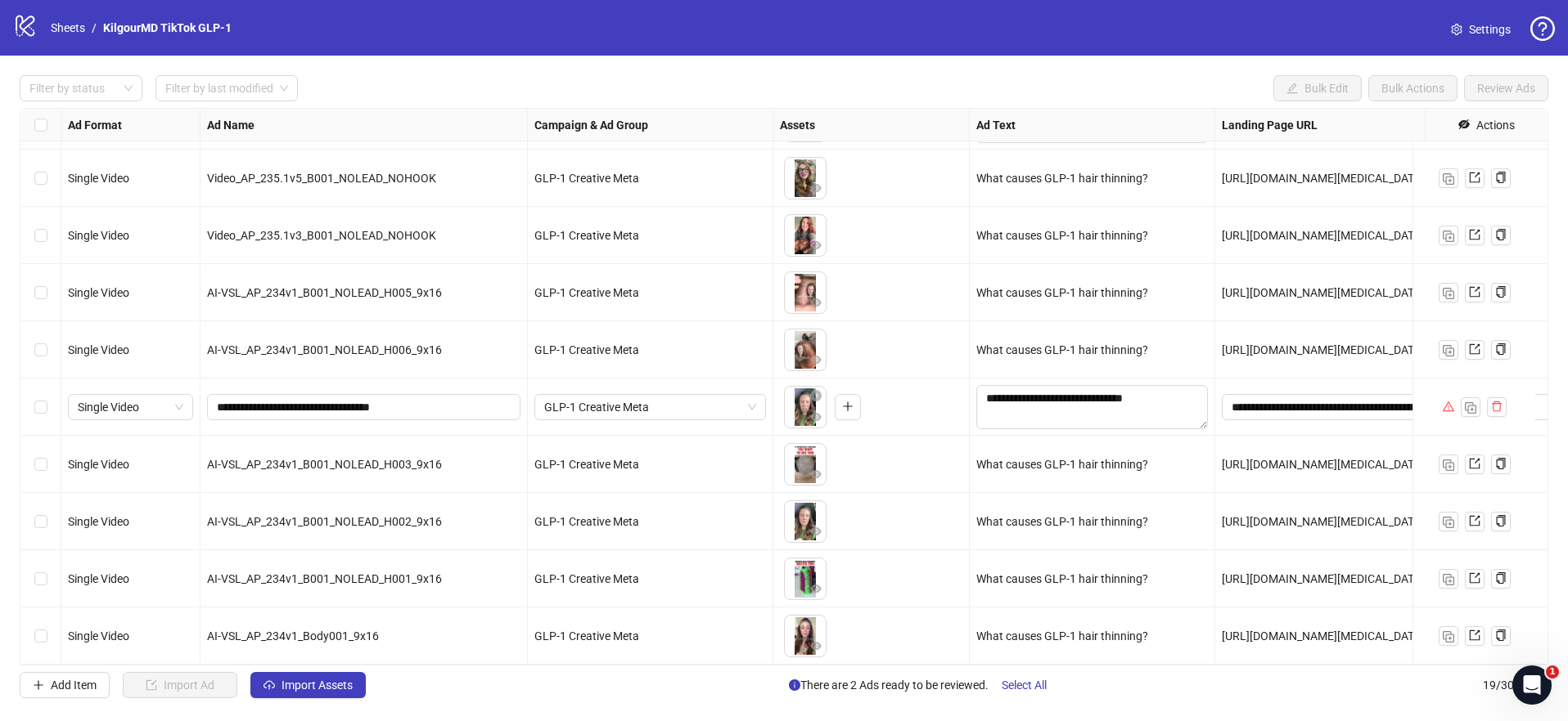
scroll to position [0, 0]
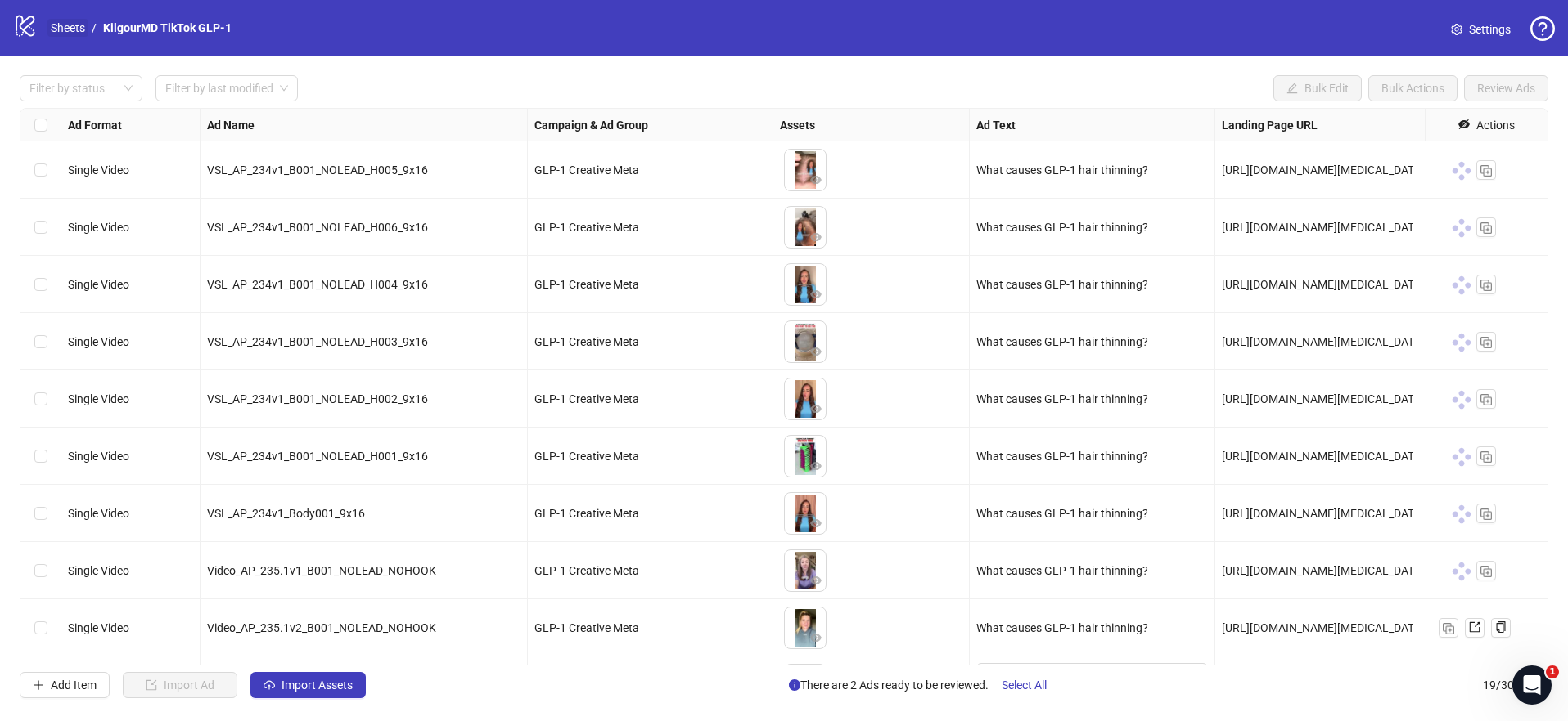
click at [75, 30] on link "Sheets" at bounding box center [67, 28] width 41 height 18
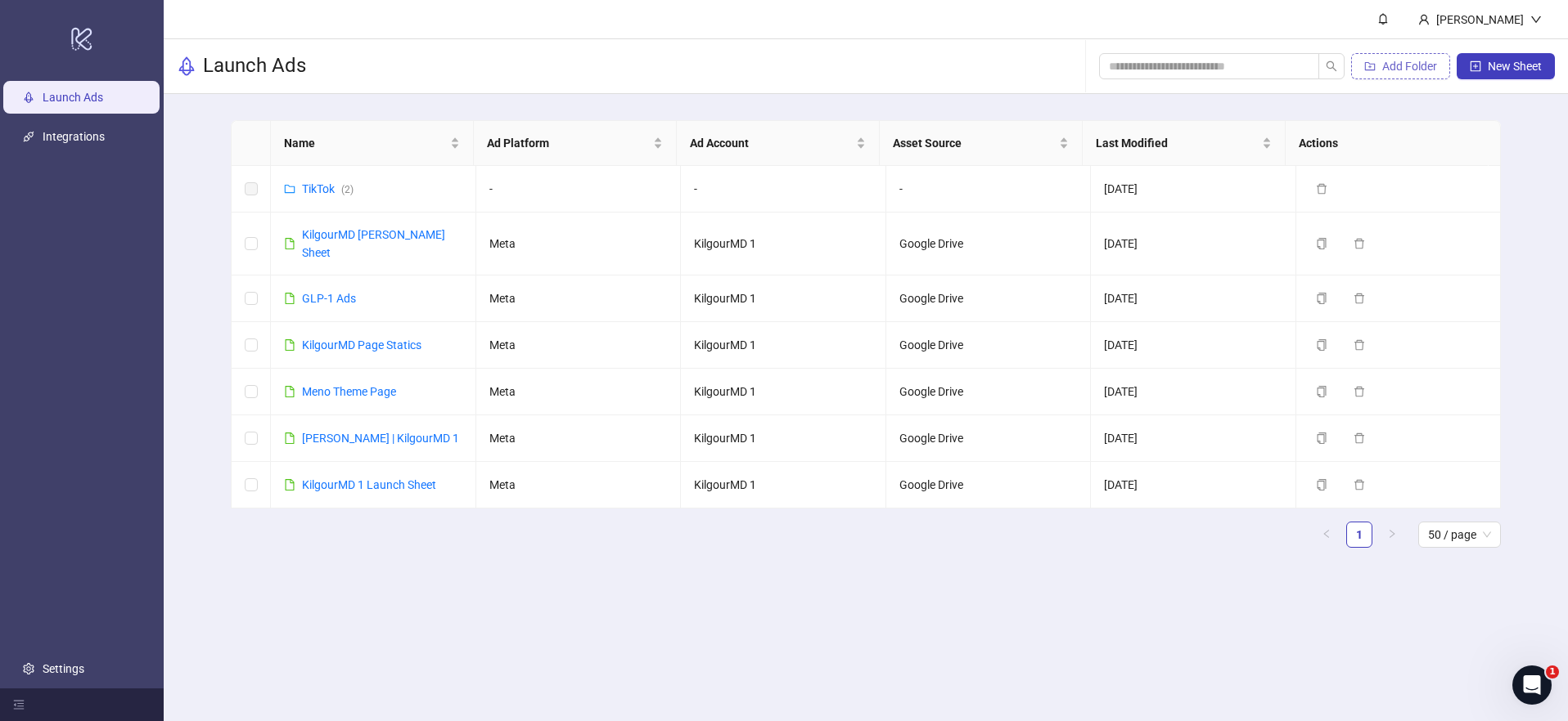
click at [1418, 73] on button "Add Folder" at bounding box center [1400, 66] width 99 height 26
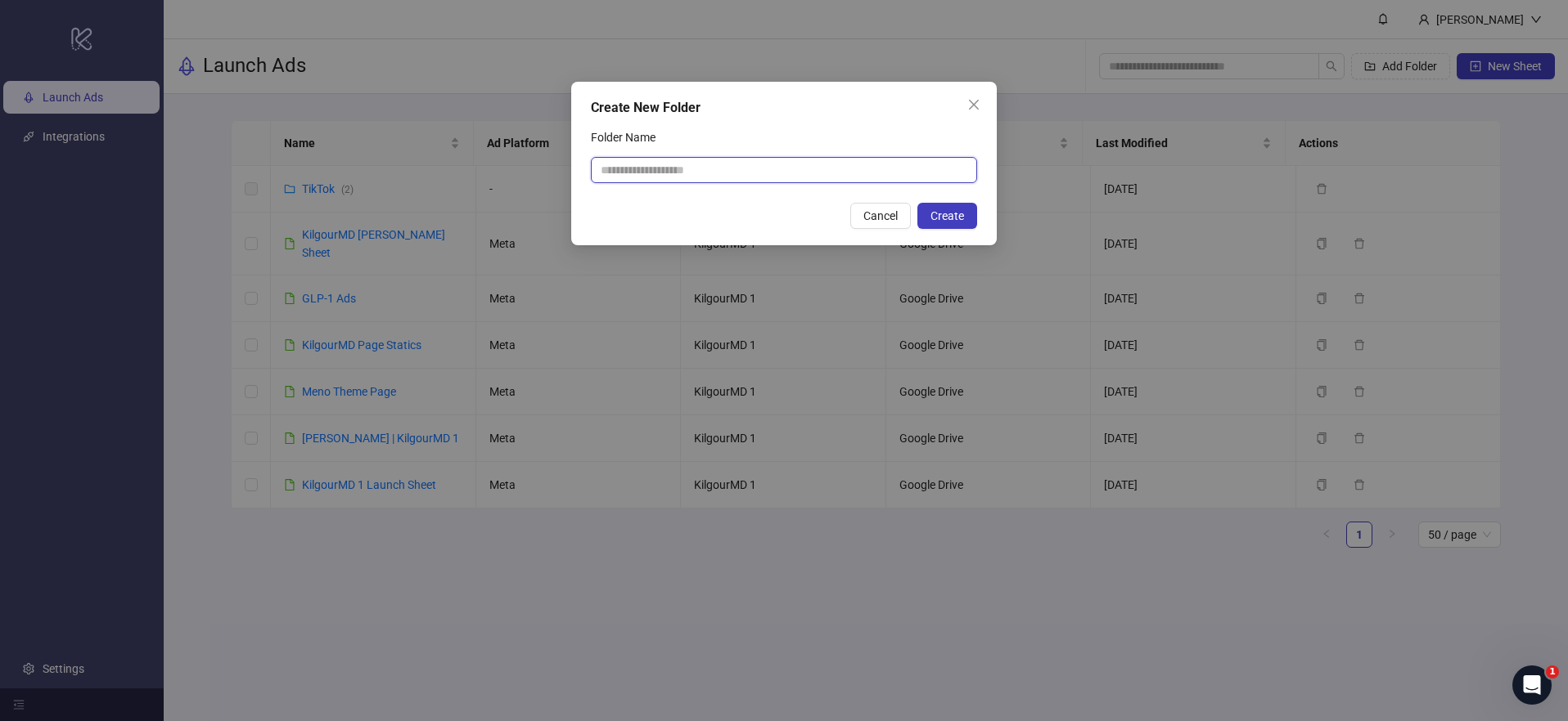
click at [632, 167] on input "Folder Name" at bounding box center [784, 170] width 387 height 26
type input "**********"
click at [955, 212] on span "Create" at bounding box center [946, 216] width 34 height 13
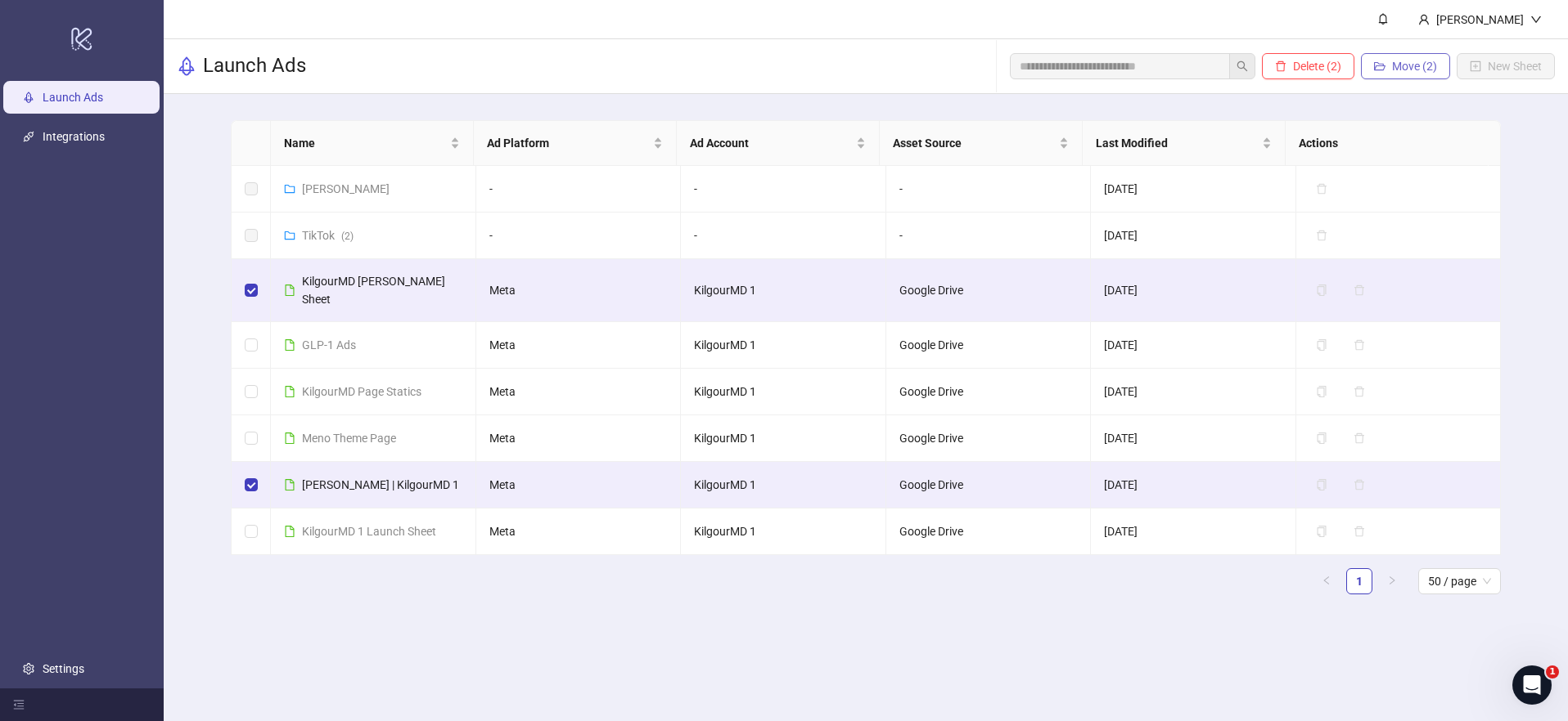
click at [1418, 71] on span "Move (2)" at bounding box center [1415, 66] width 45 height 13
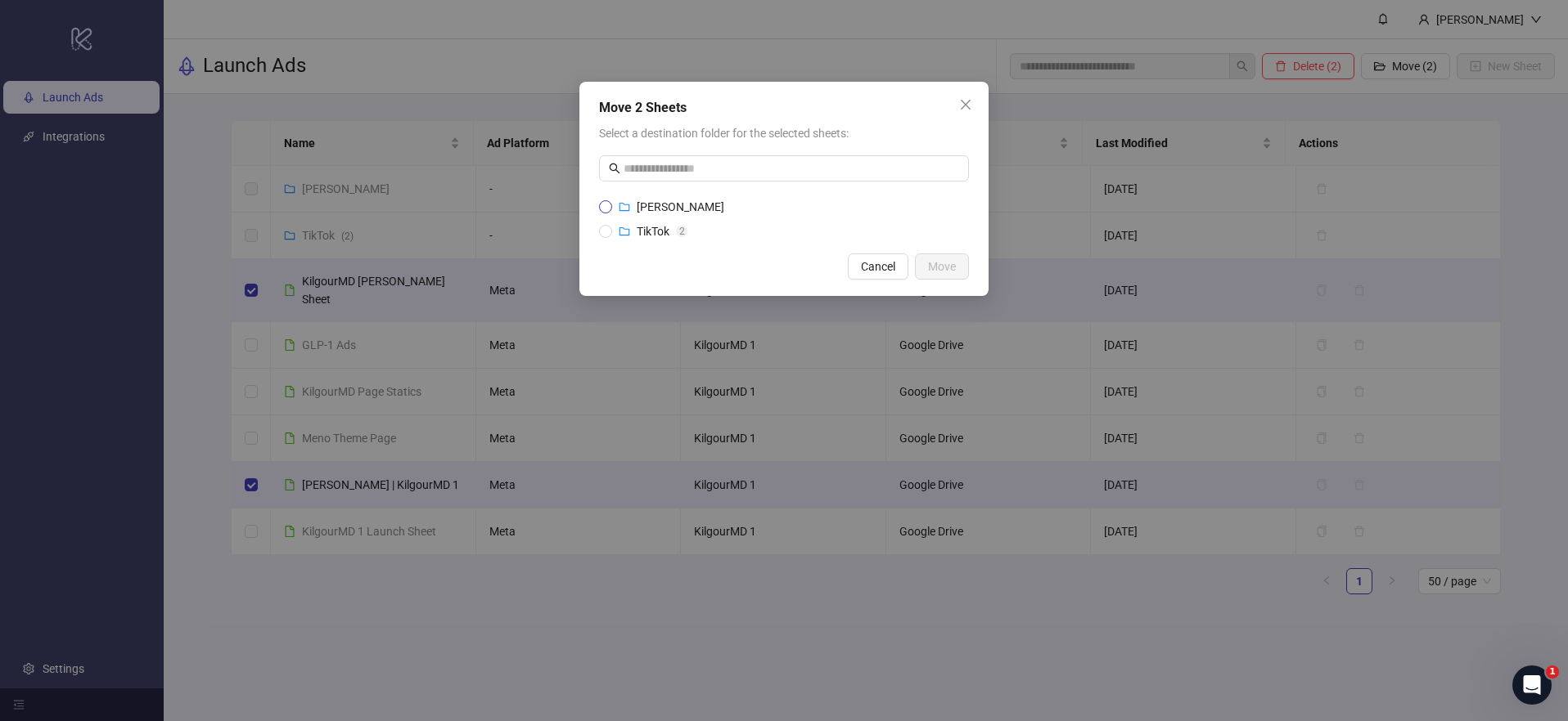
click at [673, 207] on span "[PERSON_NAME]" at bounding box center [680, 207] width 87 height 13
click at [947, 268] on span "Move" at bounding box center [941, 267] width 28 height 13
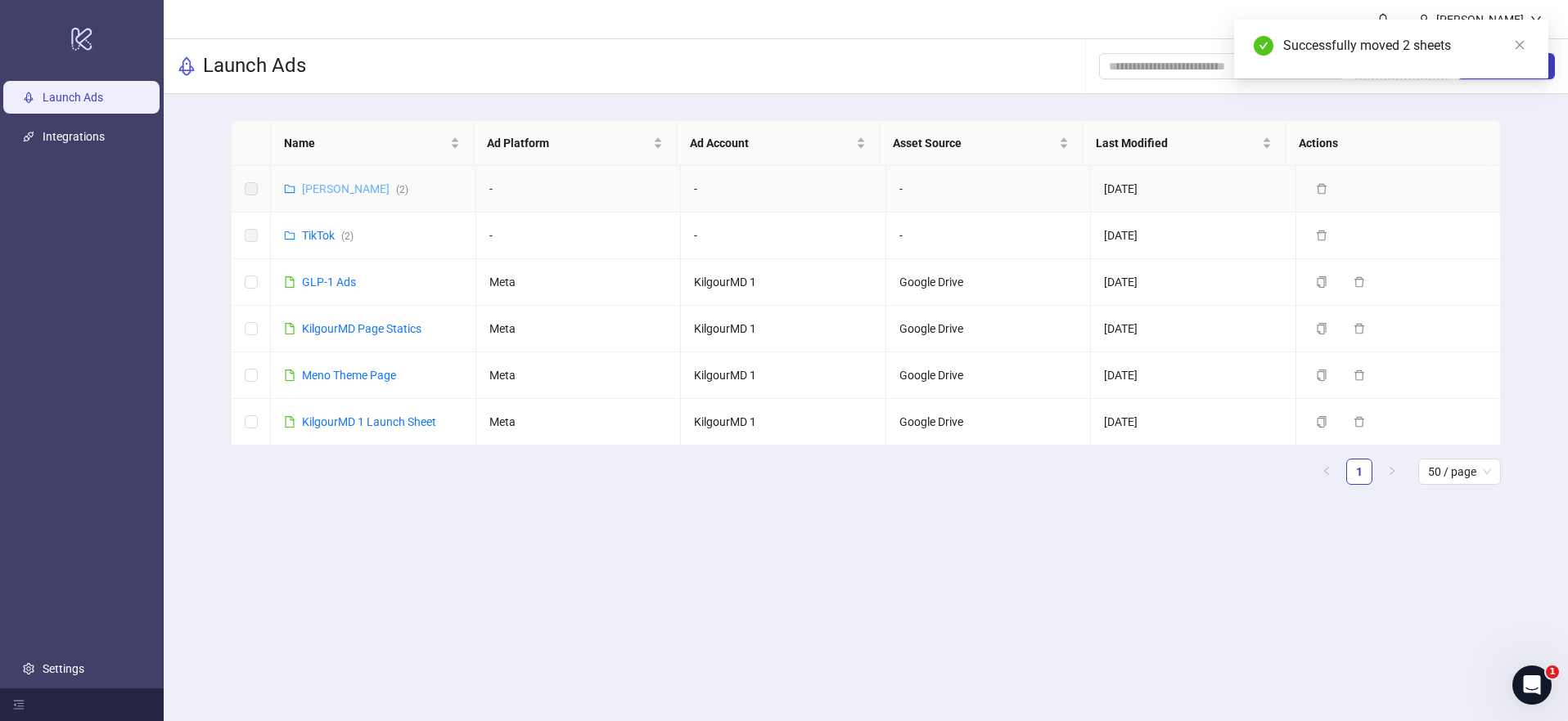
click at [332, 185] on link "[PERSON_NAME] ( 2 )" at bounding box center [355, 189] width 106 height 13
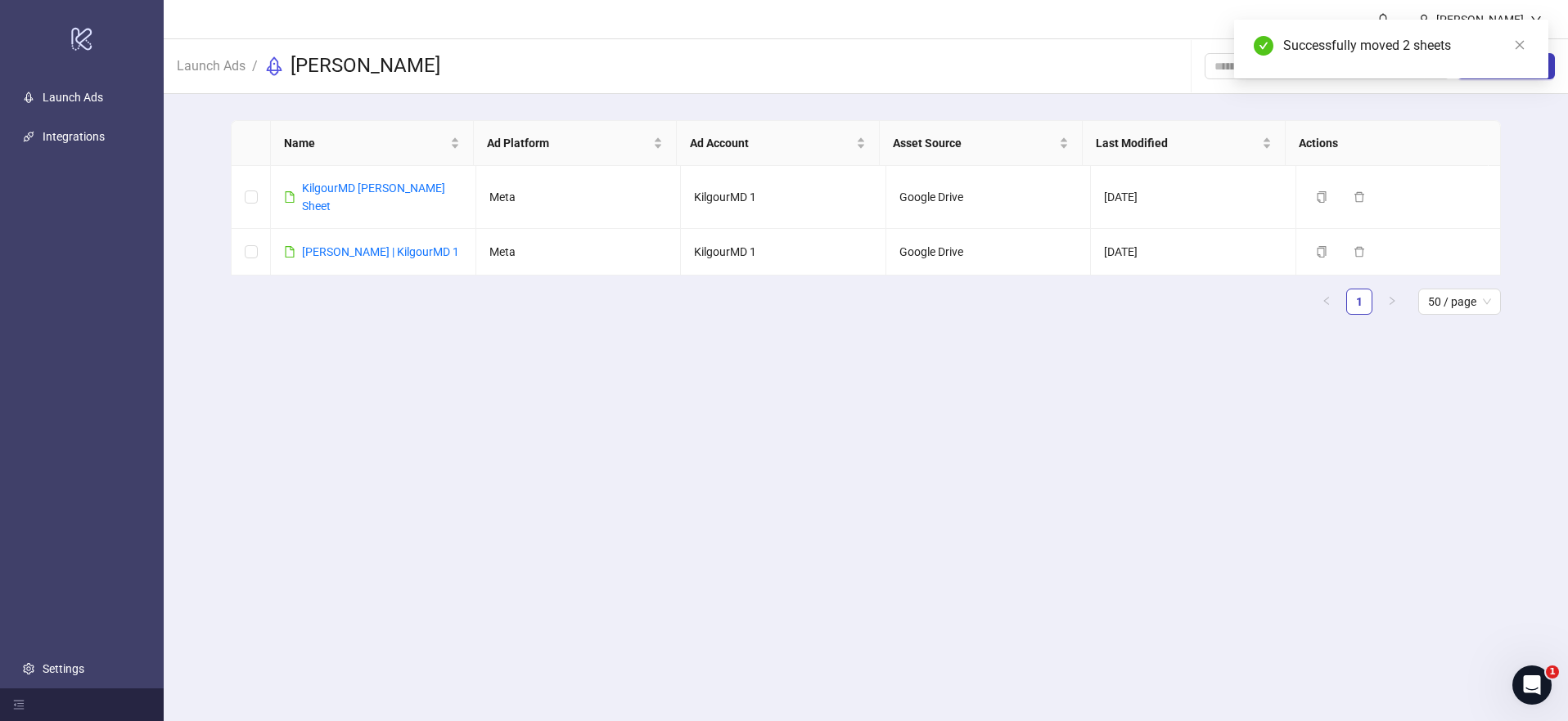
click at [497, 392] on main "Leevi Perälä Launch Ads / Meta James New Sheet Name Ad Platform Ad Account Asse…" at bounding box center [865, 360] width 1404 height 721
click at [1519, 47] on icon "close" at bounding box center [1519, 44] width 12 height 12
click at [399, 186] on link "KilgourMD James ABO Sheet" at bounding box center [374, 197] width 143 height 31
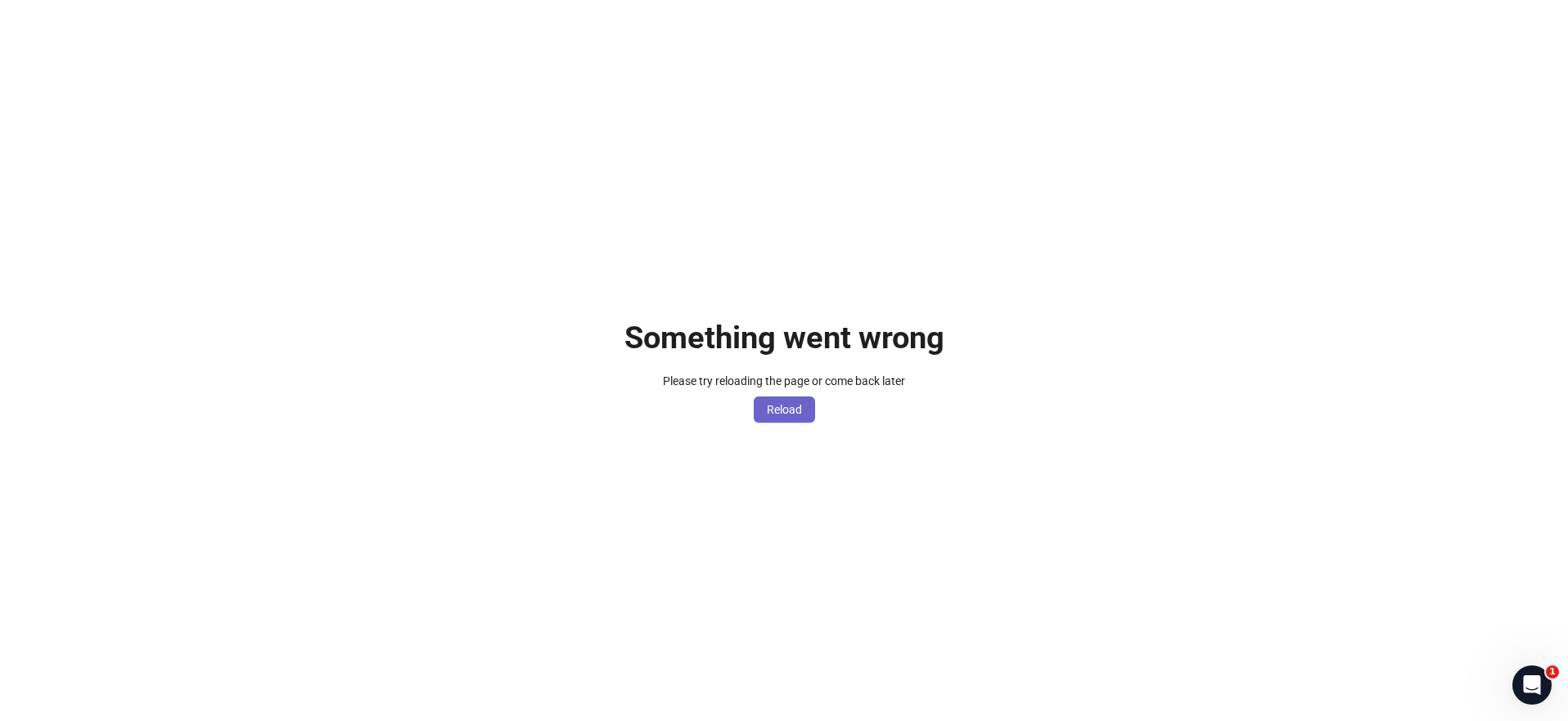
click at [789, 411] on span "Reload" at bounding box center [784, 410] width 35 height 13
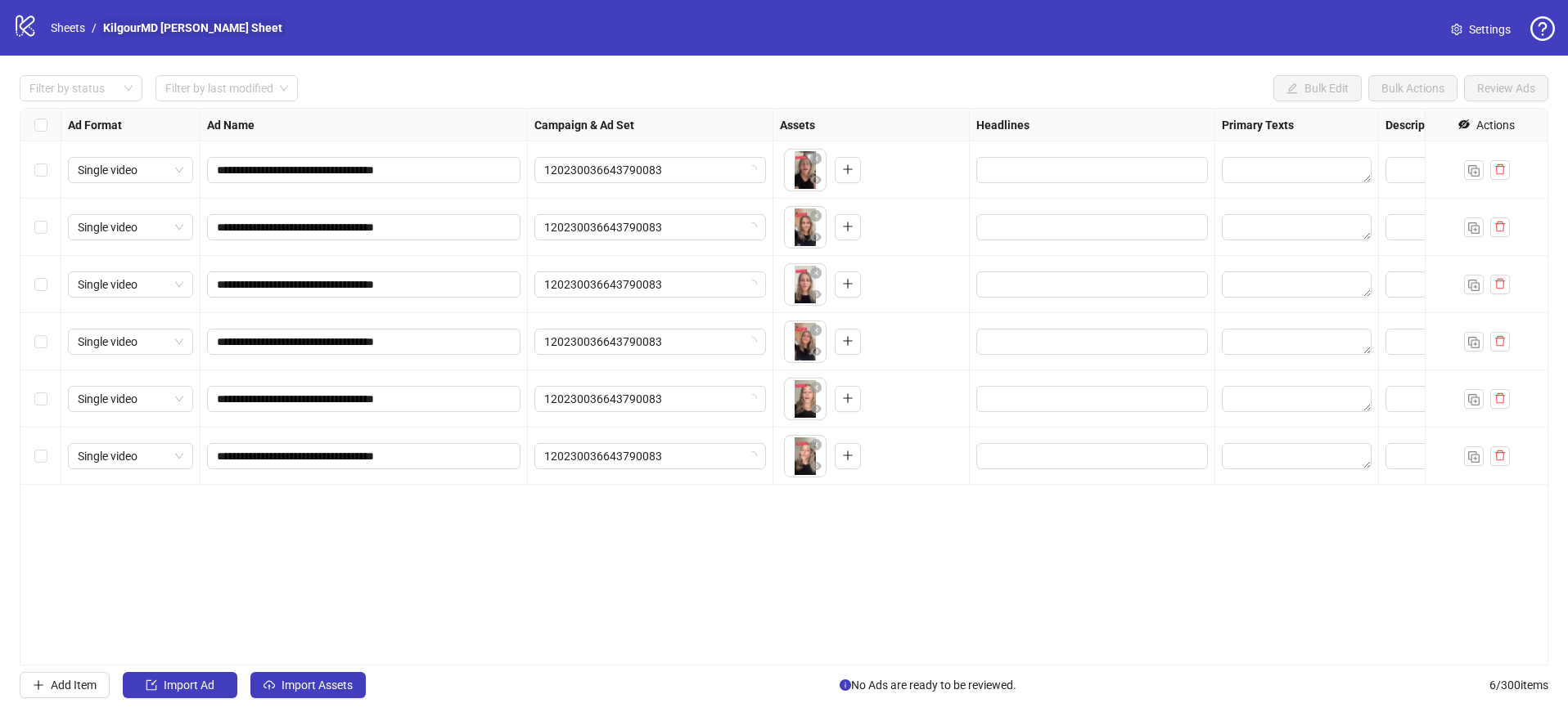
click at [209, 17] on div "logo/logo-mobile Sheets / KilgourMD [PERSON_NAME] Sheet" at bounding box center [151, 27] width 276 height 29
click at [204, 26] on link "KilgourMD [PERSON_NAME] Sheet" at bounding box center [192, 28] width 186 height 18
click at [176, 25] on link "KilgourMD [PERSON_NAME] Sheet" at bounding box center [192, 28] width 186 height 18
click at [1504, 30] on span "Settings" at bounding box center [1489, 30] width 42 height 18
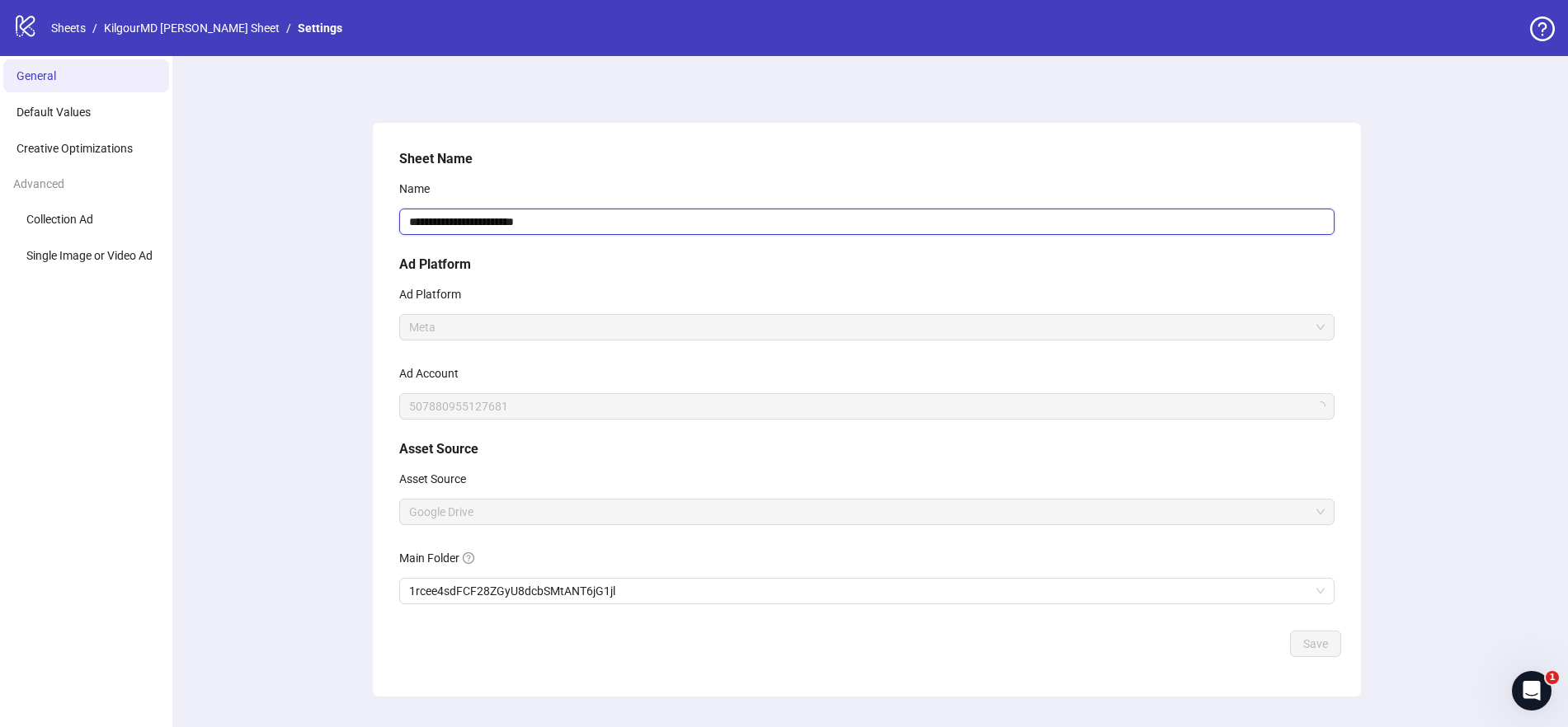
click at [517, 230] on input "**********" at bounding box center [866, 221] width 935 height 27
type input "**********"
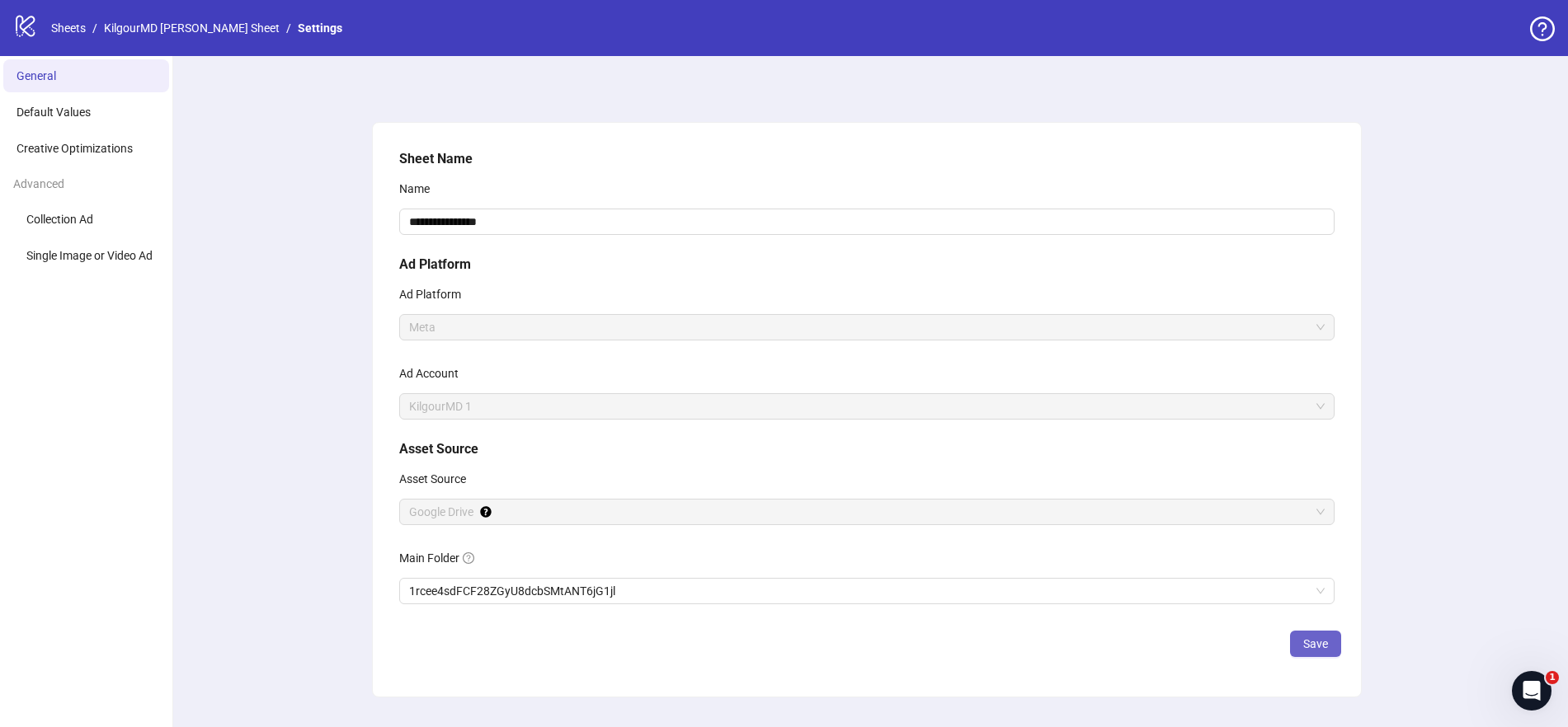
click at [1316, 643] on span "Save" at bounding box center [1316, 644] width 25 height 13
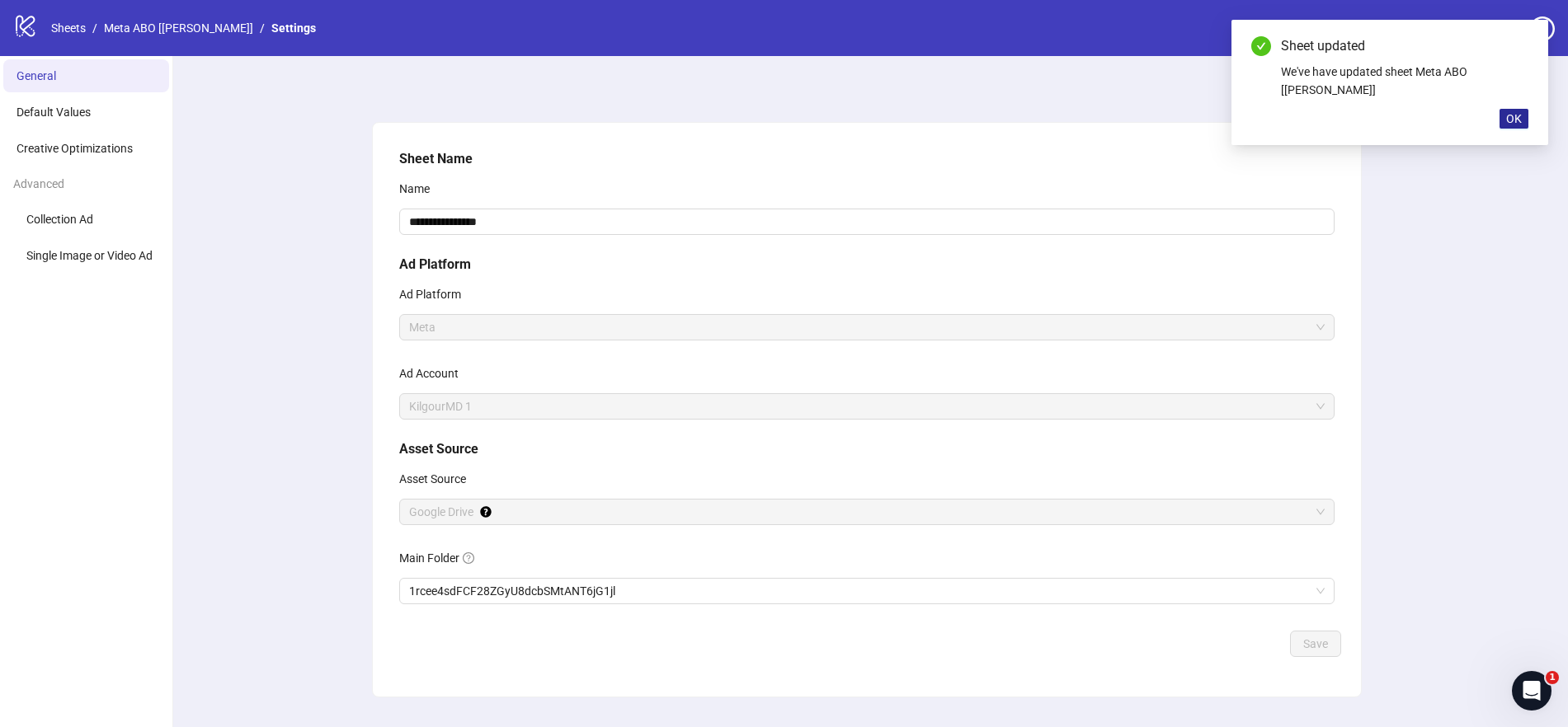
click at [1520, 112] on span "OK" at bounding box center [1513, 119] width 16 height 13
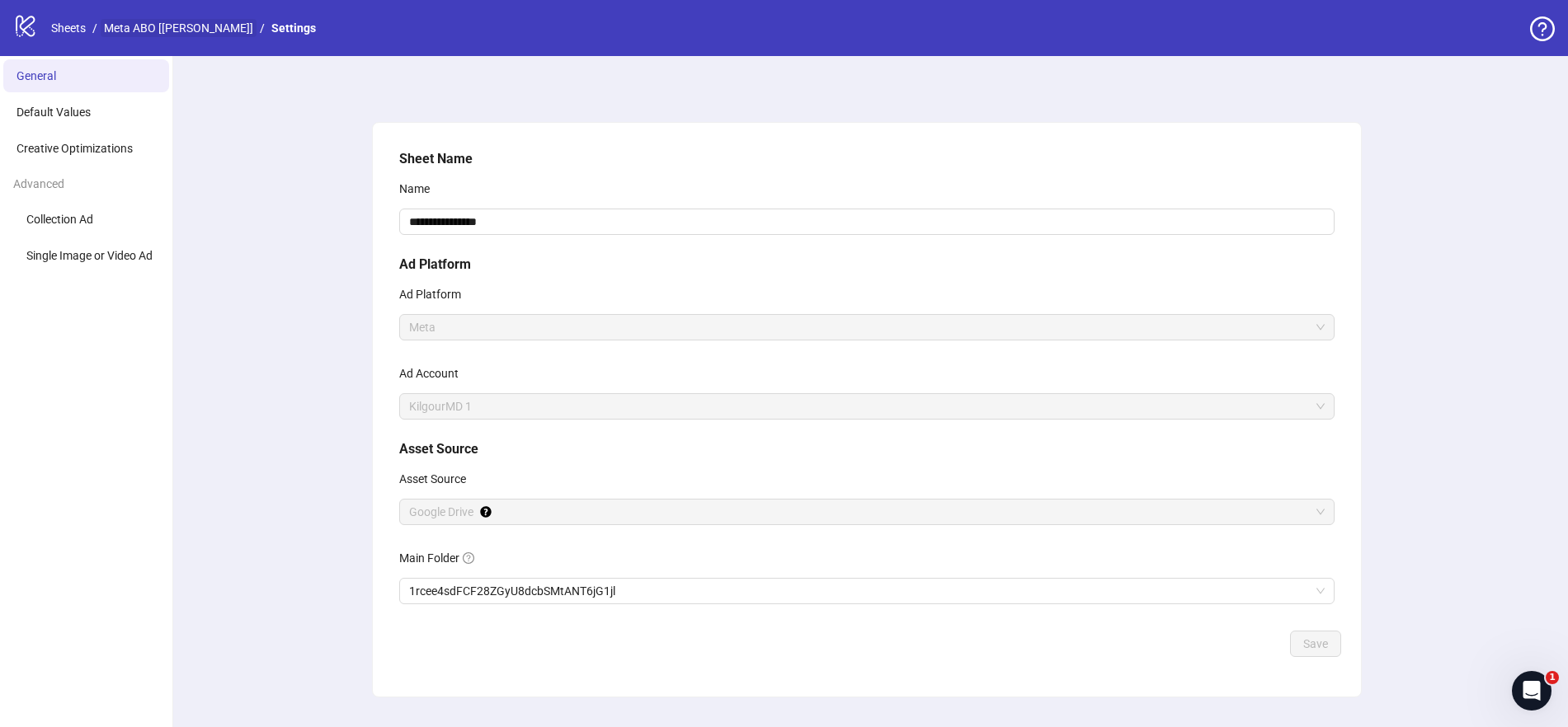
click at [171, 30] on link "Meta ABO [[PERSON_NAME]]" at bounding box center [178, 28] width 156 height 18
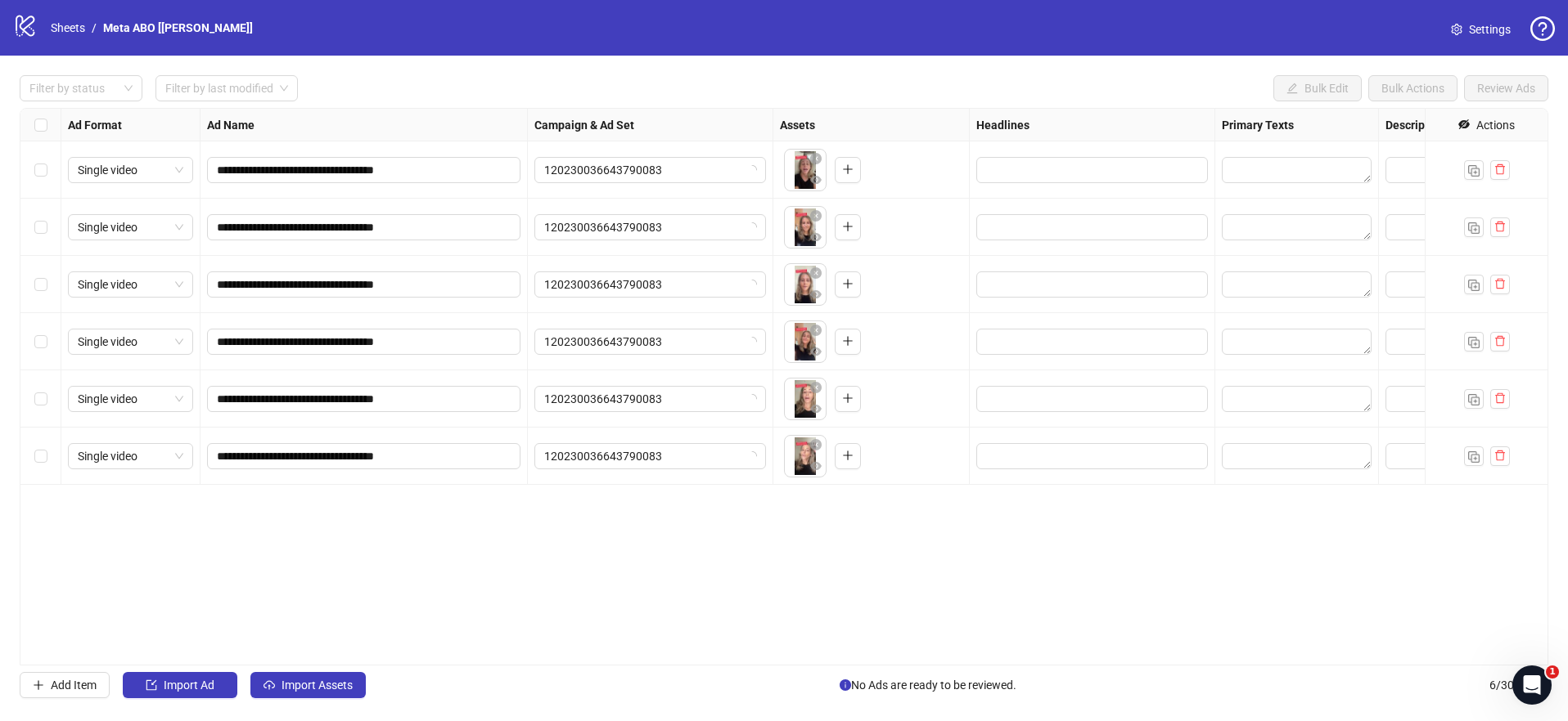
click at [43, 21] on div "logo/logo-mobile Sheets / Meta ABO [[PERSON_NAME]]" at bounding box center [135, 27] width 246 height 29
click at [64, 25] on link "Sheets" at bounding box center [67, 28] width 41 height 18
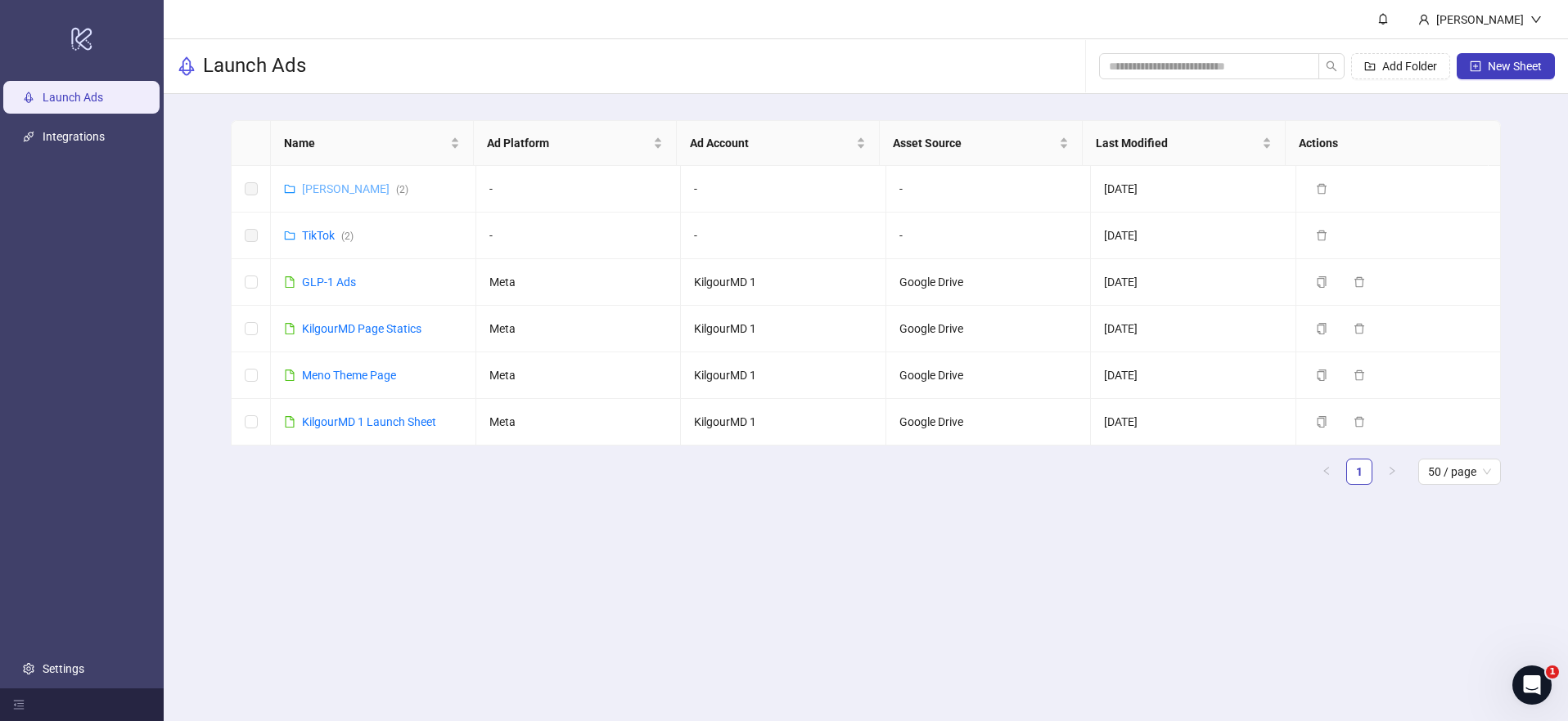
click at [341, 182] on link "[PERSON_NAME] ( 2 )" at bounding box center [355, 189] width 106 height 13
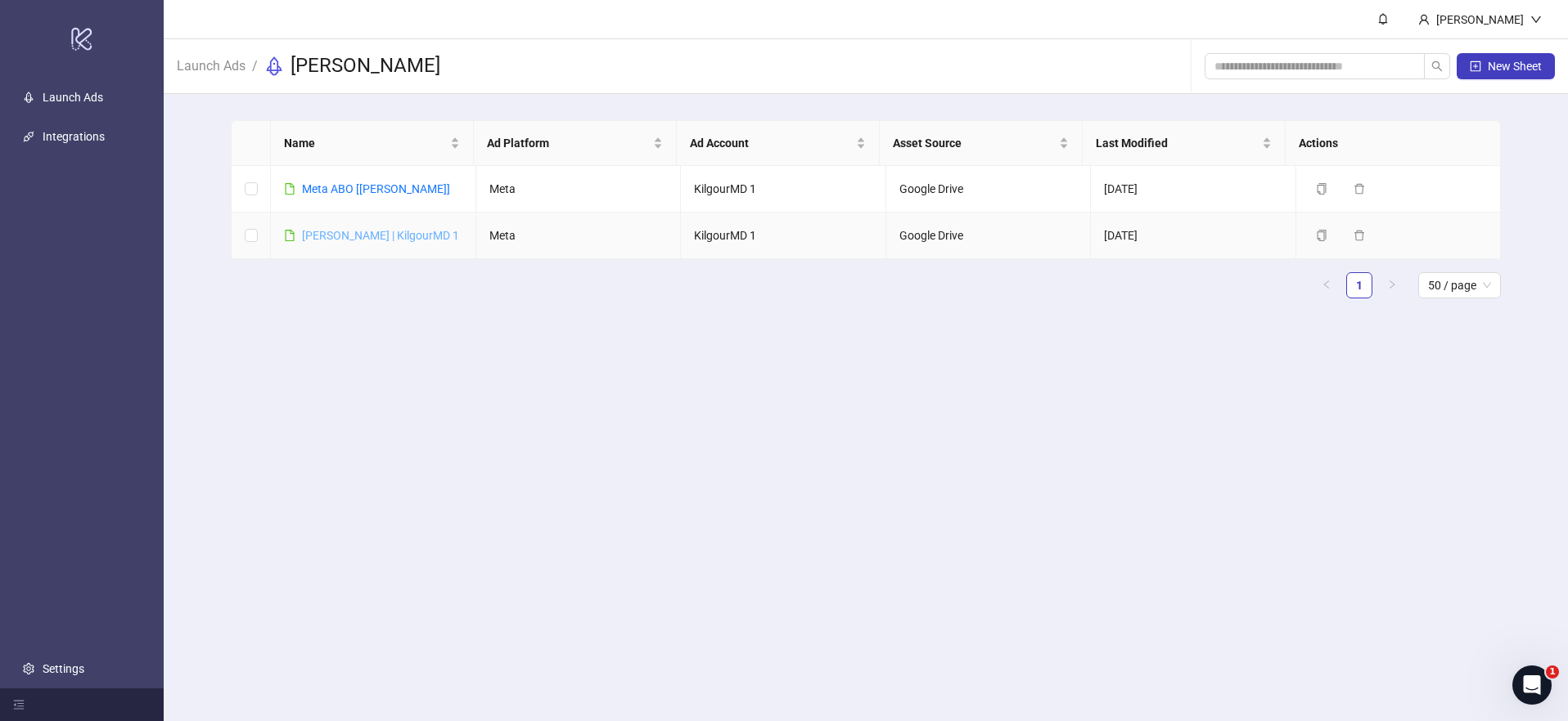
click at [410, 234] on link "[PERSON_NAME] | KilgourMD 1" at bounding box center [380, 235] width 157 height 13
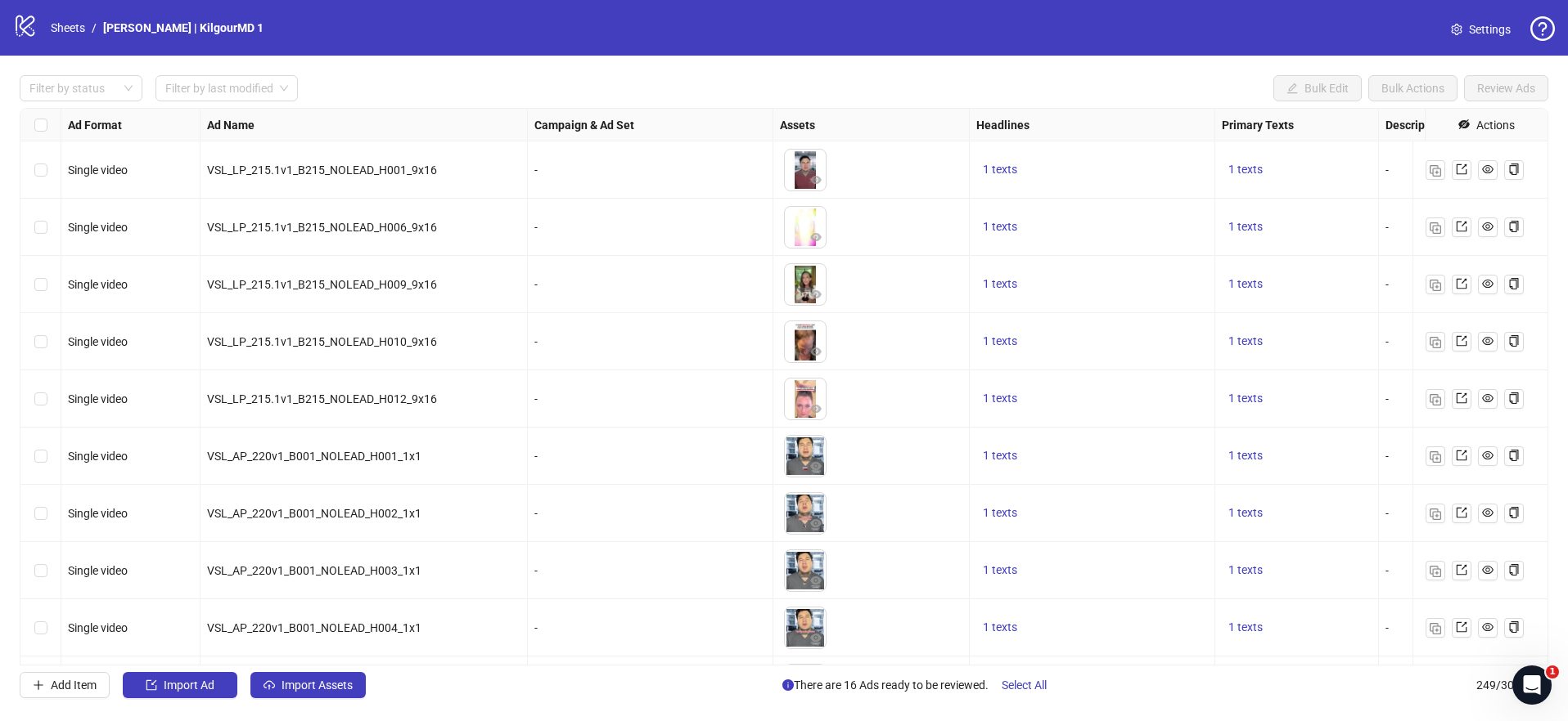
click at [1455, 35] on span at bounding box center [1456, 30] width 12 height 18
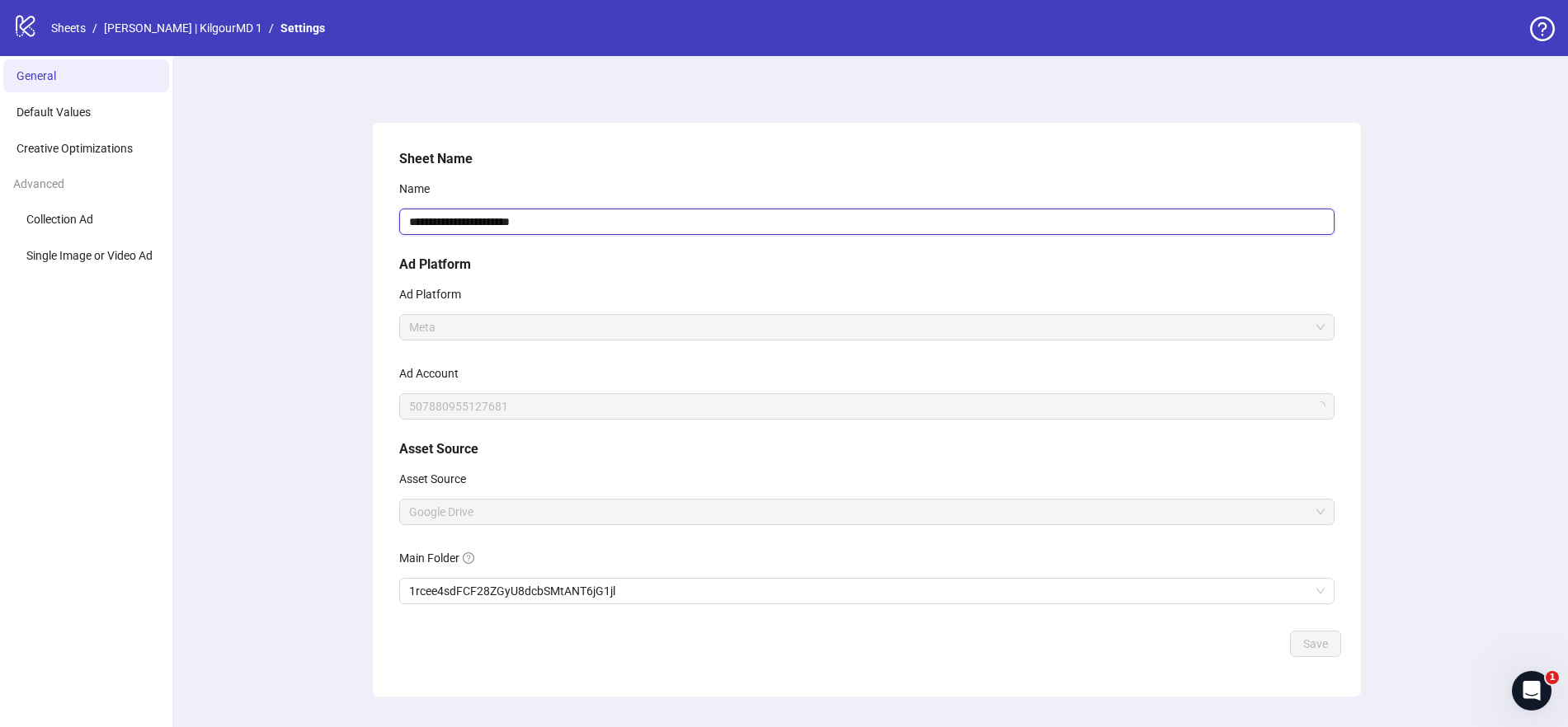
click at [474, 214] on input "**********" at bounding box center [866, 221] width 935 height 27
paste input "text"
click at [440, 223] on input "**********" at bounding box center [866, 221] width 935 height 27
click at [445, 225] on input "**********" at bounding box center [866, 221] width 935 height 27
type input "**********"
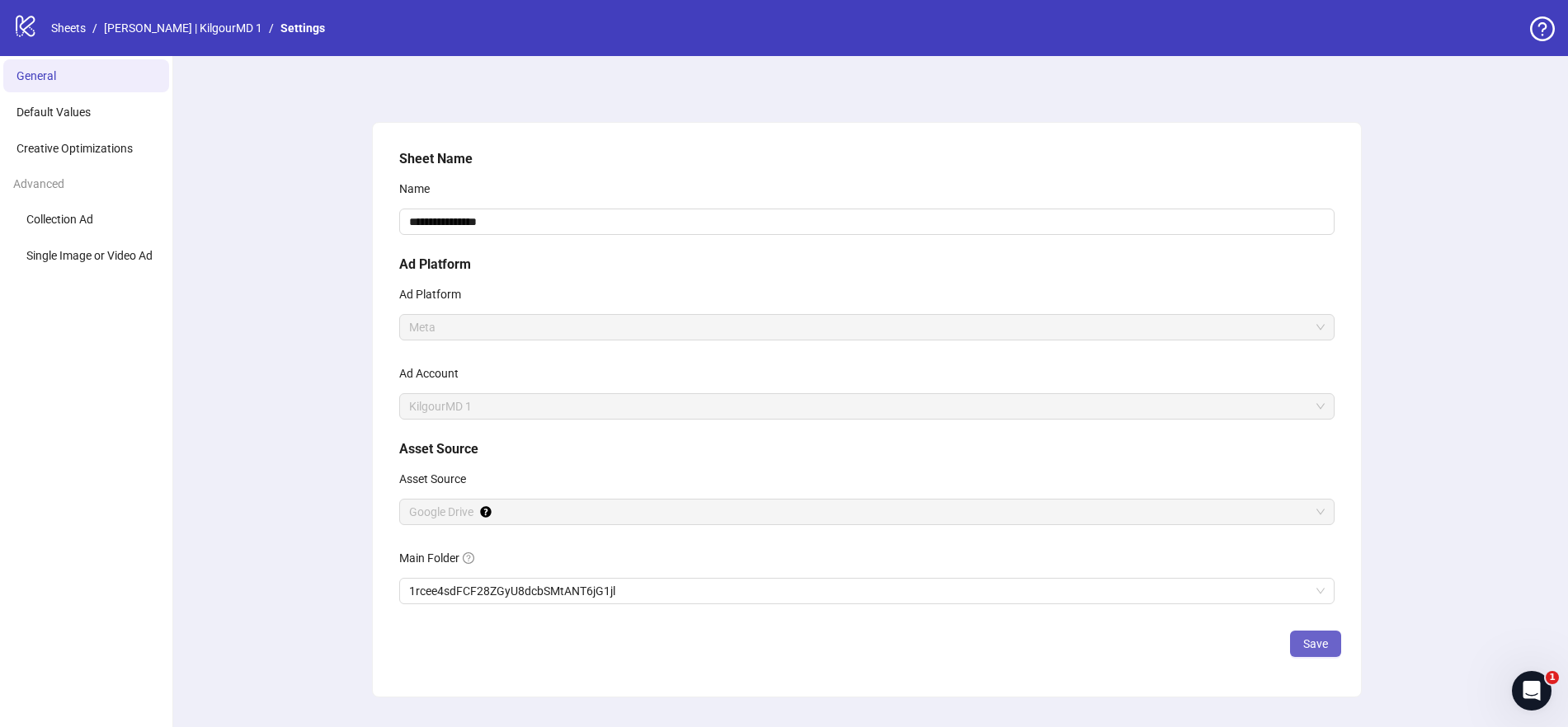
click at [1321, 647] on span "Save" at bounding box center [1316, 644] width 25 height 13
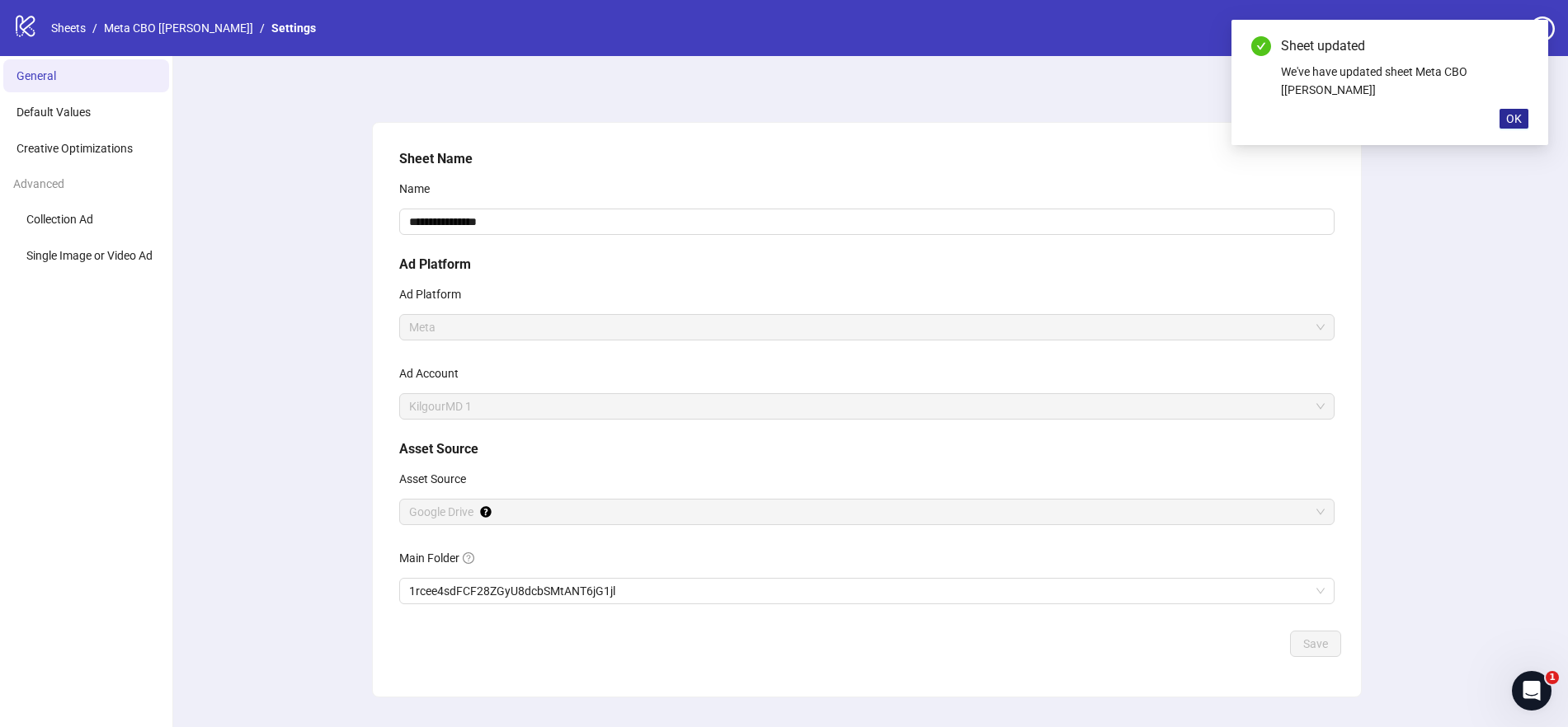
click at [1516, 112] on span "OK" at bounding box center [1513, 119] width 16 height 13
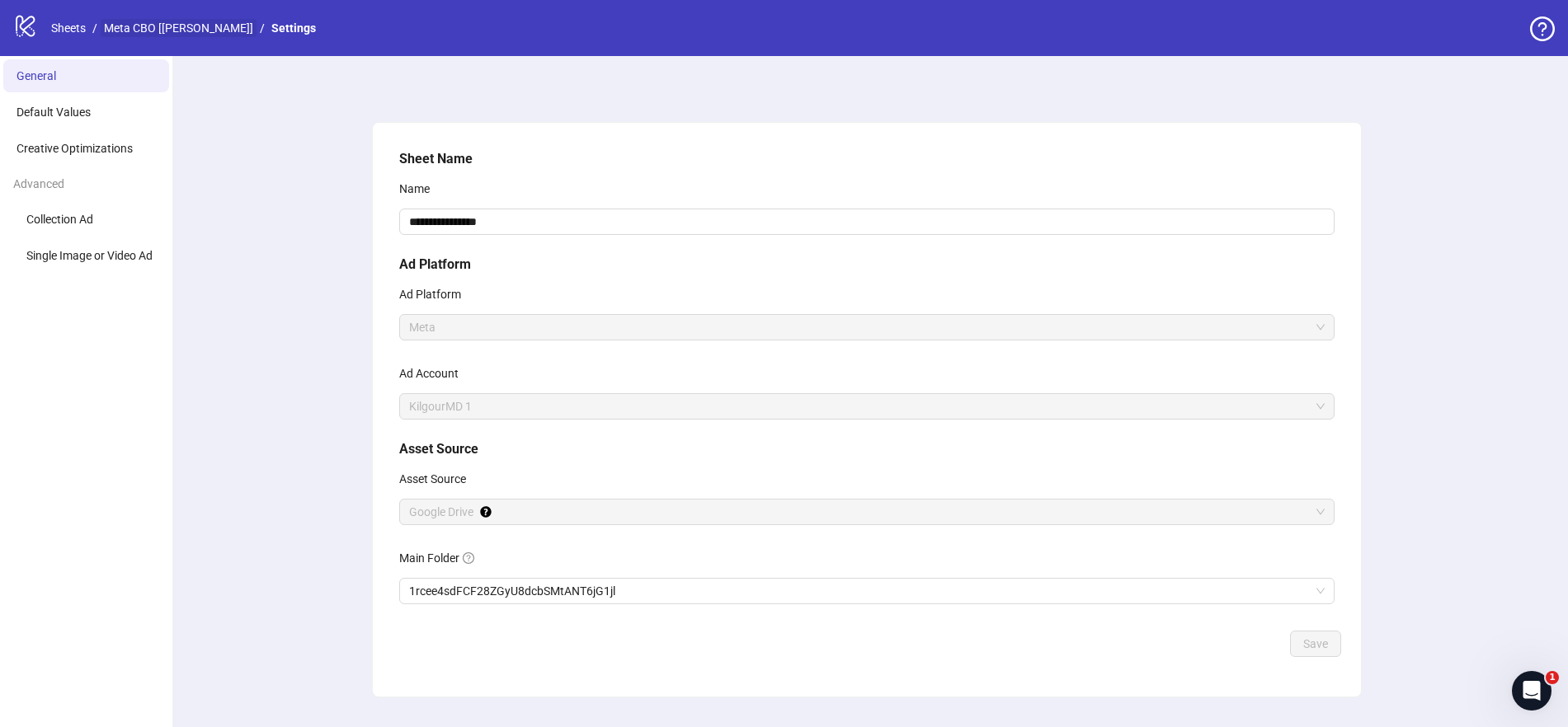
click at [149, 26] on link "Meta CBO [[PERSON_NAME]]" at bounding box center [178, 28] width 156 height 18
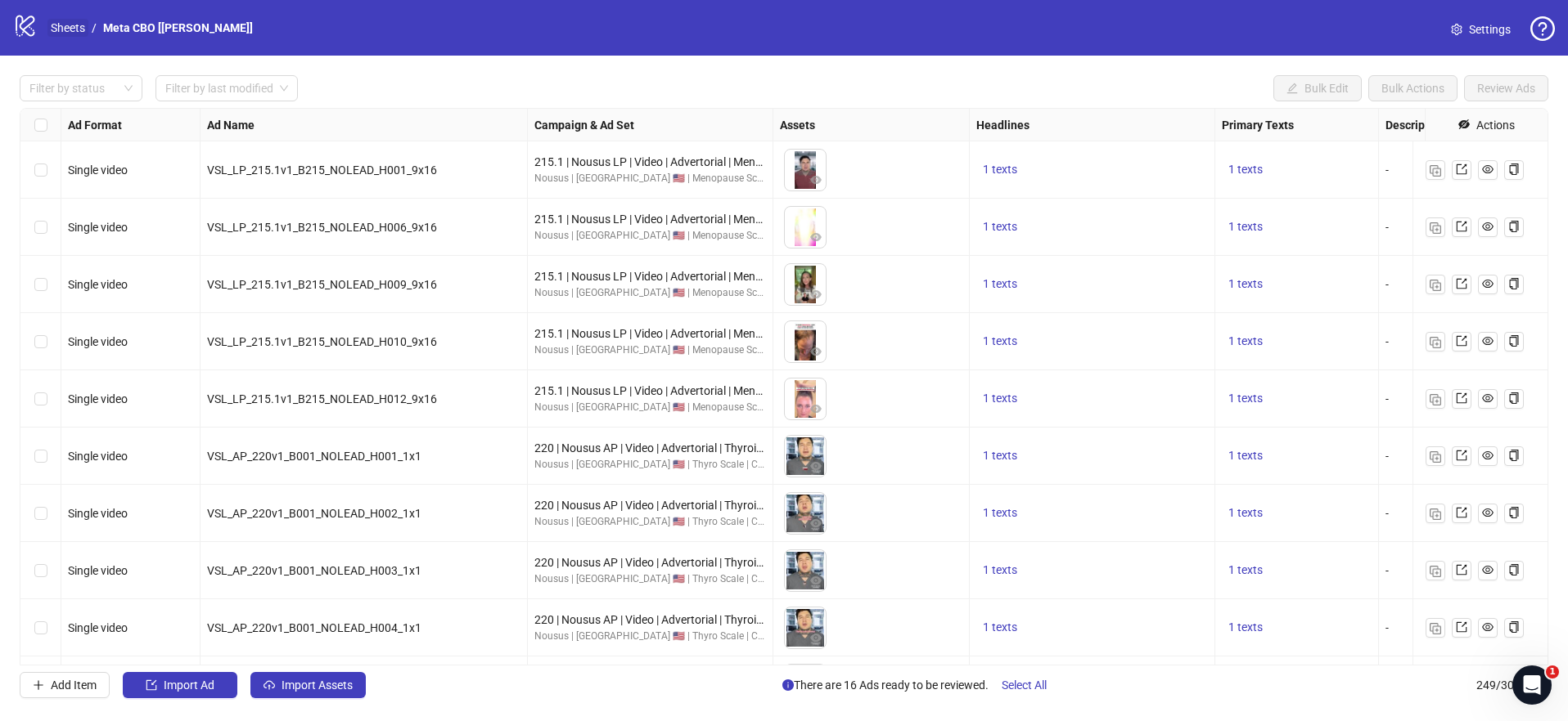
click at [71, 24] on link "Sheets" at bounding box center [67, 28] width 41 height 18
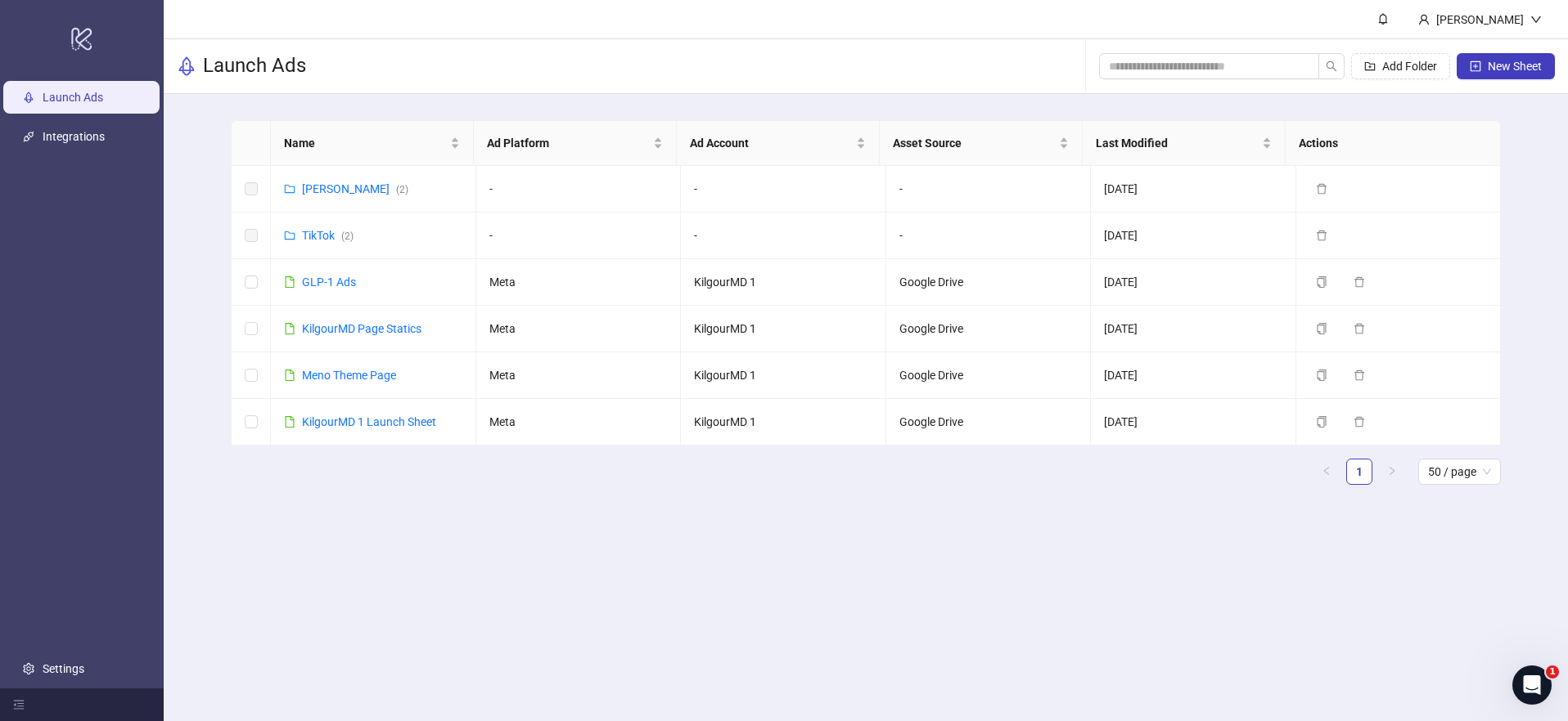
click at [695, 96] on main "Name Ad Platform Ad Account Asset Source Last Modified Actions Meta [PERSON_NAM…" at bounding box center [866, 309] width 1296 height 430
click at [636, 578] on main "[PERSON_NAME] Launch Ads Add Folder New Sheet Name Ad Platform Ad Account Asset…" at bounding box center [865, 360] width 1404 height 721
drag, startPoint x: 350, startPoint y: 74, endPoint x: 354, endPoint y: 45, distance: 29.3
click at [353, 45] on div "Launch Ads Add Folder New Sheet" at bounding box center [865, 66] width 1404 height 54
click at [428, 54] on div "Launch Ads Add Folder New Sheet" at bounding box center [865, 66] width 1404 height 54
